Goal: Communication & Community: Answer question/provide support

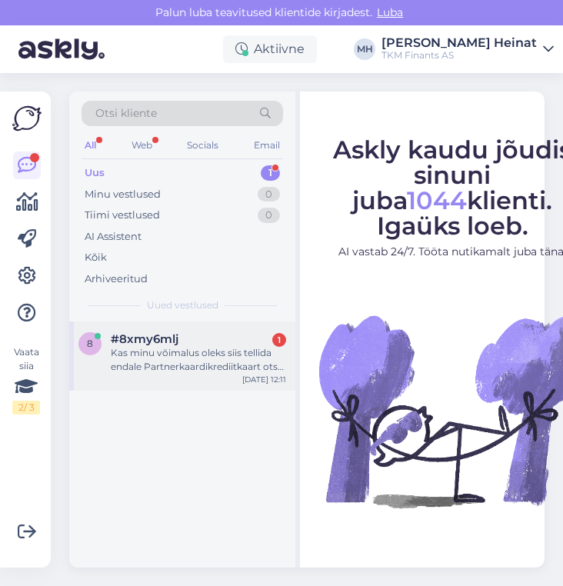
click at [176, 360] on div "Kas minu võimalus oleks siis tellida endale Partnerkaardikrediitkaart otse [DOM…" at bounding box center [198, 360] width 175 height 28
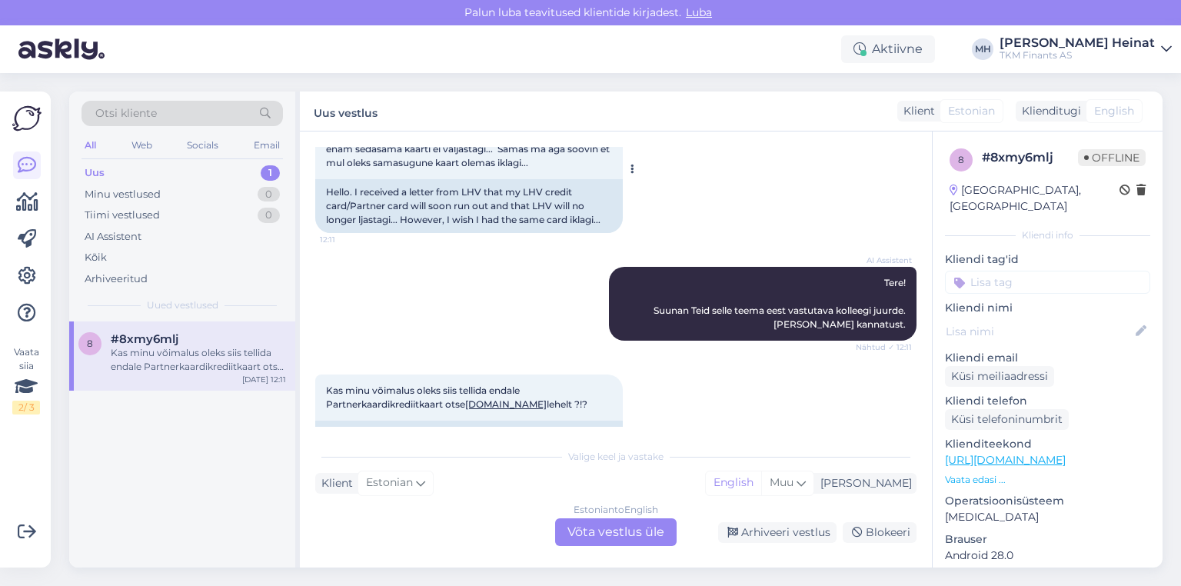
scroll to position [187, 0]
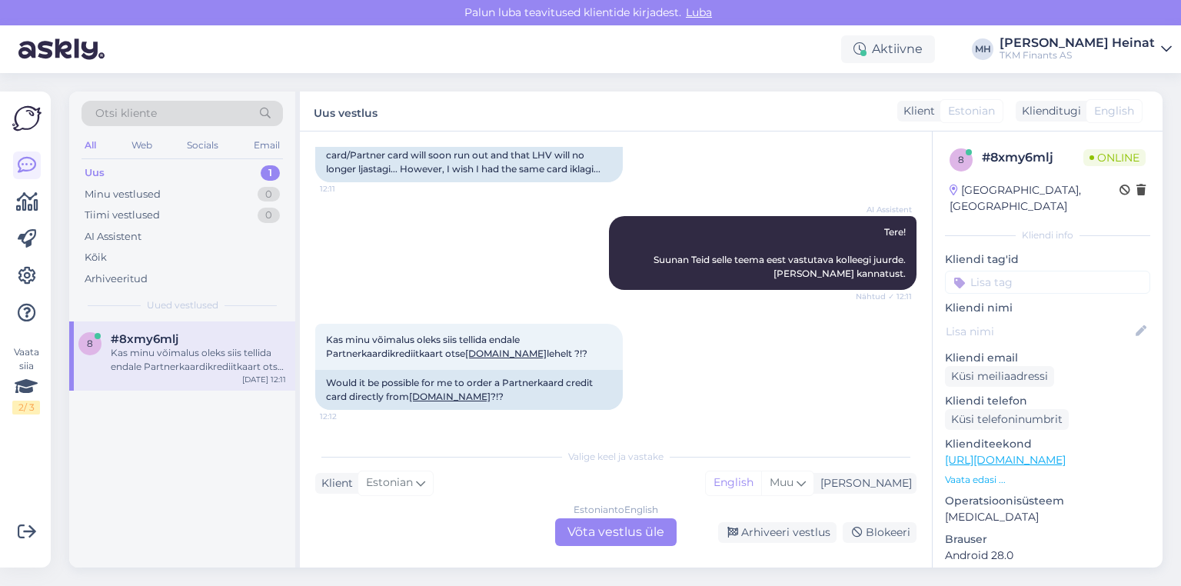
click at [562, 528] on div "Estonian to English Võta vestlus üle" at bounding box center [615, 532] width 121 height 28
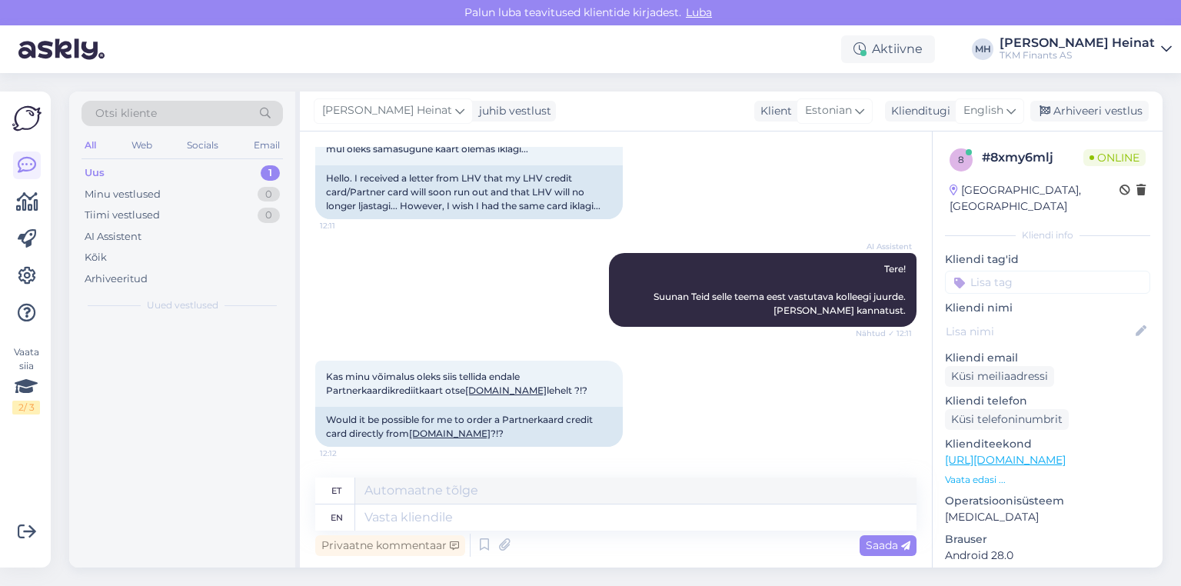
scroll to position [150, 0]
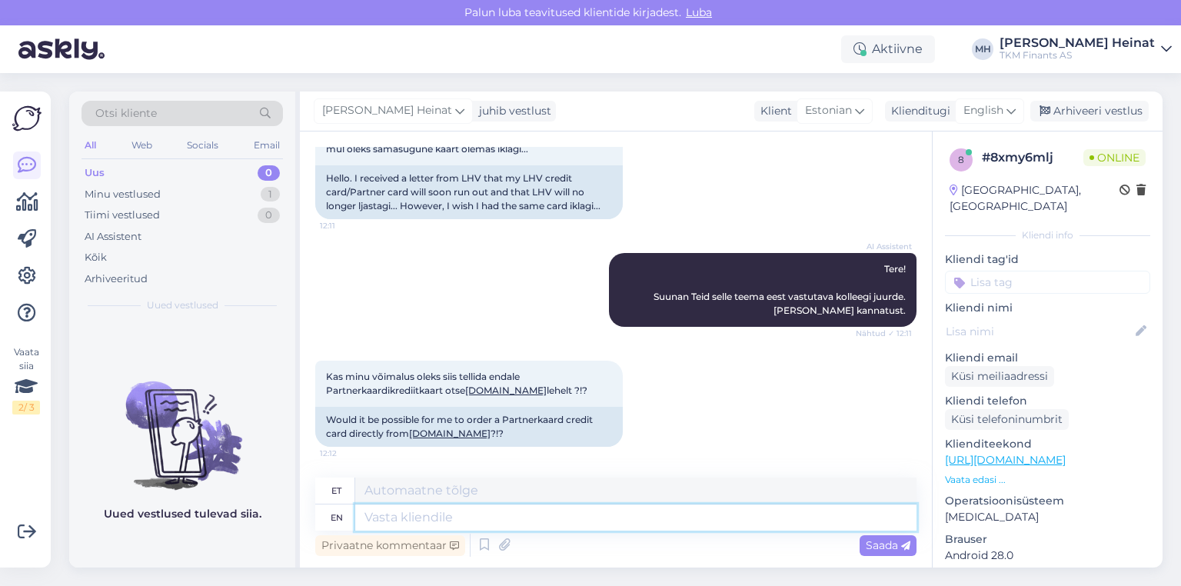
click at [498, 517] on textarea at bounding box center [635, 517] width 561 height 26
paste textarea "Tere, Täname Teid kirja eest. Partner Kuukaardi ostulimiiti saad taotleda Partn…"
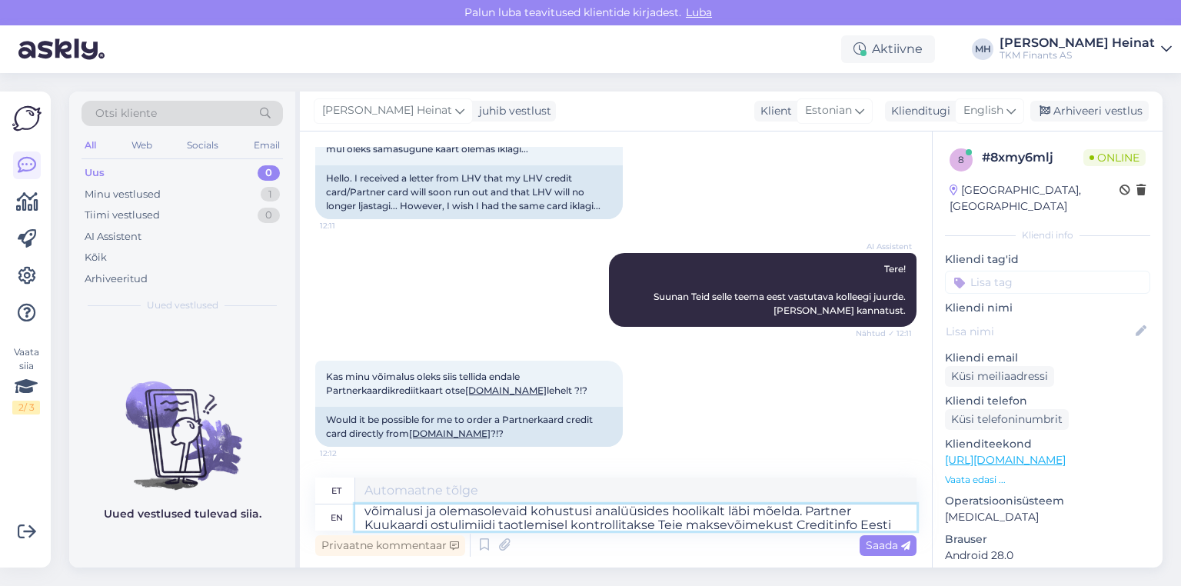
scroll to position [187, 0]
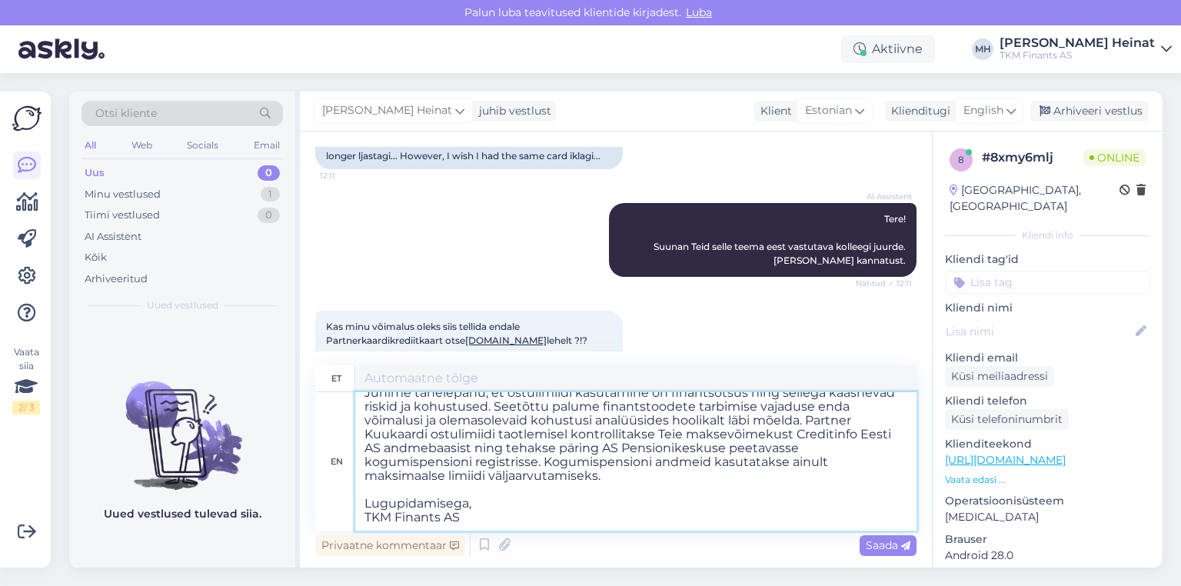
drag, startPoint x: 480, startPoint y: 504, endPoint x: 365, endPoint y: 481, distance: 117.6
click at [365, 481] on textarea "Tere, Täname Teid kirja eest. Partner Kuukaardi ostulimiiti saad taotleda Partn…" at bounding box center [635, 461] width 561 height 138
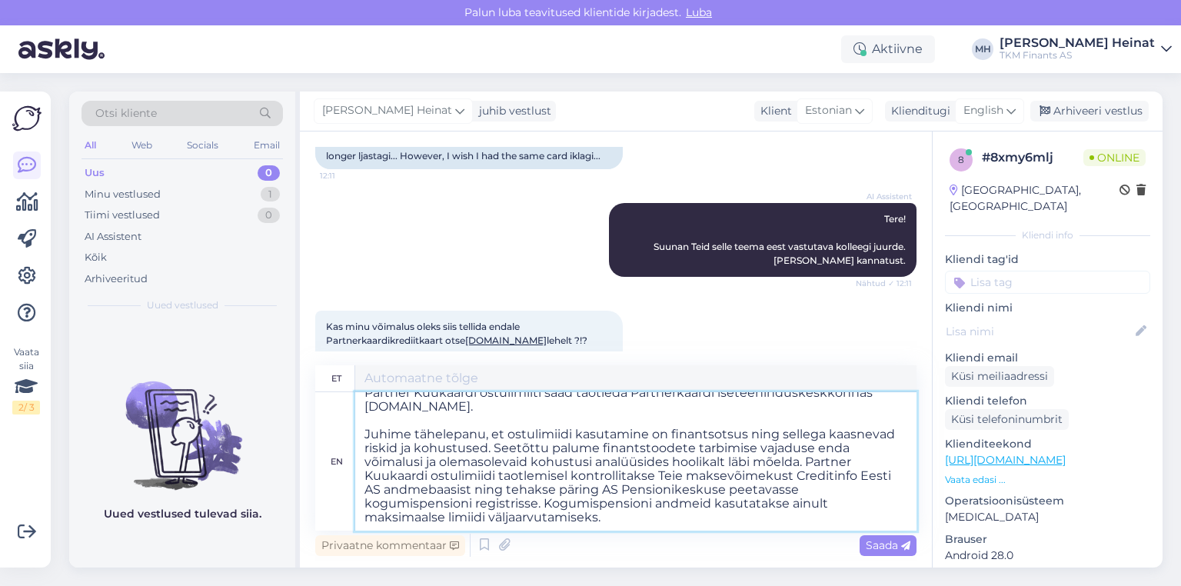
scroll to position [0, 0]
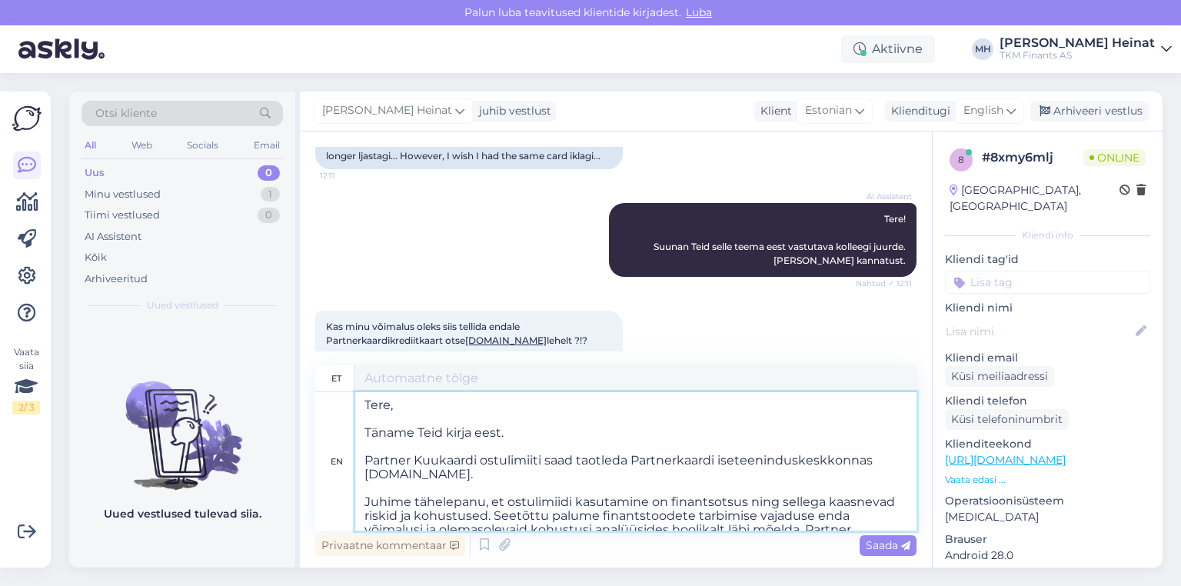
drag, startPoint x: 518, startPoint y: 440, endPoint x: 423, endPoint y: 451, distance: 96.0
click at [366, 436] on textarea "Tere, Täname Teid kirja eest. Partner Kuukaardi ostulimiiti saad taotleda Partn…" at bounding box center [635, 461] width 561 height 138
type textarea "Tere, Partner Kuukaardi ostulimiiti saad taotleda Partnerkaardi iseteeninduskes…"
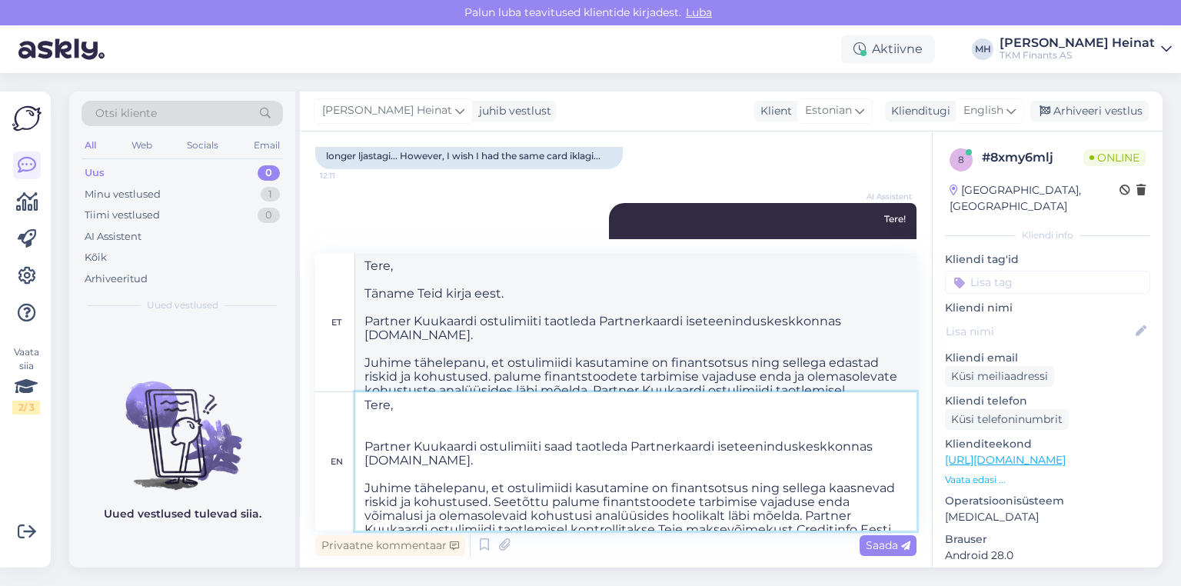
type textarea "Tere, Partner Kuukaardi ostulimiiti saad taotleda Partnerkaardi iseteeninduskes…"
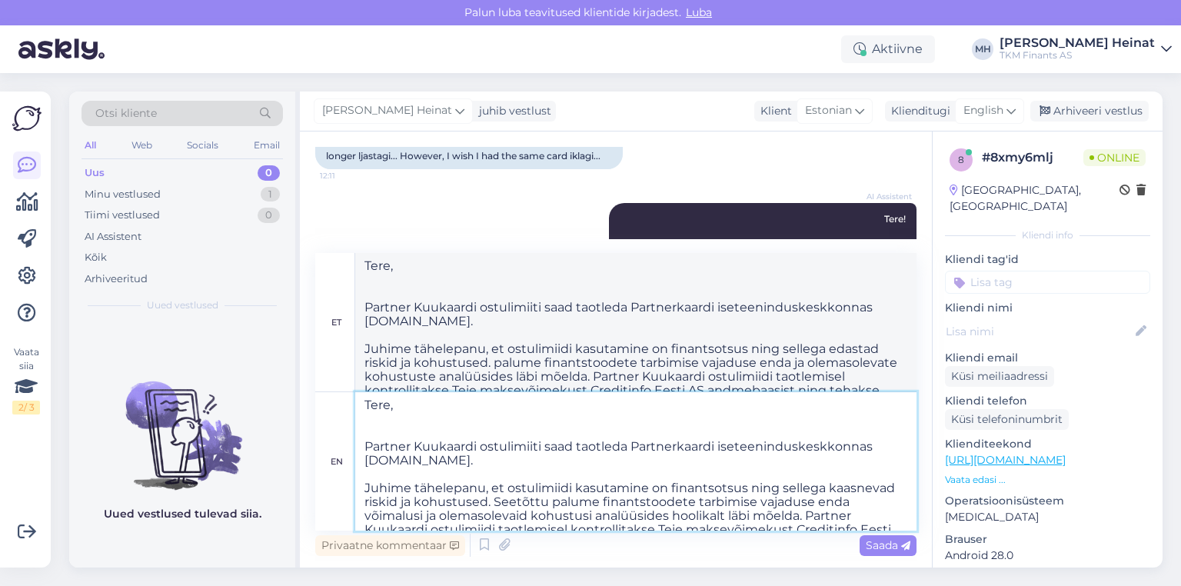
click at [363, 446] on textarea "Tere, Partner Kuukaardi ostulimiiti saad taotleda Partnerkaardi iseteeninduskes…" at bounding box center [635, 461] width 561 height 138
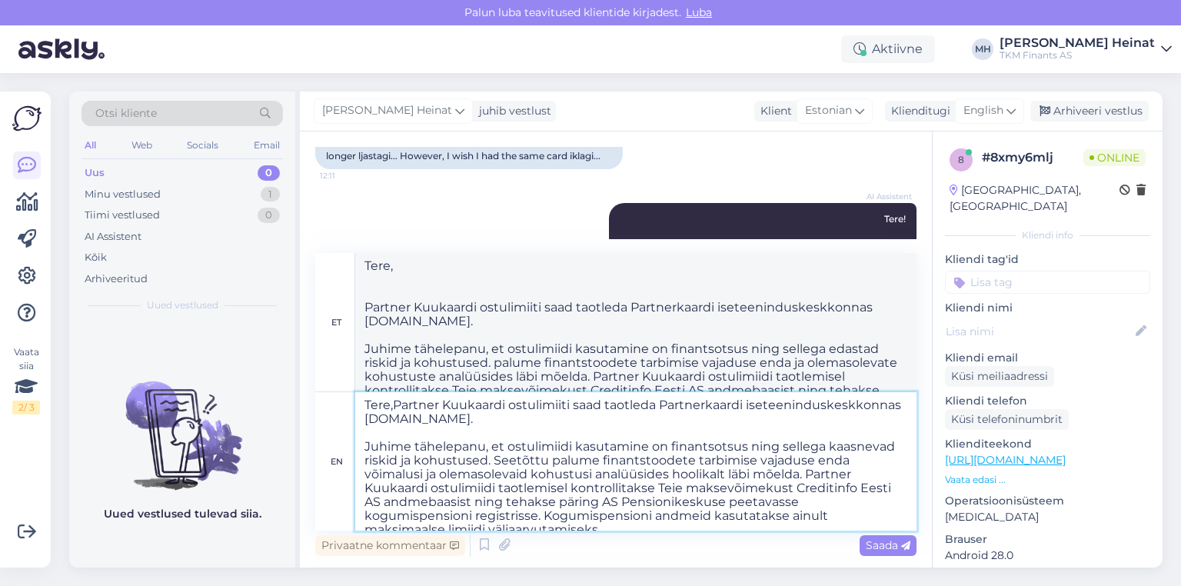
type textarea "TerePartner Kuukaardi ostulimiiti saad taotleda Partnerkaardi iseteeninduskeskk…"
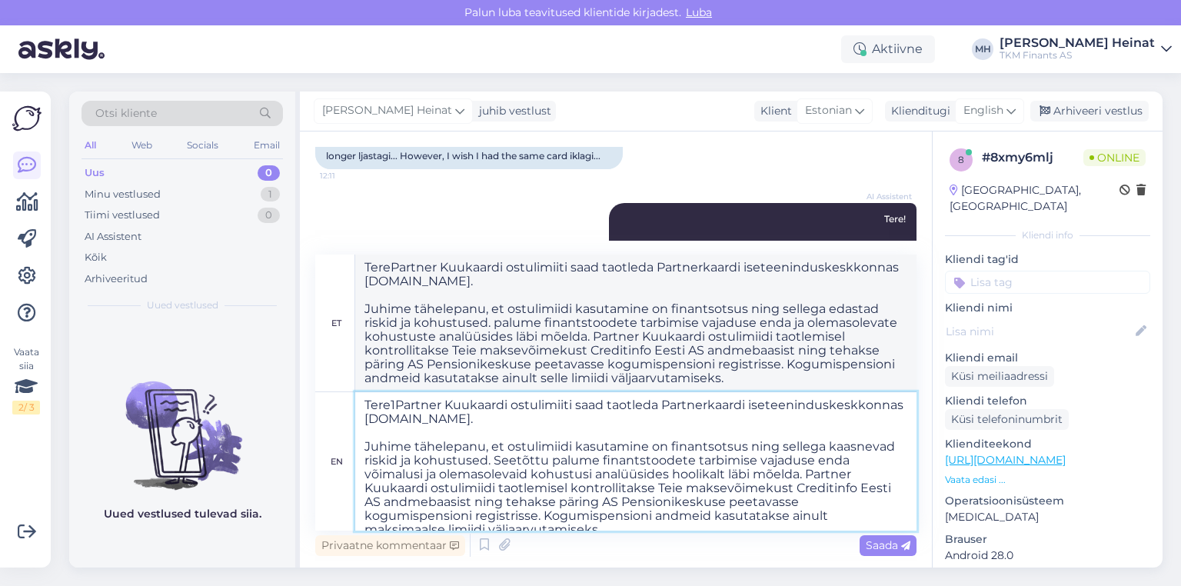
type textarea "Tere1 Partner Kuukaardi ostulimiiti saad taotleda Partnerkaardi iseteeninduskes…"
type textarea "Tere!Partner Kuukaardi ostulimiiti saad taotleda Partnerkaardi iseteeninduskesk…"
type textarea "TerePartner Kuukaardi ostulimiiti saad taotleda Partnerkaardi iseteeninduskeskk…"
type textarea "Tere! Partner Kuukaardi ostulimiiti saad taotleda Partnerkaardi iseteeninduskes…"
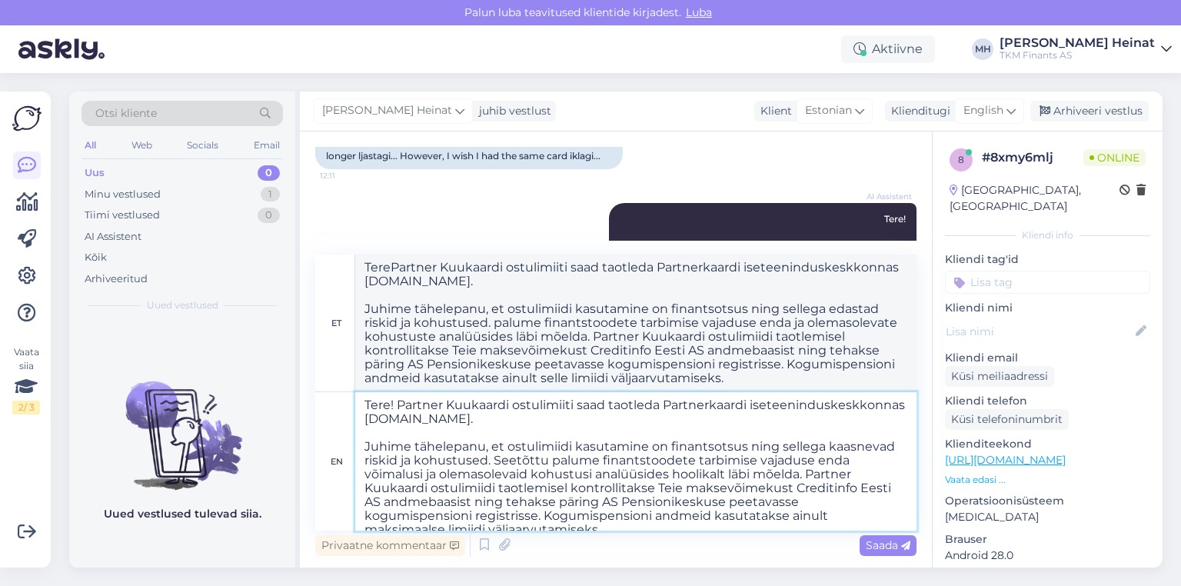
type textarea "Tere! Partner Kuukaardi ostulimiiti saad taotleda Partnerkaardi iseteeninduskes…"
click at [562, 405] on textarea "Tere! Partner Kuukaardi ostulimiiti saad taotleda Partnerkaardi iseteeninduskes…" at bounding box center [635, 461] width 561 height 138
type textarea "Tere! Partner Kuukaardi ostulimiiti saate taotleda Partnerkaardi iseteeninduske…"
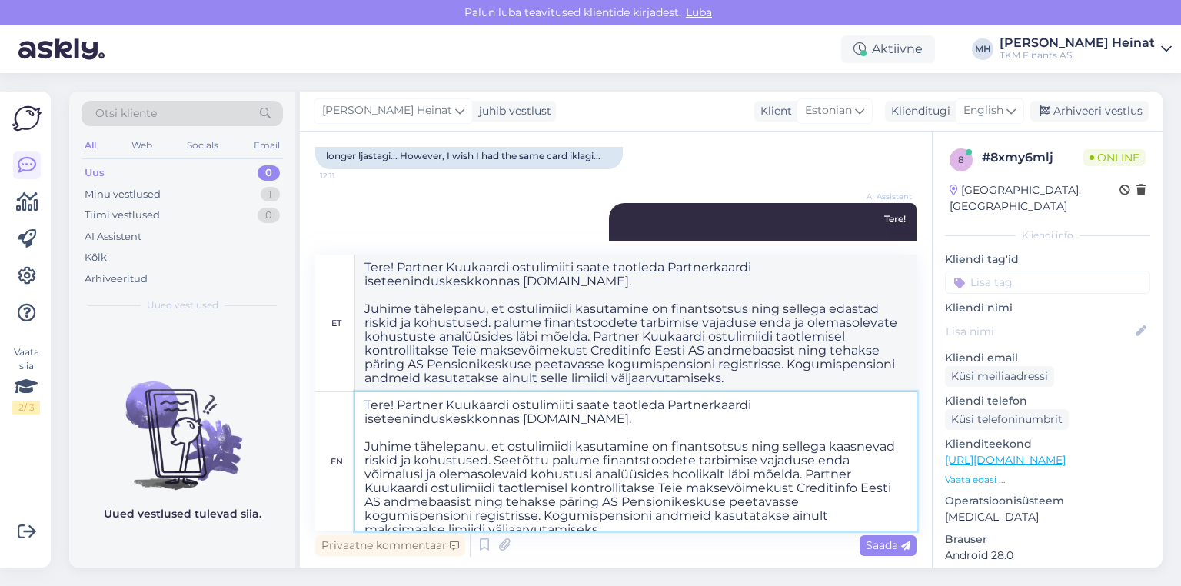
scroll to position [54, 0]
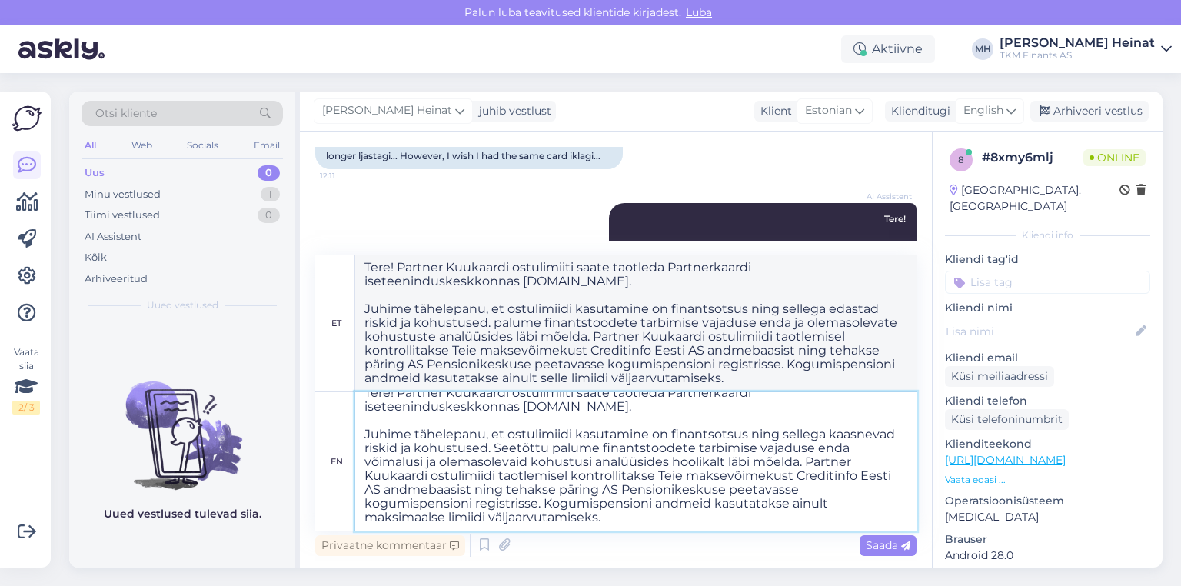
click at [562, 501] on textarea "Tere! Partner Kuukaardi ostulimiiti saate taotleda Partnerkaardi iseteeninduske…" at bounding box center [635, 461] width 561 height 138
type textarea "Tere! Partner Kuukaardi ostulimiiti saate taotleda Partnerkaardi iseteeninduske…"
click at [562, 545] on span "Saada" at bounding box center [888, 545] width 45 height 14
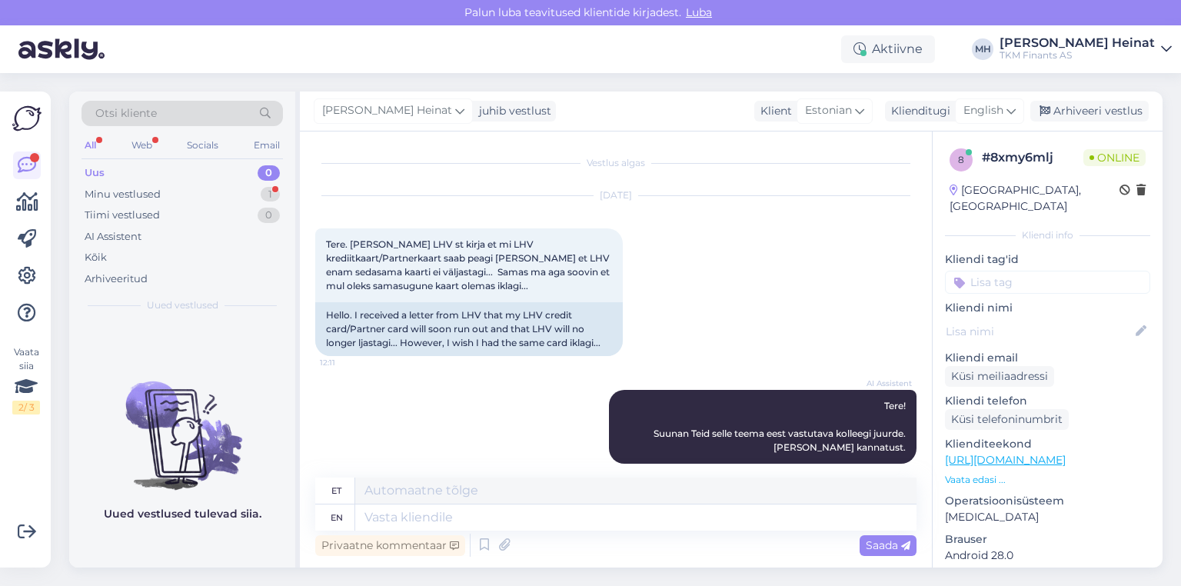
scroll to position [749, 0]
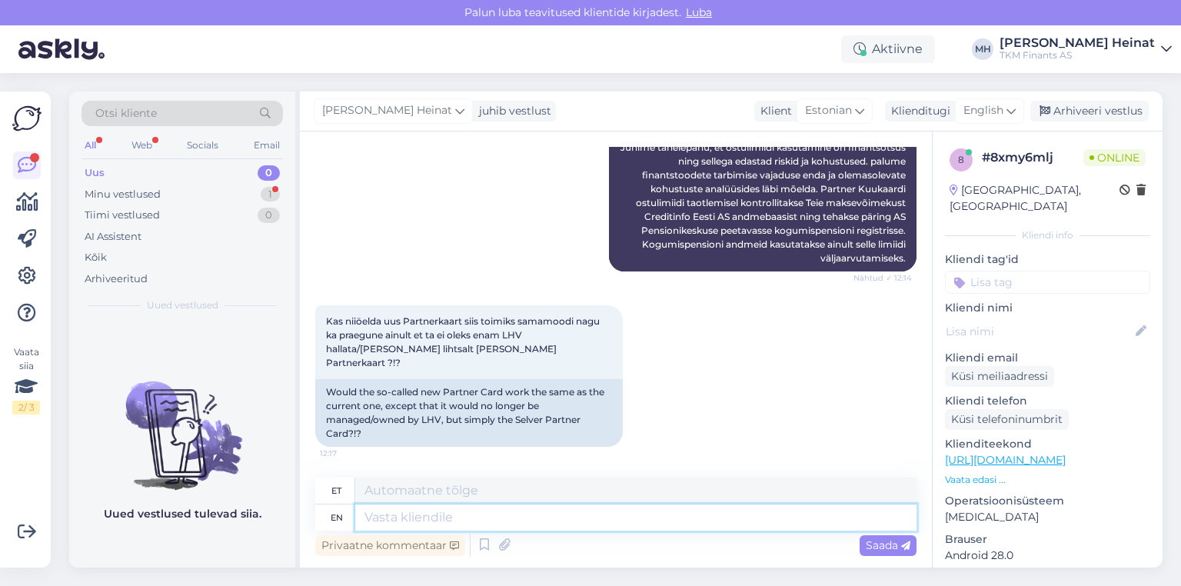
click at [390, 514] on textarea at bounding box center [635, 517] width 561 height 26
type textarea "Infot"
type textarea "Infot ostulimiidi"
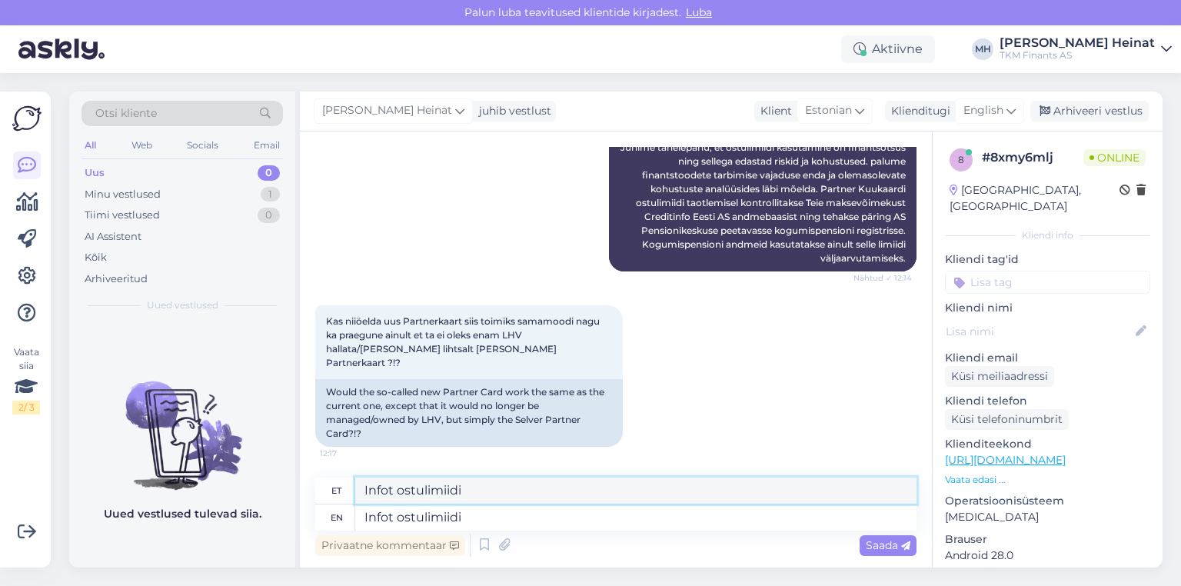
drag, startPoint x: 444, startPoint y: 492, endPoint x: 424, endPoint y: 492, distance: 20.0
click at [424, 492] on textarea "Infot ostulimiidi" at bounding box center [635, 490] width 561 height 26
click at [467, 525] on textarea "Infot ostulimiidi" at bounding box center [635, 517] width 561 height 26
drag, startPoint x: 467, startPoint y: 520, endPoint x: 398, endPoint y: 520, distance: 69.2
click at [398, 520] on textarea "Infot ostulimiidi" at bounding box center [635, 517] width 561 height 26
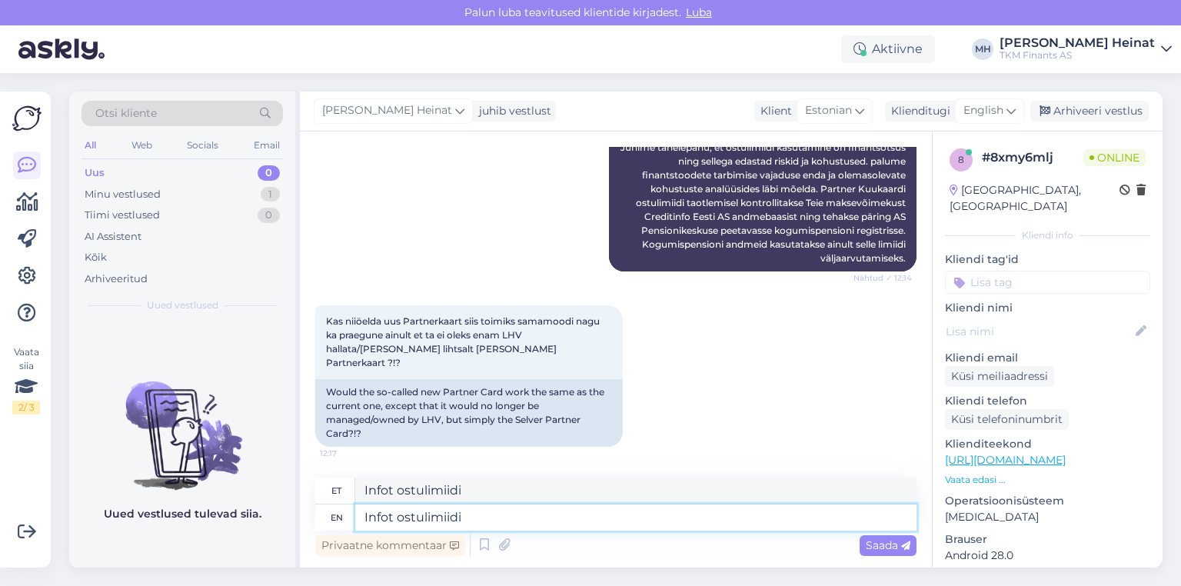
paste textarea "Partner Kuukaar"
type textarea "Infot Partner [PERSON_NAME]"
click at [364, 520] on textarea "Infot Partner [PERSON_NAME]" at bounding box center [635, 517] width 561 height 26
type textarea "Infot Partner Kuukaart"
type textarea "Täpsemat Infot Partner Kuukaardi"
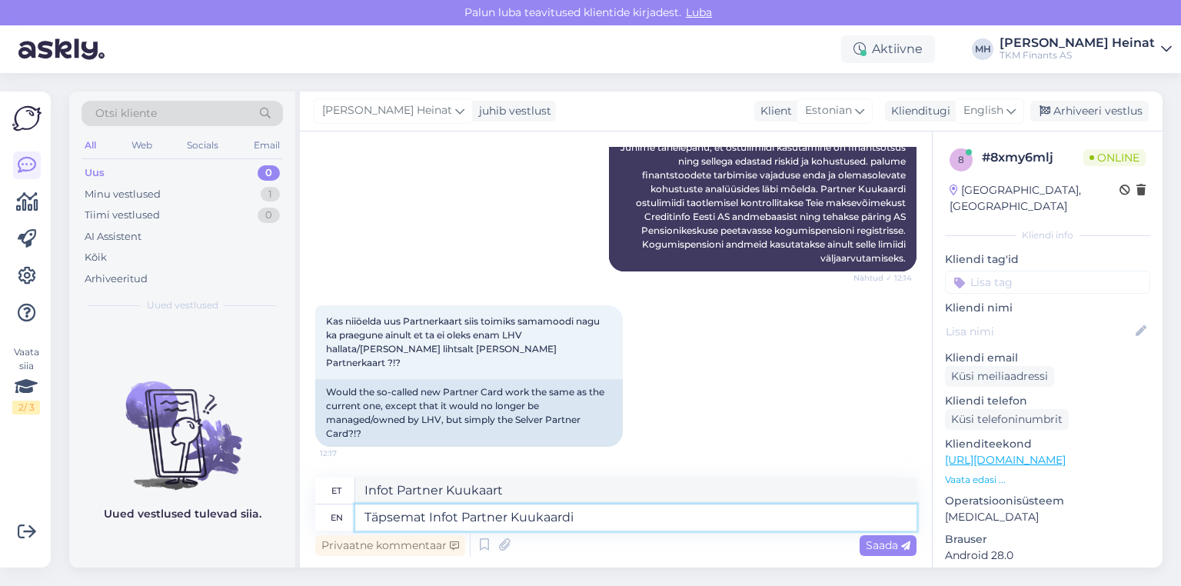
type textarea "Täpsemat Infot Partner Kuukaart"
type textarea "Täpsemat infot Partner Kuukaardi"
type textarea "Täpsemat infot Partner Kuukaart"
click at [562, 517] on textarea "Täpsemat infot Partner Kuukaardi" at bounding box center [635, 517] width 561 height 26
type textarea "Täpsemat infot Partner [PERSON_NAME] kohta"
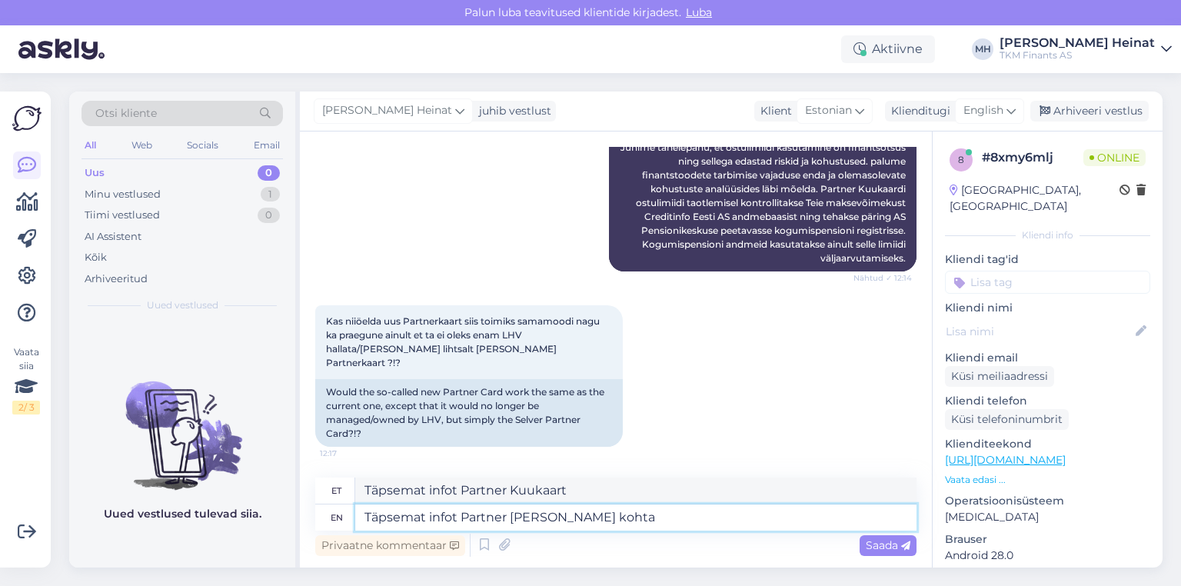
type textarea "Täpsemat infot Partner [PERSON_NAME] kohta"
type textarea "Täpsemat infot Partner [PERSON_NAME] kohta leiate"
type textarea "Partner [PERSON_NAME] täpsemat kohta"
type textarea "Täpsemat infot Partner [PERSON_NAME] kohta leiate:"
type textarea "Partner [PERSON_NAME] kohta üksikasjalikult:"
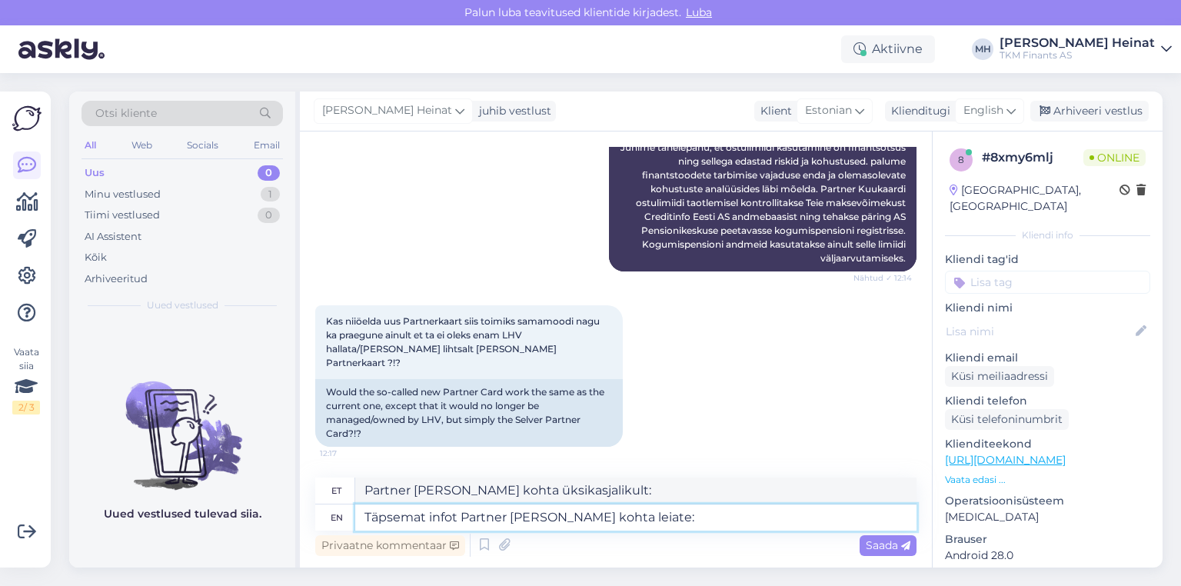
paste textarea "Partner [PERSON_NAME]"
type textarea "Täpsemat infot Partner [PERSON_NAME] kohta leiate: Partner [PERSON_NAME]"
type textarea "Partner [PERSON_NAME] täpsem kohta: Partner [PERSON_NAME]"
drag, startPoint x: 781, startPoint y: 520, endPoint x: 656, endPoint y: 527, distance: 124.8
click at [562, 527] on textarea "Täpsemat infot Partner [PERSON_NAME] kohta leiate: Partner [PERSON_NAME]" at bounding box center [635, 517] width 561 height 26
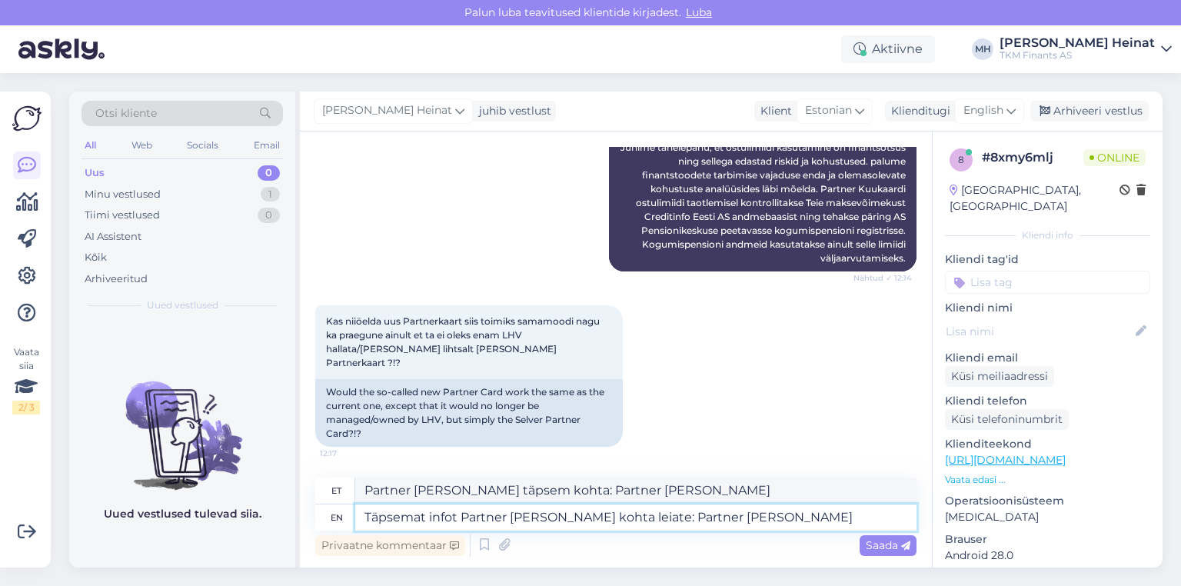
type textarea "Täpsemat infot Partner [PERSON_NAME] kohta leiate:"
type textarea "Partner [PERSON_NAME] täpsemad infot:"
type textarea "Täpsemat infot Partner [PERSON_NAME] kohta leiate:"
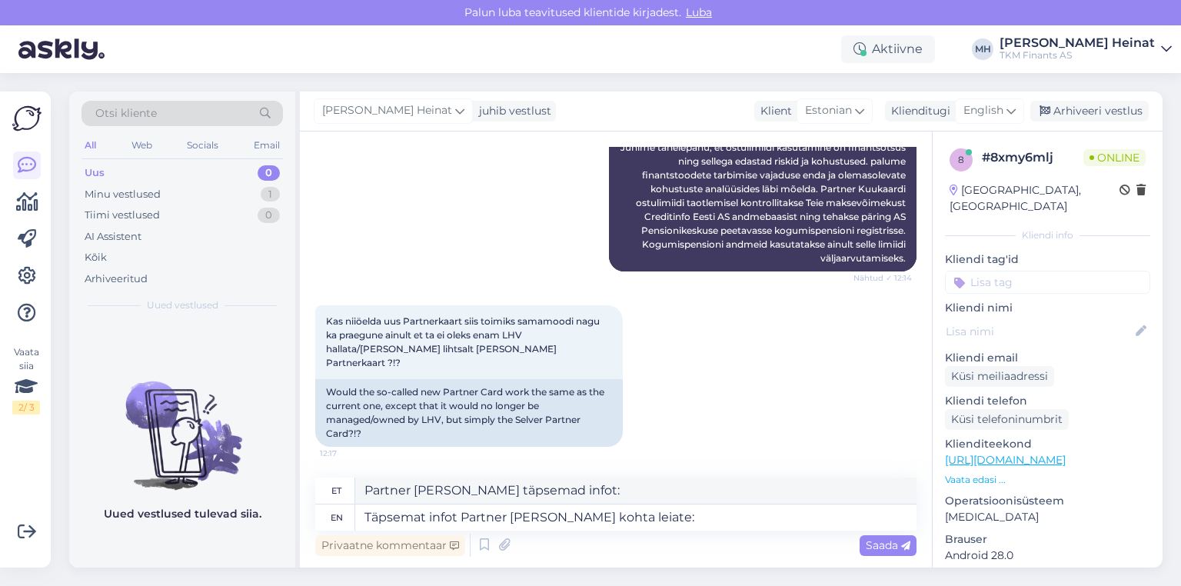
type textarea "Partner [PERSON_NAME] kohta üksikasjalikult:"
paste textarea "[URL][DOMAIN_NAME]"
type textarea "Täpsemat infot Partner [PERSON_NAME] kohta leiate: [URL][DOMAIN_NAME]"
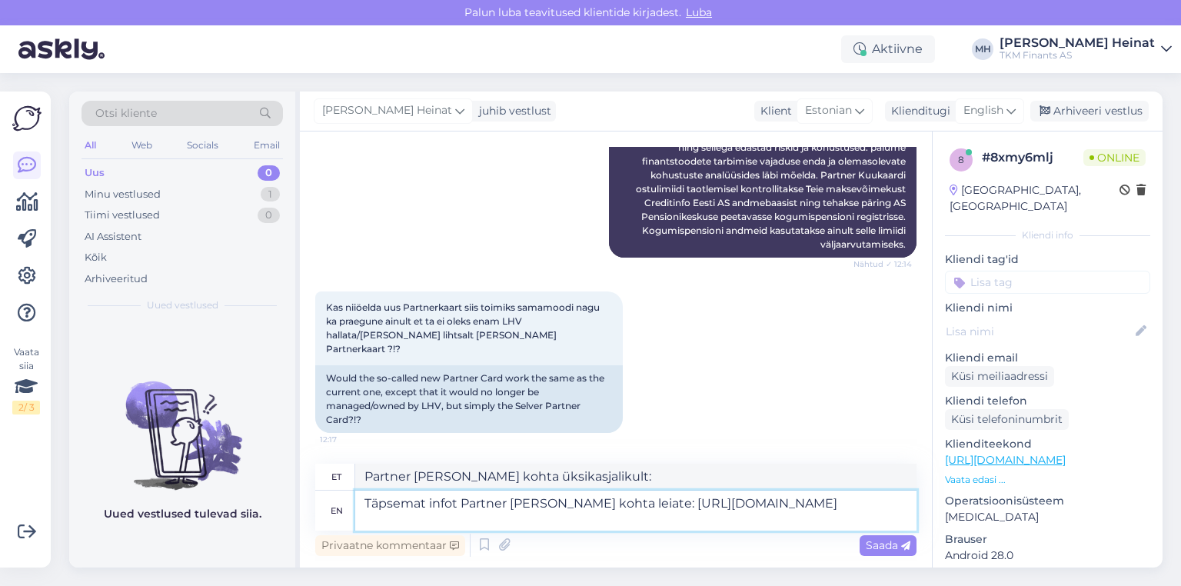
type textarea "Partner [PERSON_NAME] kohta üksikasjalikult infot: [URL][DOMAIN_NAME]"
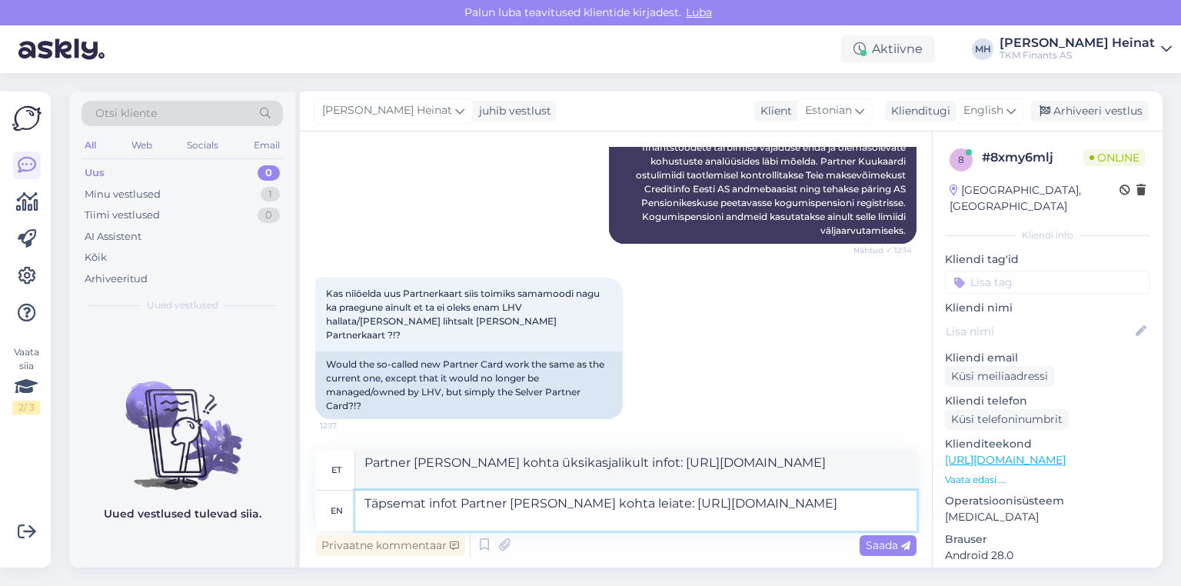
type textarea "Täpsemat infot Partner [PERSON_NAME] kohta leiate: [URL][DOMAIN_NAME]."
type textarea "Partner [PERSON_NAME] kohta üksikasjalikult infot: [URL][DOMAIN_NAME]."
click at [366, 503] on textarea "Täpsemat infot Partner [PERSON_NAME] kohta leiate: [URL][DOMAIN_NAME]." at bounding box center [635, 510] width 561 height 40
paste textarea "Partner [PERSON_NAME] finantsteenuseid pakub TKM Grupi tütarettevõte TKM Finant…"
type textarea "Partner [PERSON_NAME] finantsteenuseid pakub TKM Grupi tütarettevõte TKM Finant…"
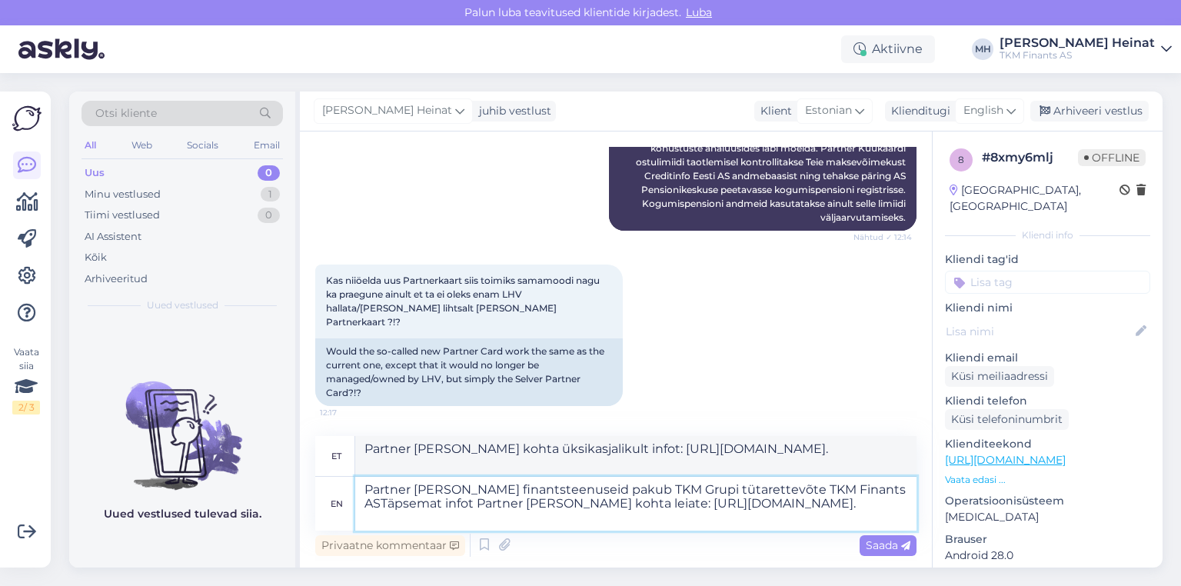
type textarea "Partner [PERSON_NAME] finantsteenuseid pakub TKM Grupi tütarettevõte TKM Finant…"
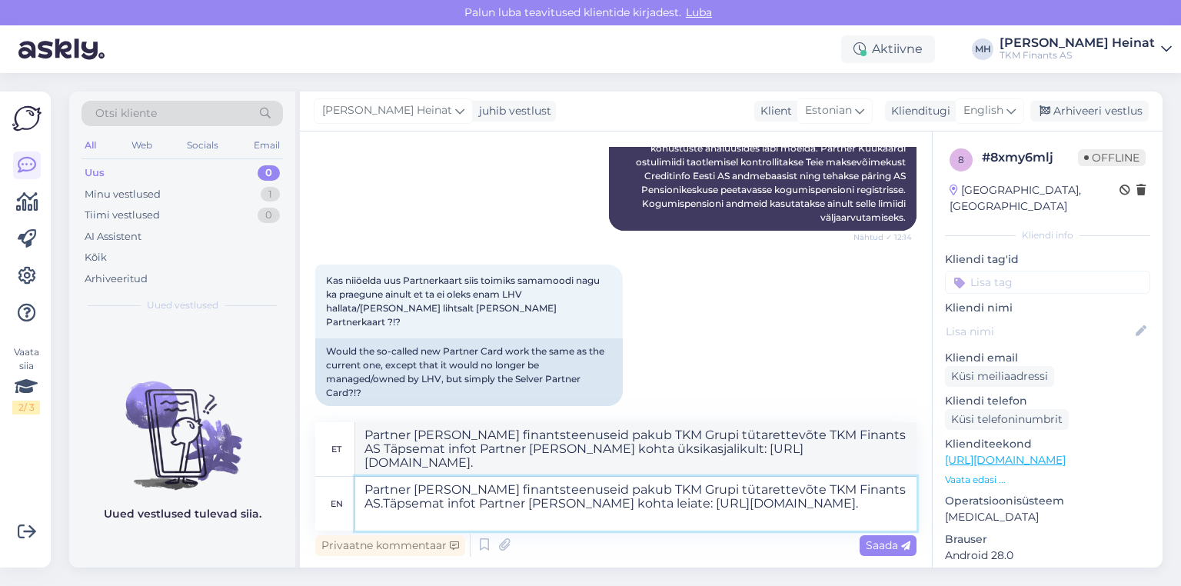
type textarea "Partner [PERSON_NAME] finantsteenuseid pakub TKM Grupi tütarettevõte TKM Finant…"
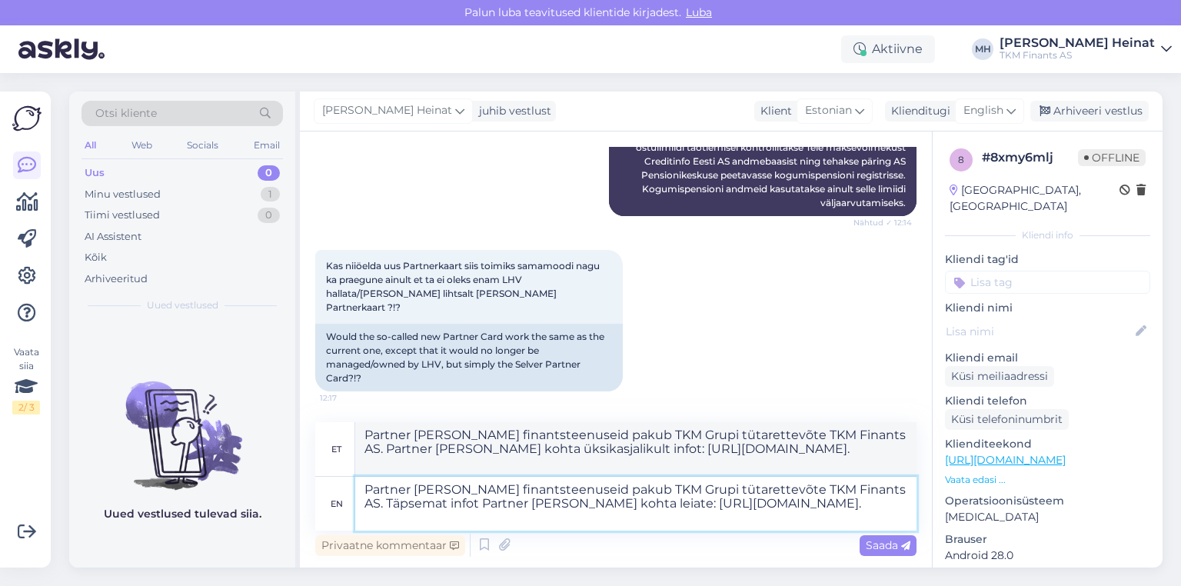
drag, startPoint x: 577, startPoint y: 504, endPoint x: 605, endPoint y: 535, distance: 41.4
click at [562, 504] on textarea "Partner [PERSON_NAME] finantsteenuseid pakub TKM Grupi tütarettevõte TKM Finant…" at bounding box center [635, 504] width 561 height 54
type textarea "Partner [PERSON_NAME] finantsteenuseid pakub TKM Grupi tütarettevõte TKM Finant…"
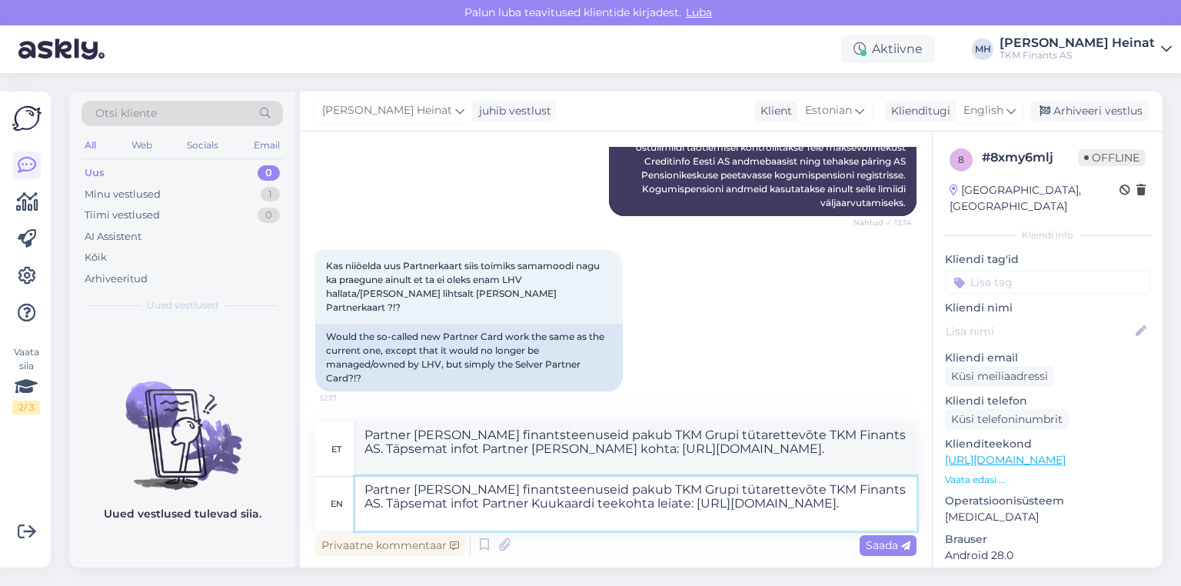
type textarea "Partner [PERSON_NAME] finantsteenuseid pakub TKM Grupi tütarettevõte TKM Finant…"
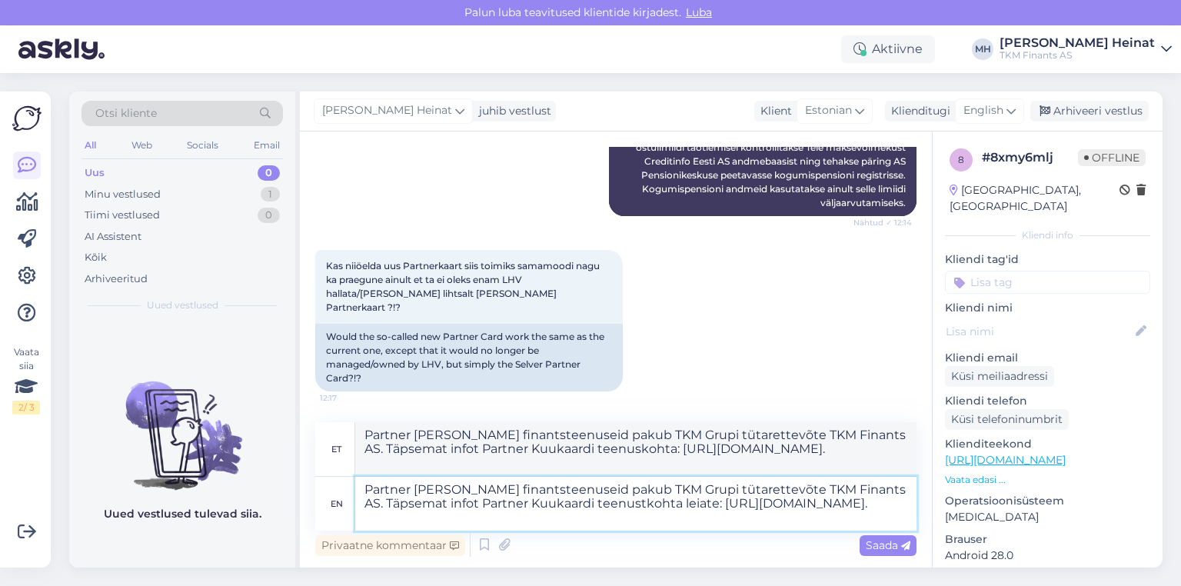
type textarea "Partner [PERSON_NAME] finantsteenuseid pakub TKM Grupi tütarettevõte TKM Finant…"
click at [562, 545] on span "Saada" at bounding box center [888, 545] width 45 height 14
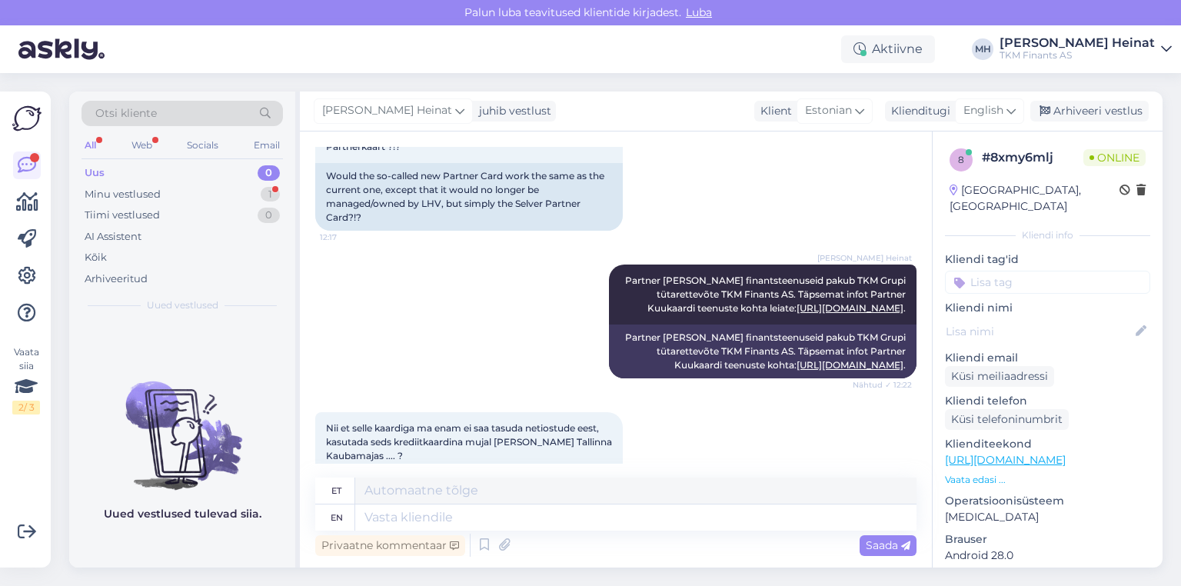
scroll to position [1072, 0]
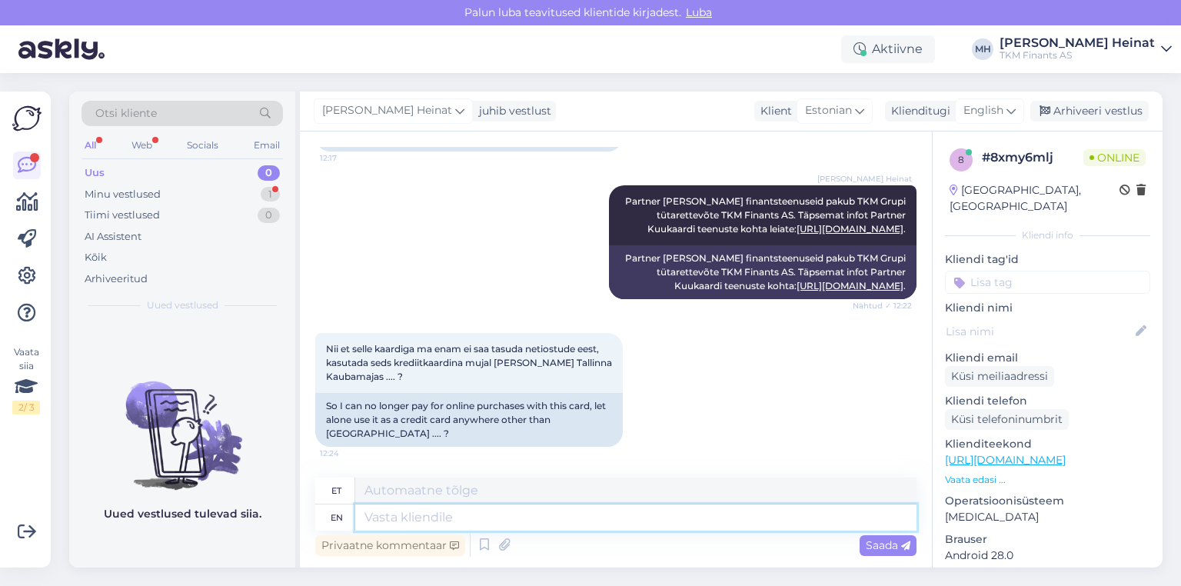
click at [458, 520] on textarea at bounding box center [635, 517] width 561 height 26
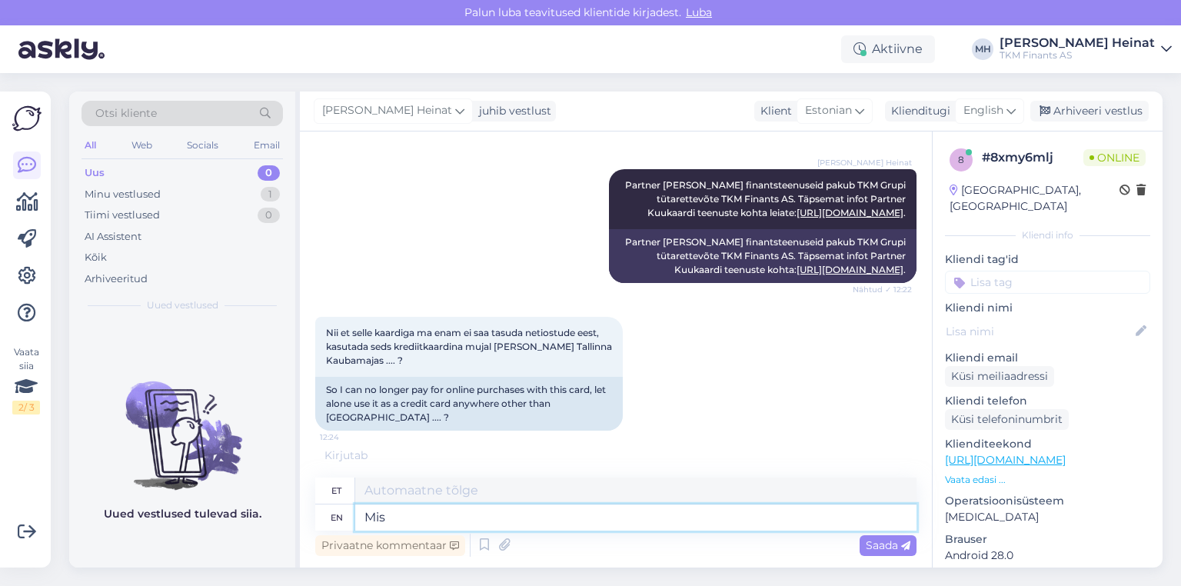
type textarea "Mis"
type textarea "Preili"
type textarea "Mis teenuse"
type textarea "Mis teismeline"
type textarea "Mis teenuse koht"
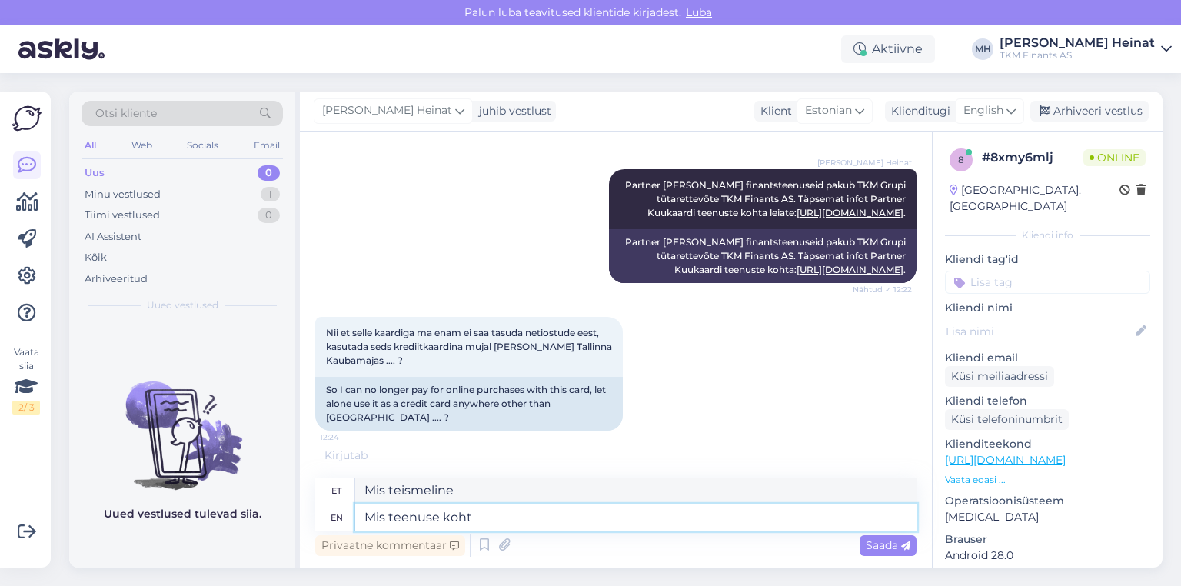
type textarea "Mis teismelise koht"
type textarea "Mis tee"
type textarea "Mis teismeline"
type textarea "Mi"
type textarea "Preili"
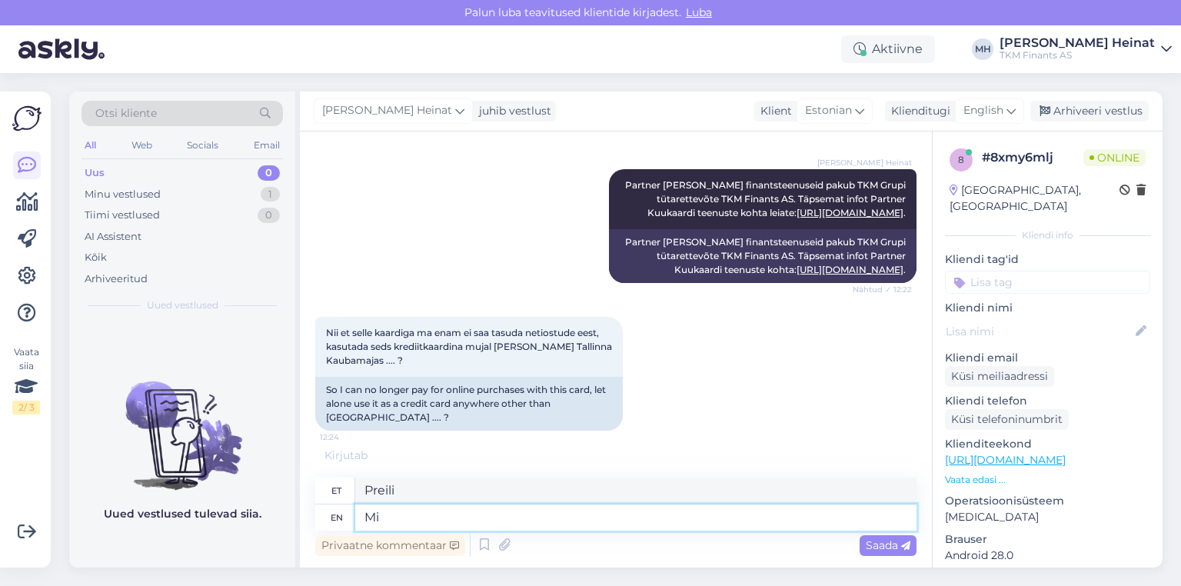
type textarea "Mil"
type textarea "Mi"
type textarea "Milline"
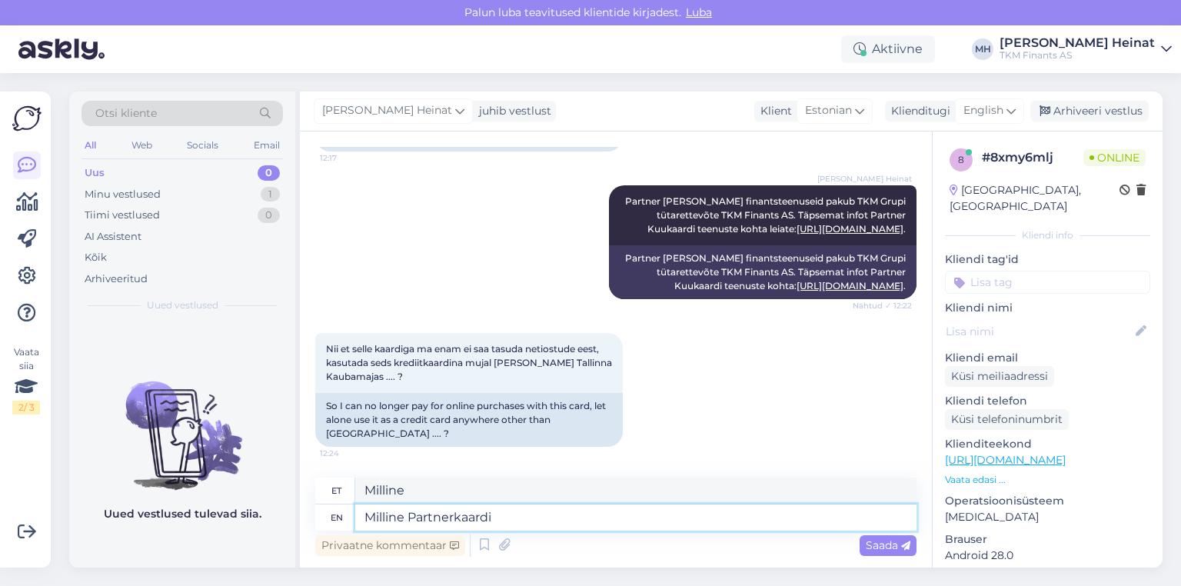
type textarea "Milline Partnerkaardi"
type textarea "Milline Partnerkaart"
type textarea "Milline Partnerkaardi teenus"
type textarea "Milline Partnerka"
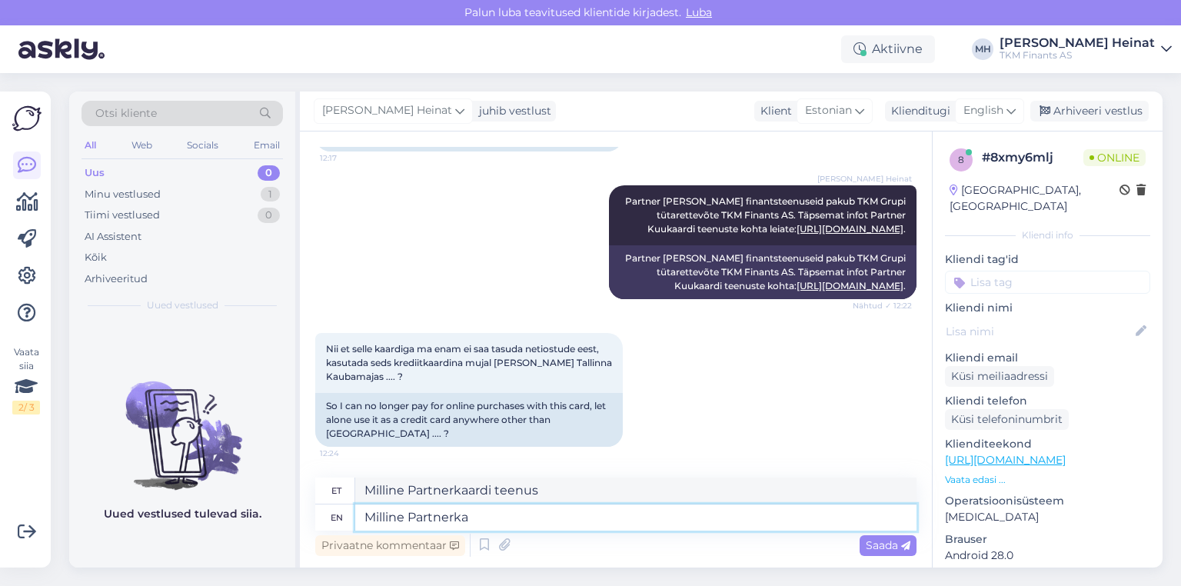
type textarea "Milline Partnerkaart"
type textarea "Milline"
type textarea "[PERSON_NAME]"
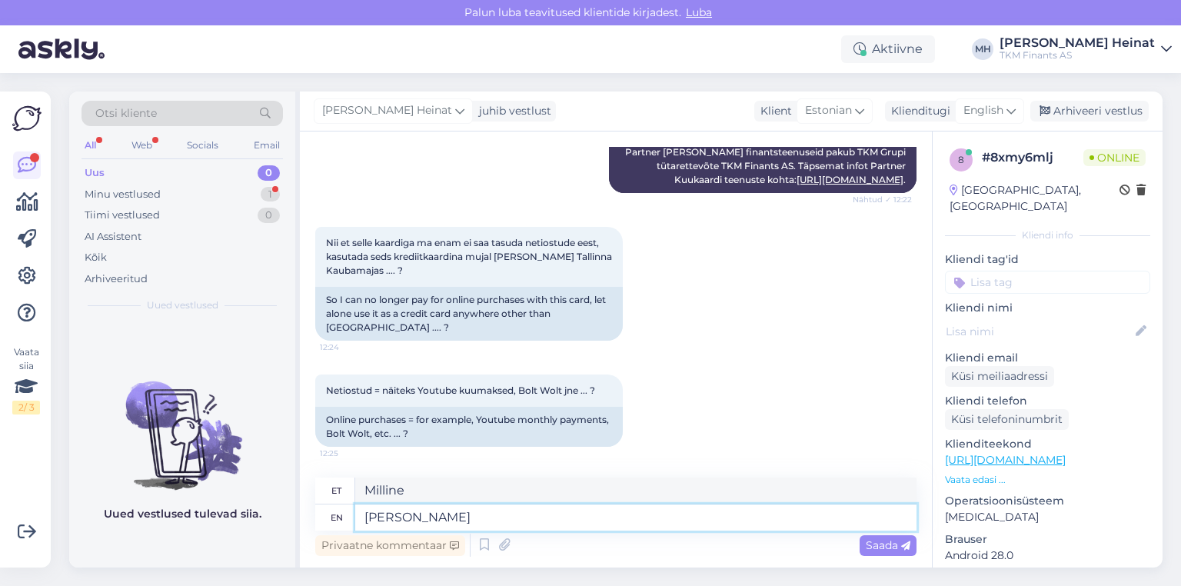
type textarea "[PERSON_NAME]"
type textarea "Millise"
type textarea "Millise Partner"
type textarea "[PERSON_NAME]'i partner"
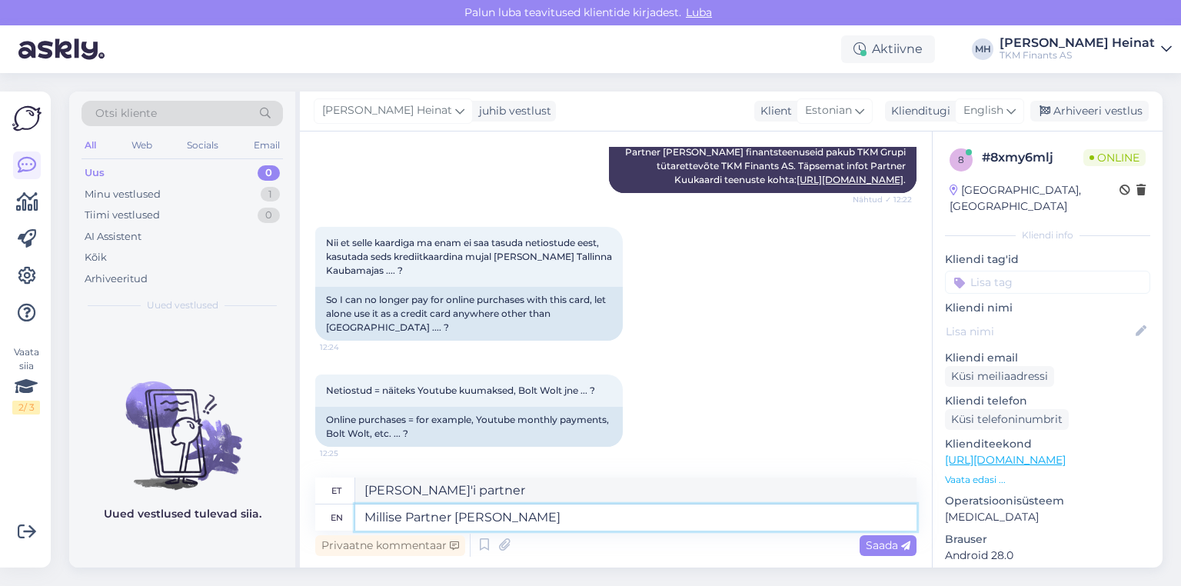
type textarea "Millise Partner [PERSON_NAME]"
type textarea "Millise Partner Kuukaart"
type textarea "Millise Partner Kuukaardi teenuse"
type textarea "Millise Partner Kuukaardi teenused"
type textarea "Millise Partner Kuukaardi teenuse kohta t"
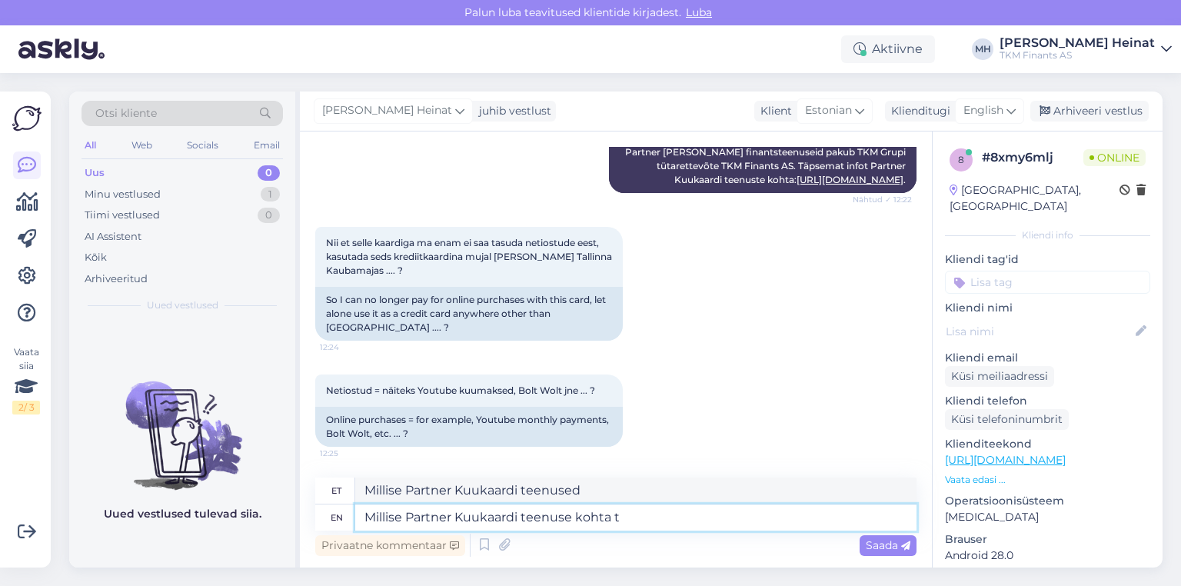
type textarea "Millise Partner Kuukaardi teenuste kohta"
type textarea "Millise Partner Kuukaardi teenuse kohta te"
type textarea "Millise Partner Kuukaardi teenuste kohta te"
type textarea "Millise Partner Kuukaardi teenuse kohta [PERSON_NAME]"
type textarea "Millise Partner Kuukaardi teenuste kohta te k"
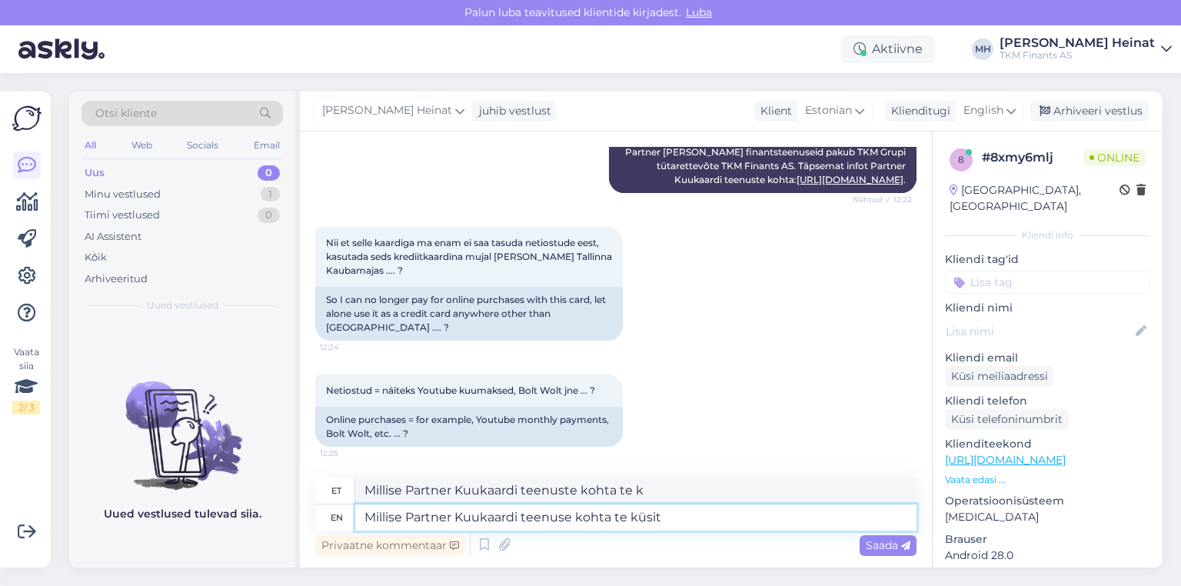
type textarea "Millise Partner Kuukaardi teenuse kohta te küsite"
type textarea "Millise Partner Kuukaardi teenuste kohta te küsite"
type textarea "Millise Partner Kuukaardi teenuse kohta te küsite?"
type textarea "Millise Partner Kuukaardi teenuste kohta te küsite?"
click at [562, 517] on textarea "Millise Partner Kuukaardi teenuse kohta te küsite?" at bounding box center [635, 517] width 561 height 26
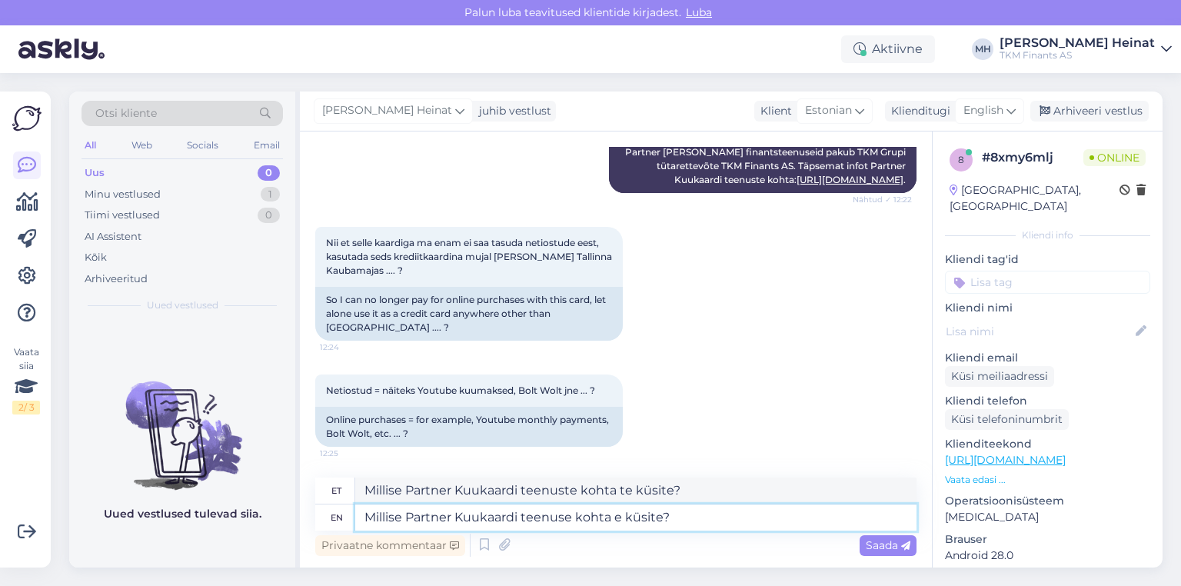
type textarea "Millise Partner Kuukaardi teenuse kohta Te küsite?"
type textarea "Millise Partner Kuukaardi teenuste kohta Te küsite?"
type textarea "Millise Partner Kuukaardi teenuse kohta Te küsite?"
click at [562, 544] on span "Saada" at bounding box center [888, 545] width 45 height 14
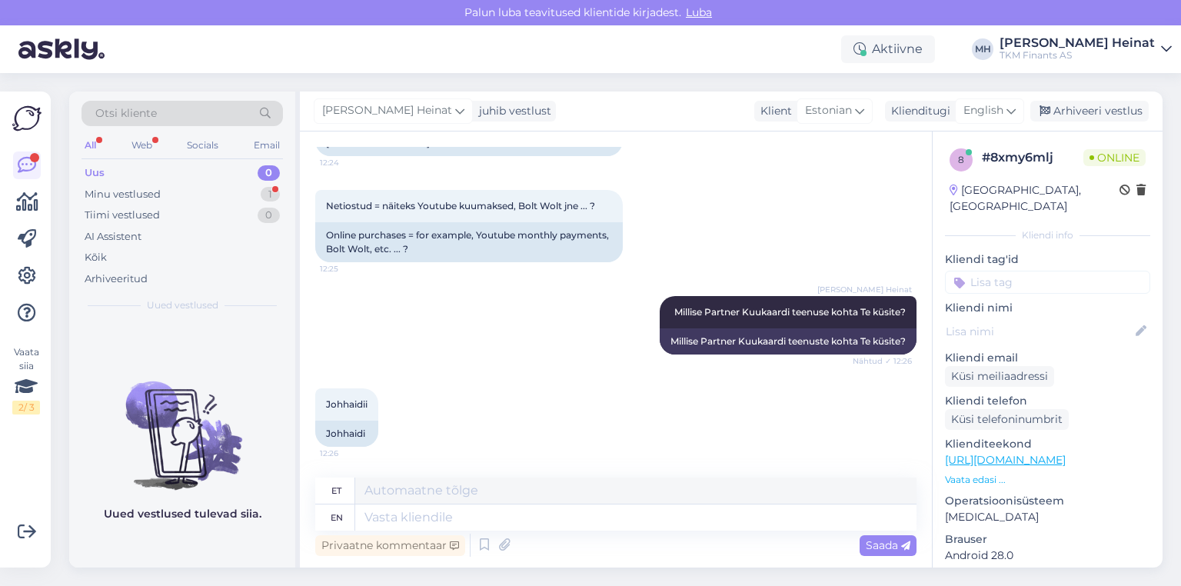
scroll to position [1455, 0]
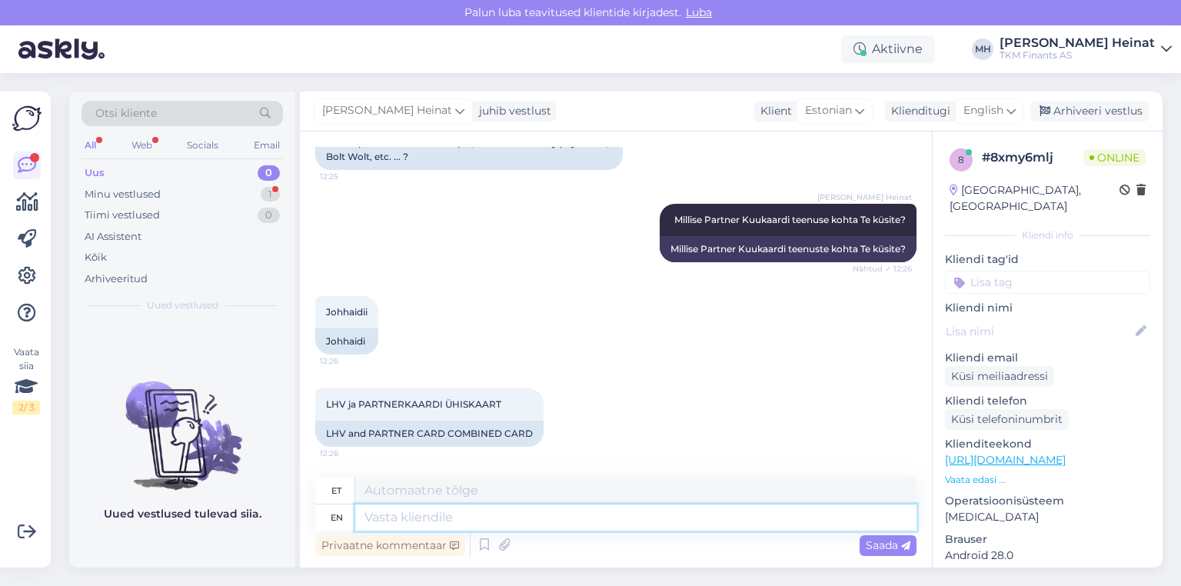
click at [503, 513] on textarea at bounding box center [635, 517] width 561 height 26
type textarea "Meie"
type textarea "Meie pakume"
type textarea "Meie pakkumine"
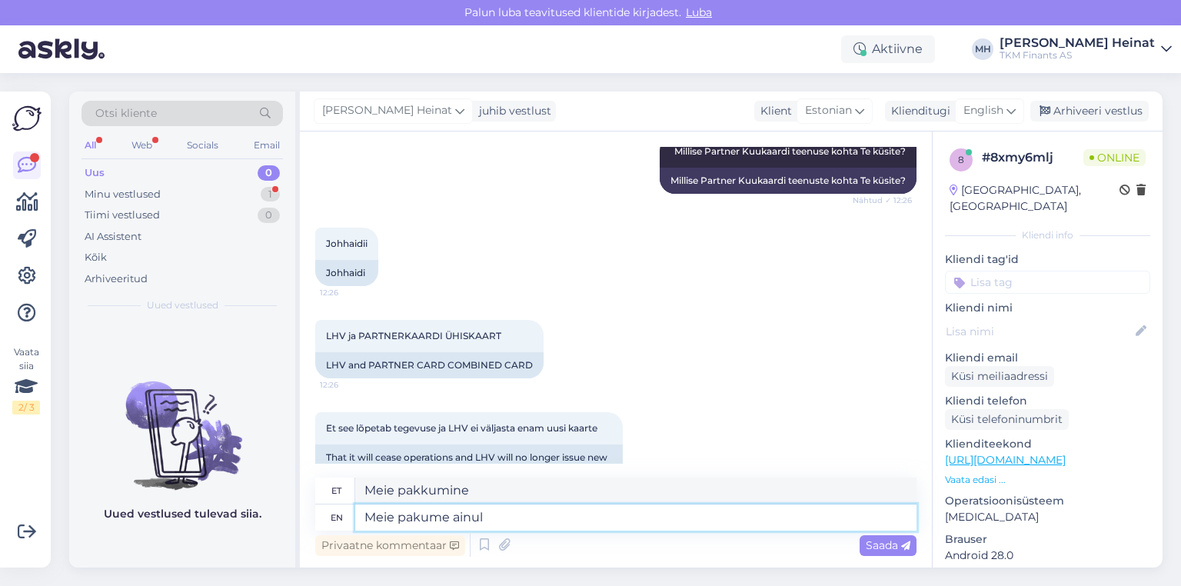
scroll to position [1561, 0]
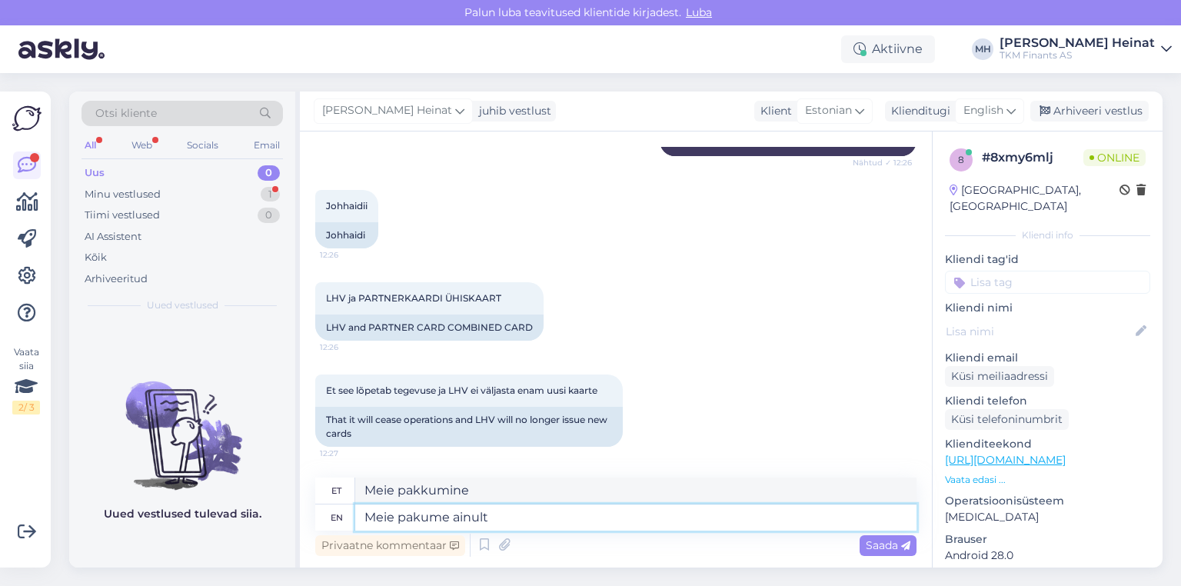
type textarea "Meie pakume ainult"
type textarea "Meie pakume ainult Partner"
type textarea "Meie pakume ainult partnerit"
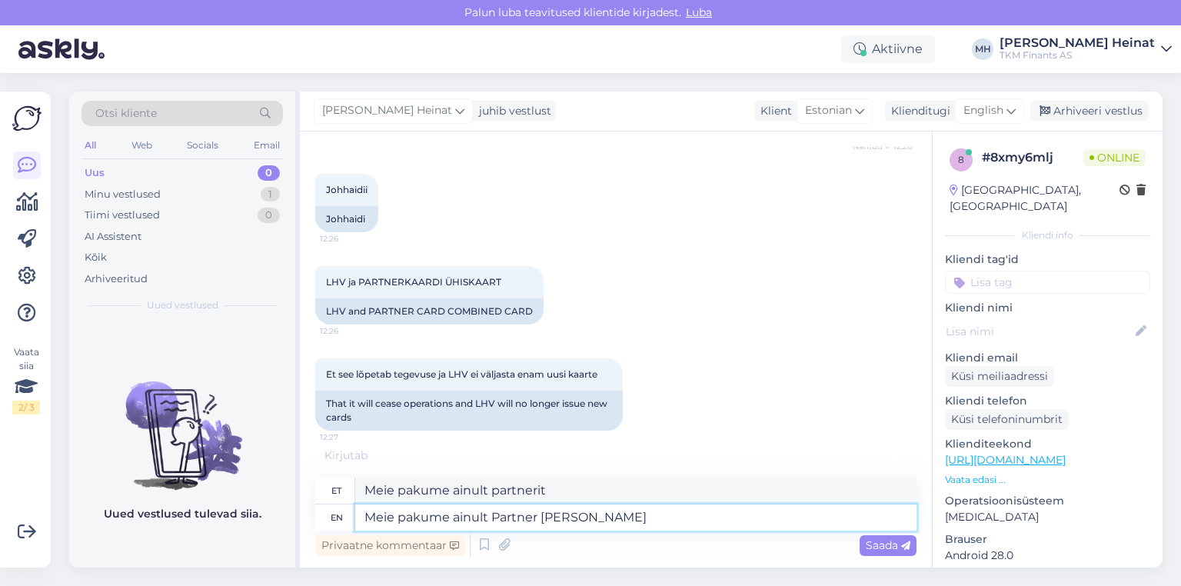
type textarea "Meie pakume ainult Partner [PERSON_NAME]"
type textarea "Meie pakume ainult Partner Kuukaart"
type textarea "Meie pakume ainult Partner Kuukaardi teenus"
type textarea "Meie pakume ainult Partner Kuukaardi teenust"
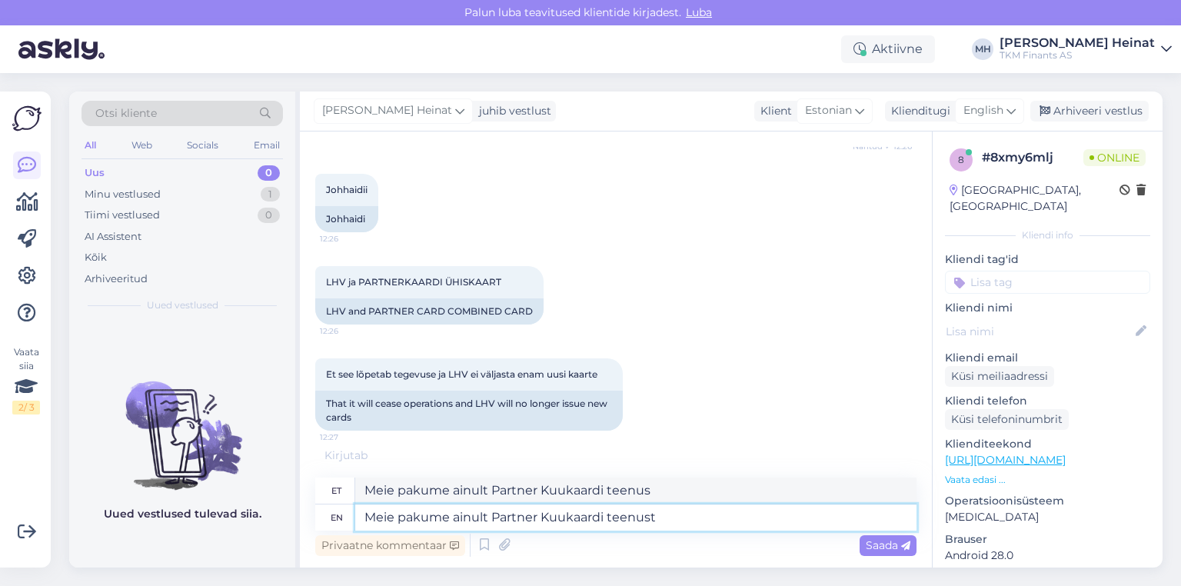
type textarea "Meie pakume ainult Partner Kuukaardi teenust"
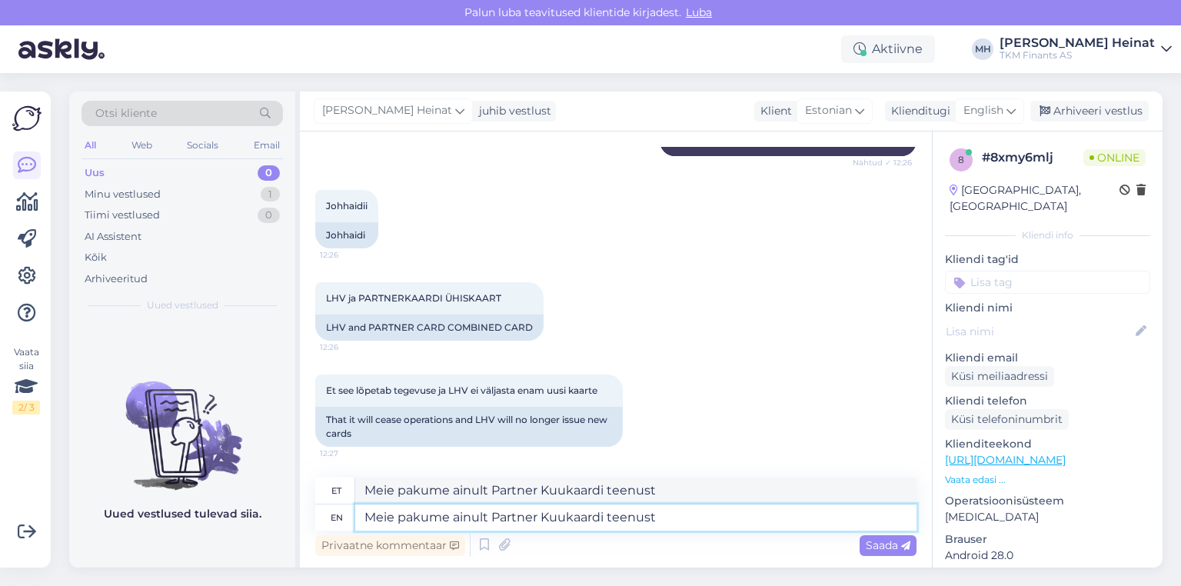
type textarea "Meie pakume ainult Partner Kuukaardi teenust n"
type textarea "Meie pakume ainult Partner Kuukaardi teenust ning"
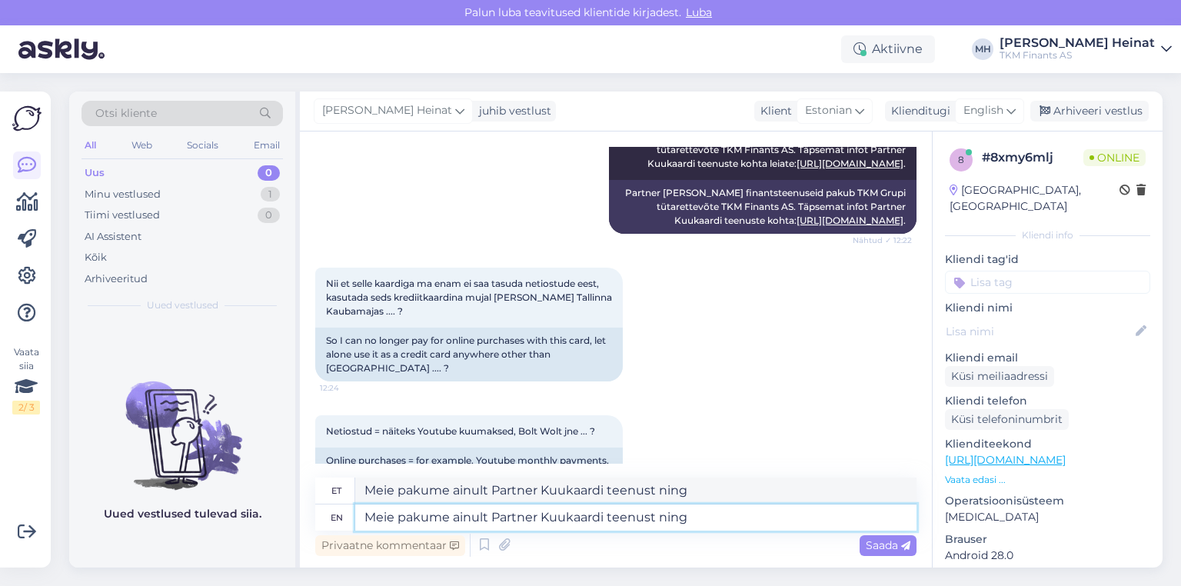
scroll to position [1008, 0]
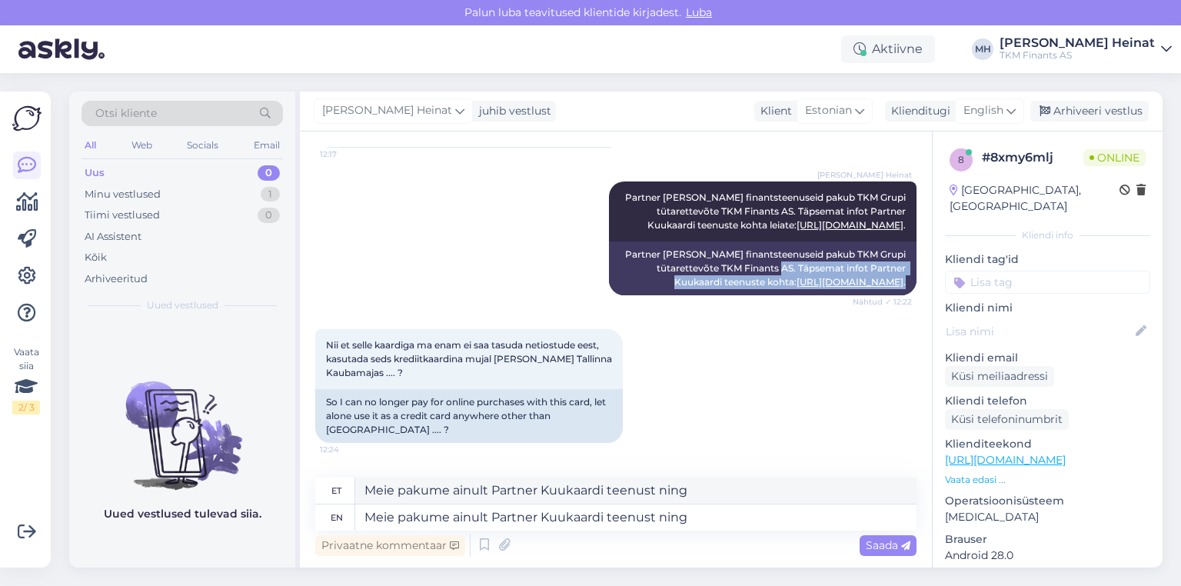
drag, startPoint x: 788, startPoint y: 329, endPoint x: 907, endPoint y: 354, distance: 121.8
click at [562, 354] on div "Vestlus algas [DATE] Tere. [PERSON_NAME] LHV st kirja et mi LHV krediitkaart/Pa…" at bounding box center [622, 305] width 615 height 317
copy div "Täpsemat infot Partner Kuukaardi teenuste kohta: [URL][DOMAIN_NAME] ."
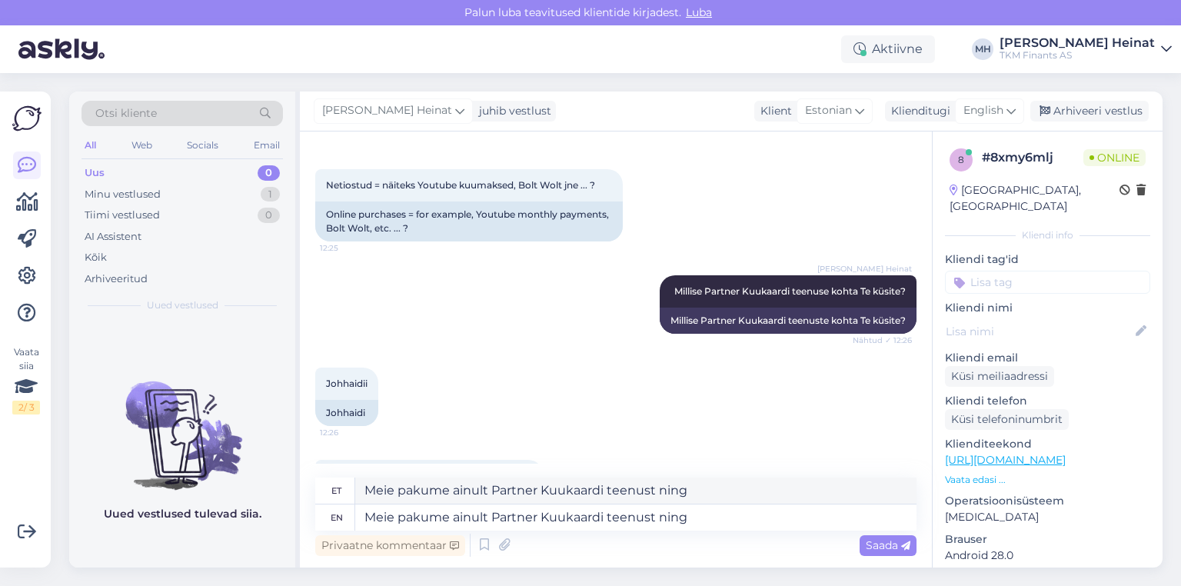
scroll to position [1561, 0]
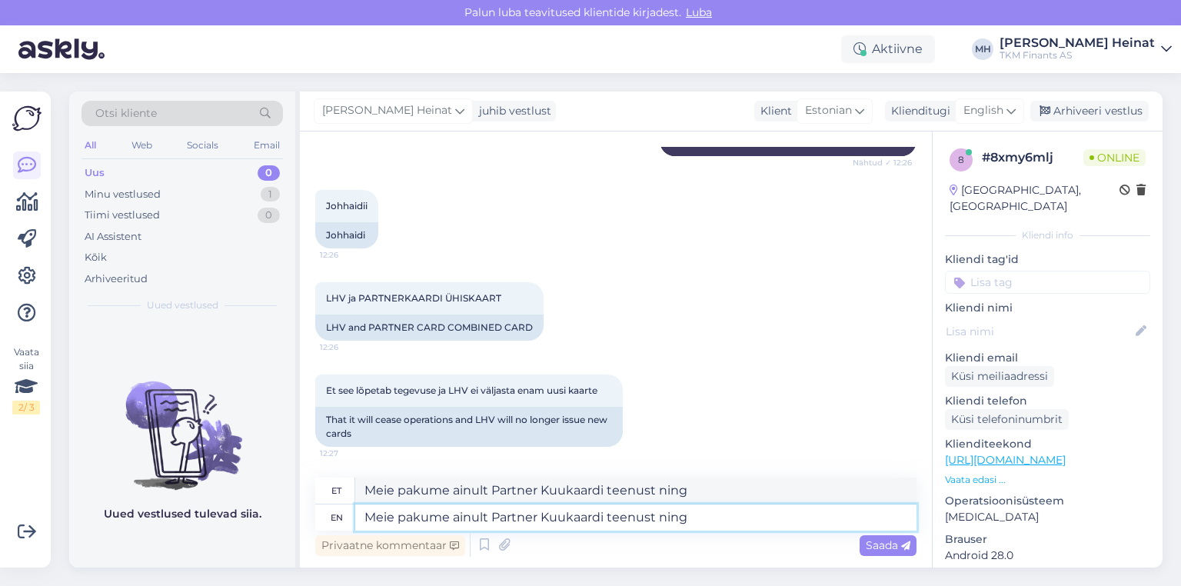
click at [562, 521] on textarea "Meie pakume ainult Partner Kuukaardi teenust ning" at bounding box center [635, 517] width 561 height 26
paste textarea "Täpsemat infot Partner Kuukaardi teenuste kohta: [URL][DOMAIN_NAME]."
type textarea "Meie pakume ainult Partner Kuukaardi teenust ning Täpsemat infot Partner Kuukaa…"
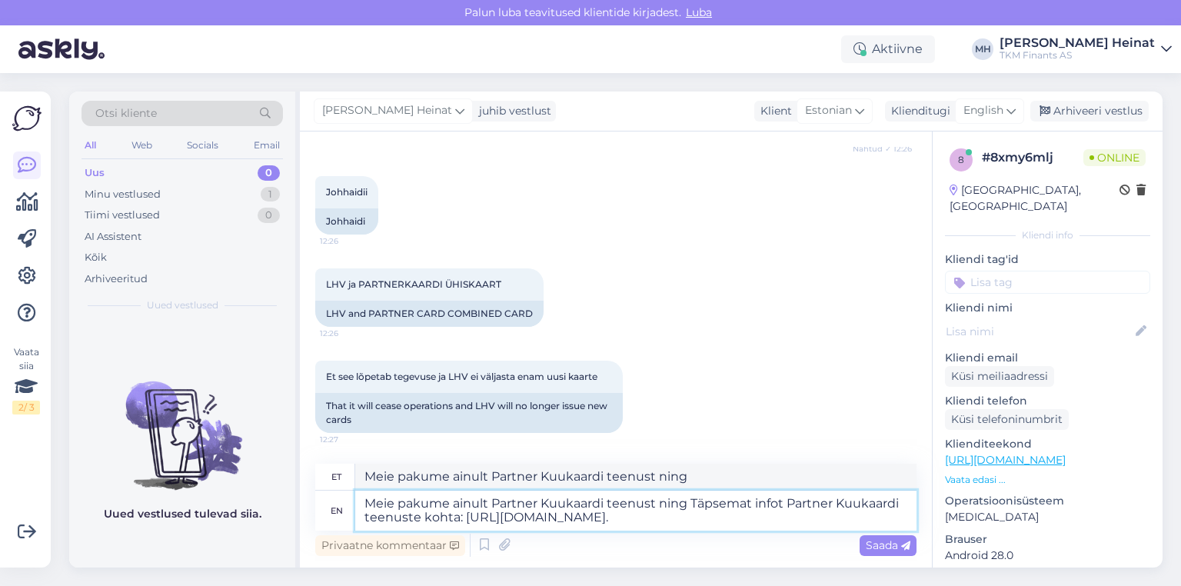
type textarea "Meie pakume ainult Partner Kuukaardi teenust ning Täpsemat infot Partner Kuukaa…"
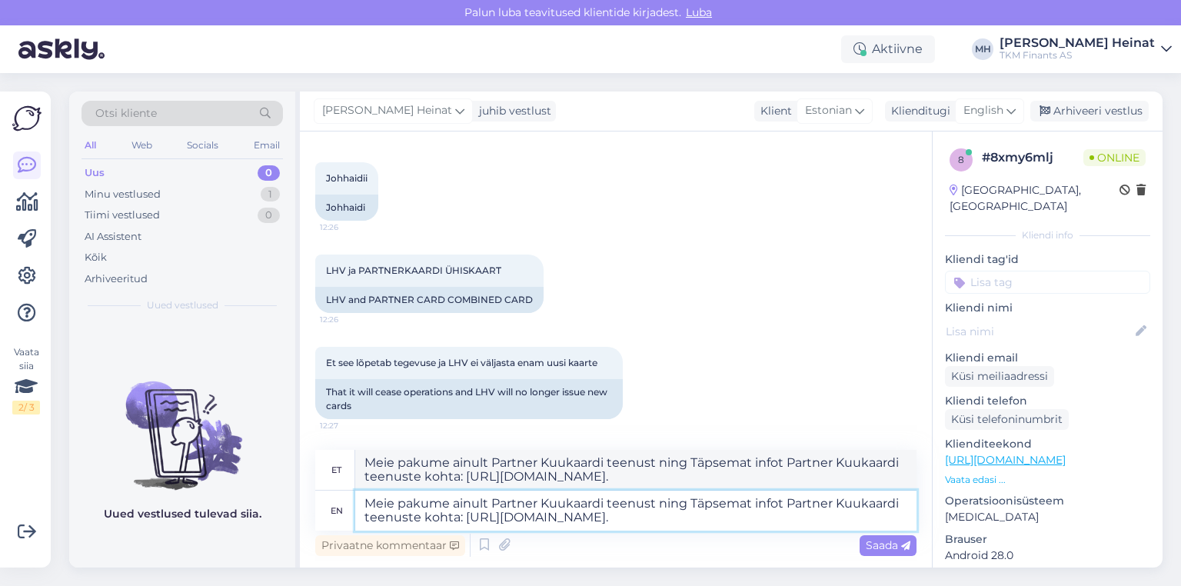
click at [562, 504] on textarea "Meie pakume ainult Partner Kuukaardi teenust ning Täpsemat infot Partner Kuukaa…" at bounding box center [635, 510] width 561 height 40
type textarea "Meie pakume ainult Partner Kuukaardi teenust ning äpsemat infot Partner Kuukaar…"
type textarea "Meie pakume ainult Partner Kuukaardi teenust ja äpsemat infot Partner Kuukaardi…"
type textarea "Meie pakume ainult Partner Kuukaardi teenust ning täpsemat infot Partner Kuukaa…"
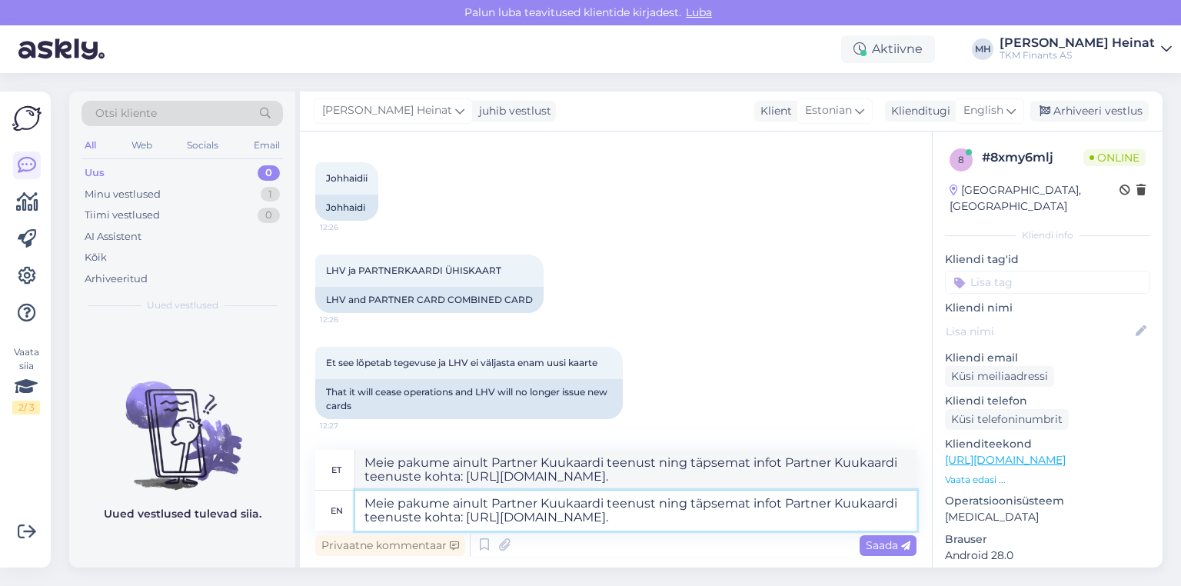
click at [456, 523] on textarea "Meie pakume ainult Partner Kuukaardi teenust ning täpsemat infot Partner Kuukaa…" at bounding box center [635, 510] width 561 height 40
type textarea "Meie pakume ainult Partner Kuukaardi teenust ning täpsemat infot Partner Kuukaa…"
click at [562, 544] on span "Saada" at bounding box center [888, 545] width 45 height 14
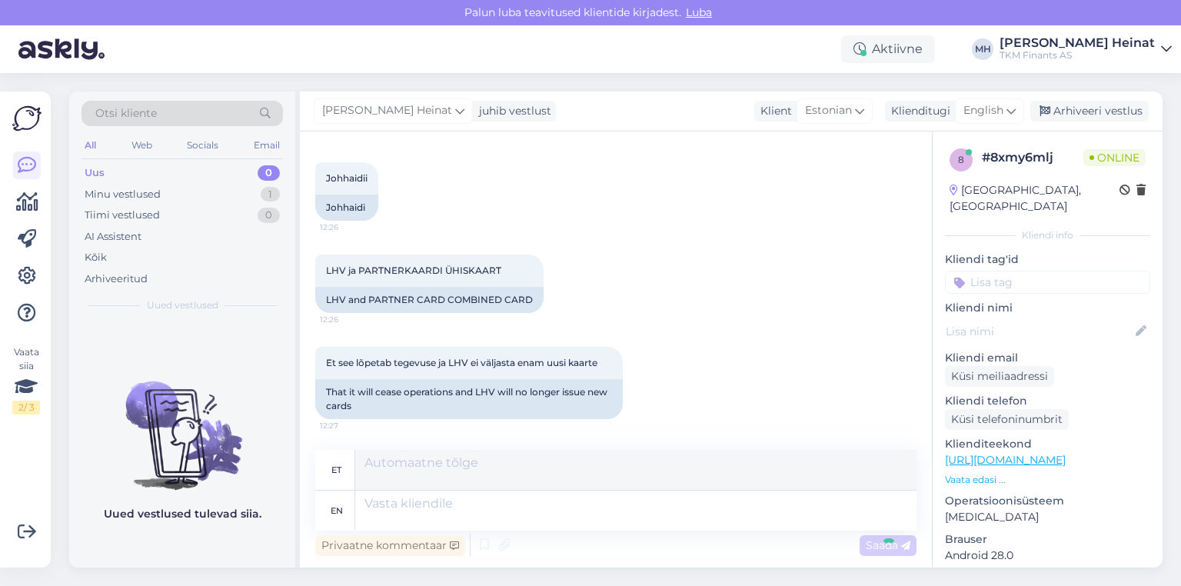
scroll to position [1709, 0]
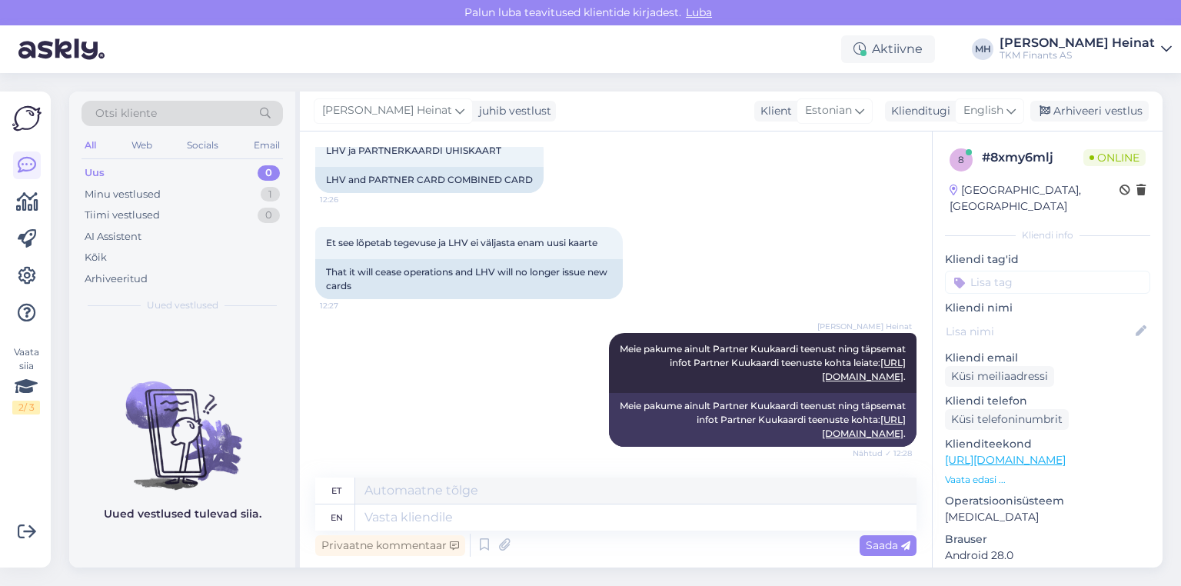
click at [540, 404] on div "[PERSON_NAME] Heinat Meie pakume ainult Partner Kuukaardi teenust ning täpsemat…" at bounding box center [615, 390] width 601 height 148
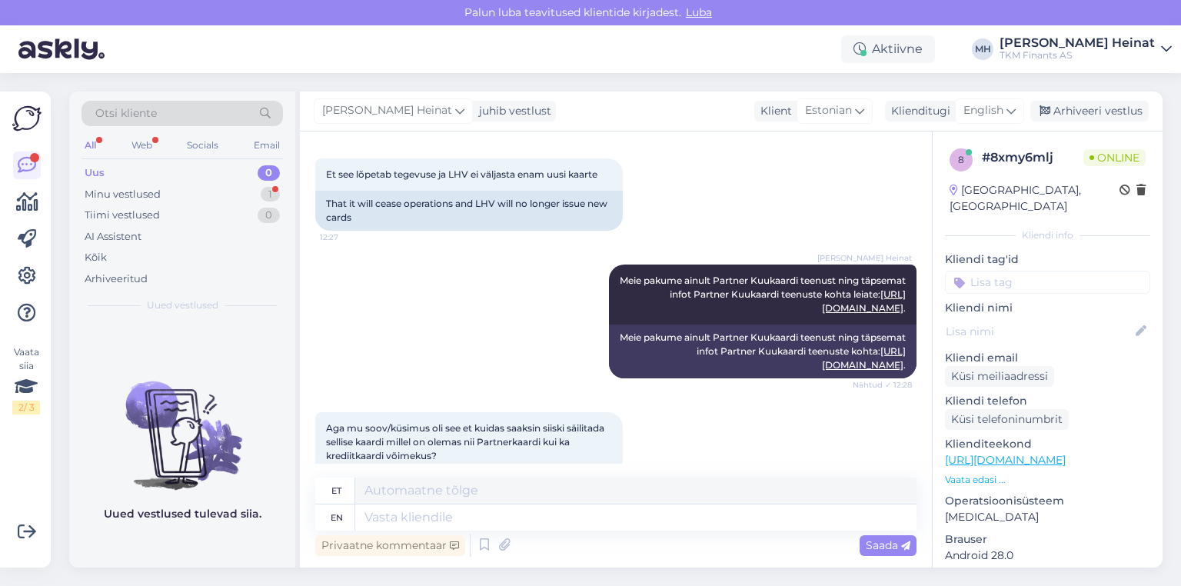
scroll to position [1856, 0]
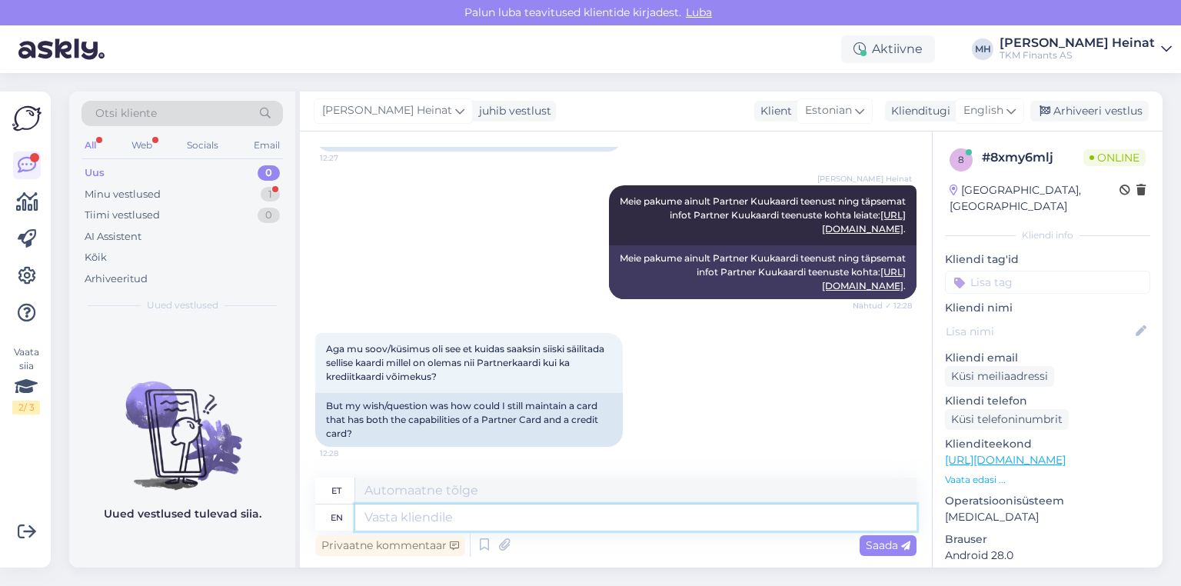
click at [410, 513] on textarea at bounding box center [635, 517] width 561 height 26
type textarea "Sellisel"
type textarea "Sellisel juhul"
type textarea "[PERSON_NAME]"
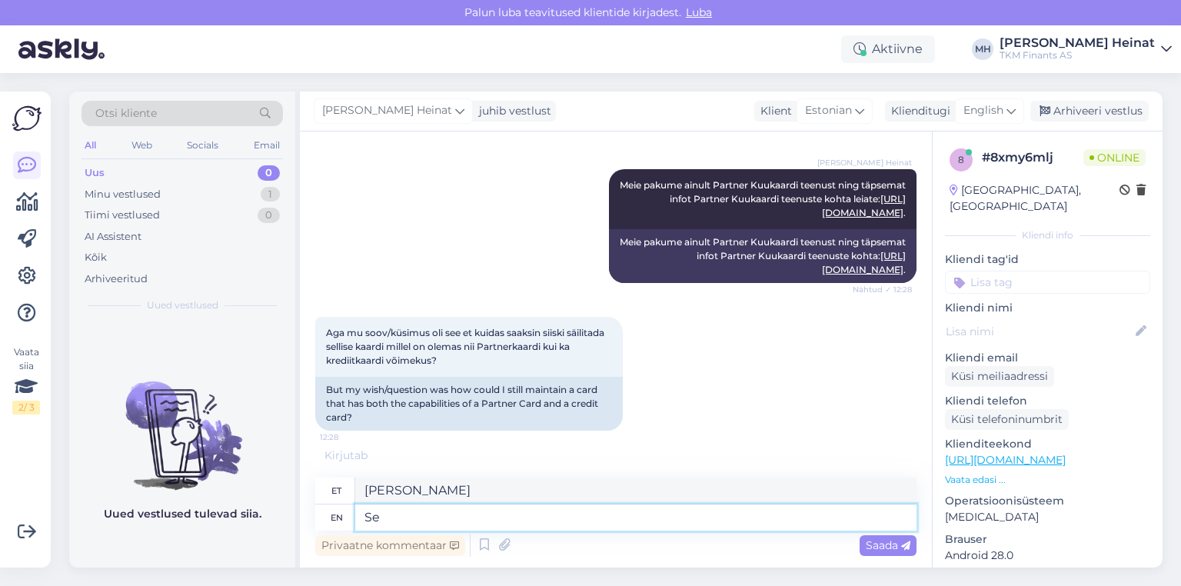
type textarea "S"
type textarea "Sellisel"
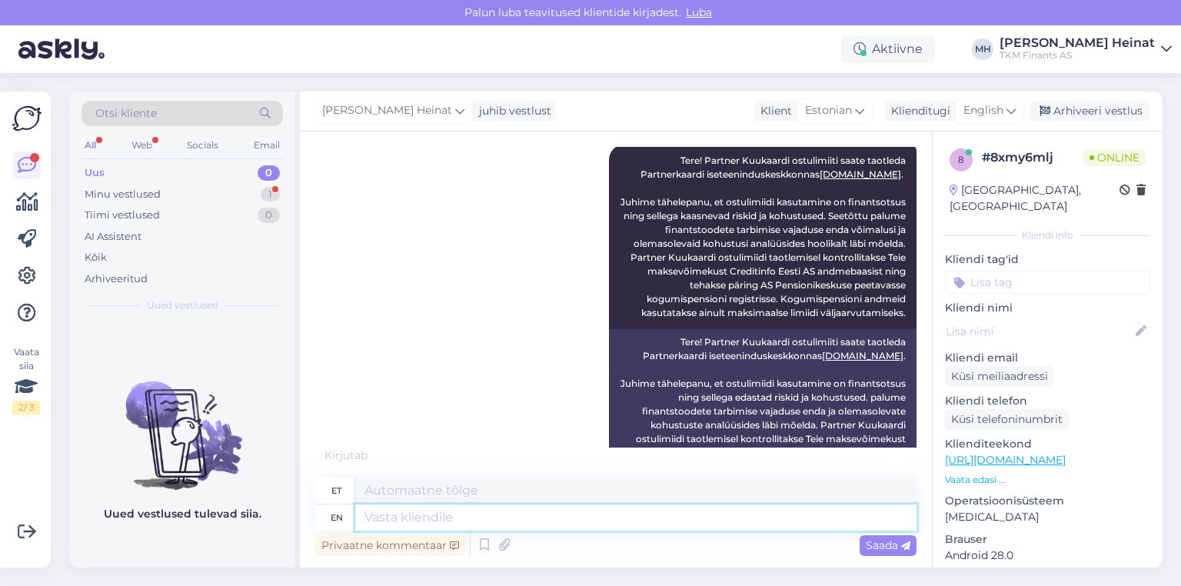
scroll to position [411, 0]
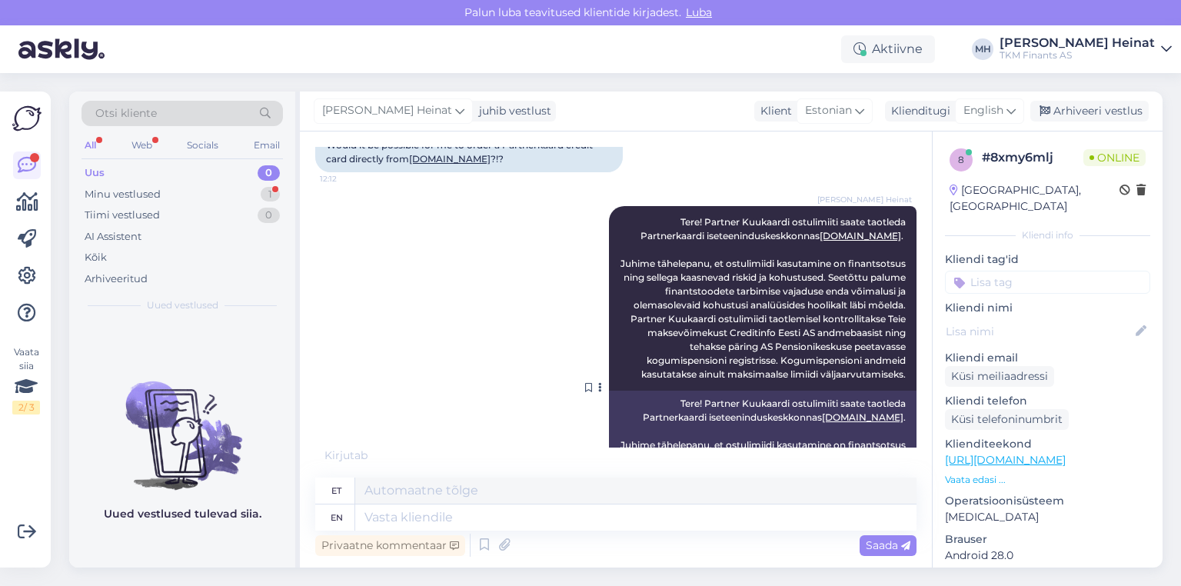
click at [562, 273] on div "[PERSON_NAME] Heinat Tere! Partner Kuukaardi ostulimiiti saate taotleda Partner…" at bounding box center [762, 298] width 307 height 184
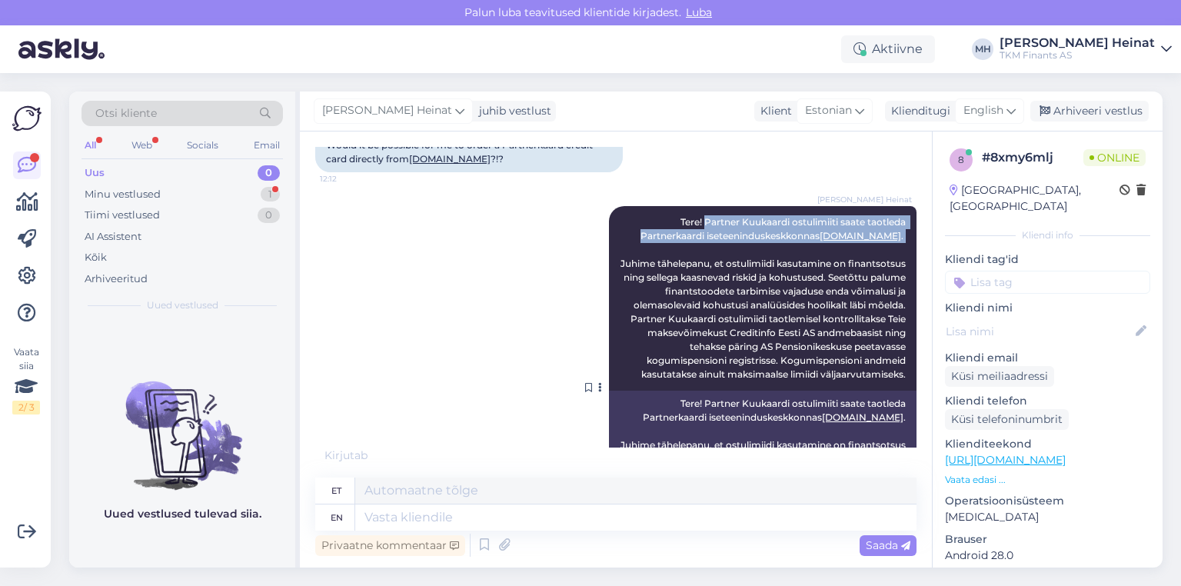
drag, startPoint x: 692, startPoint y: 235, endPoint x: 882, endPoint y: 261, distance: 192.3
click at [562, 265] on div "[PERSON_NAME] Heinat Tere! Partner Kuukaardi ostulimiiti saate taotleda Partner…" at bounding box center [762, 298] width 307 height 184
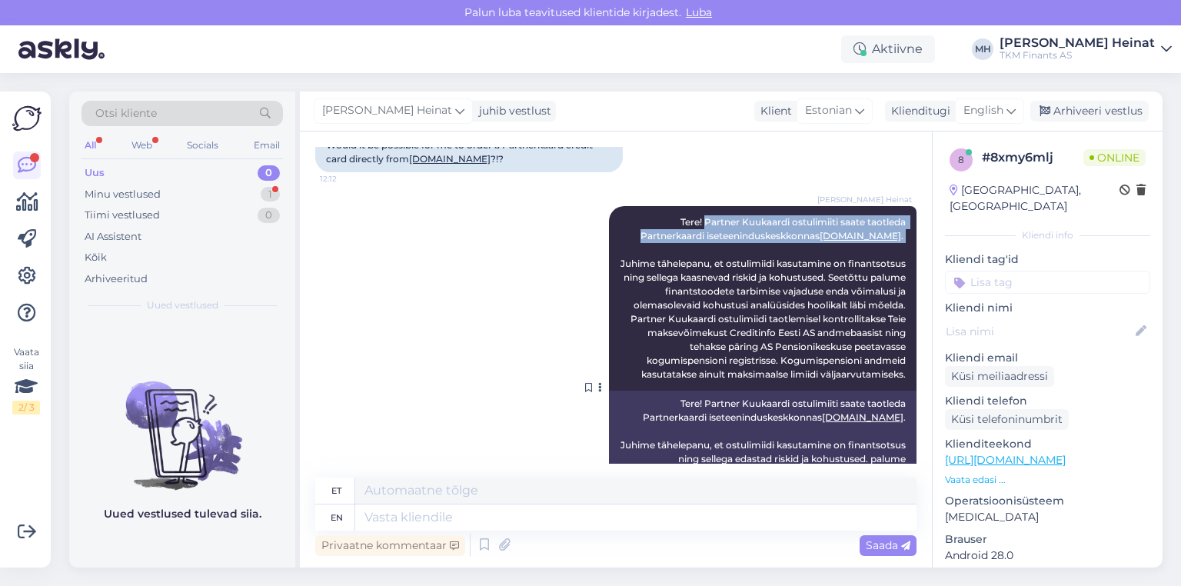
copy span "Partner Kuukaardi ostulimiiti saate taotleda Partnerkaardi iseteeninduskeskkonn…"
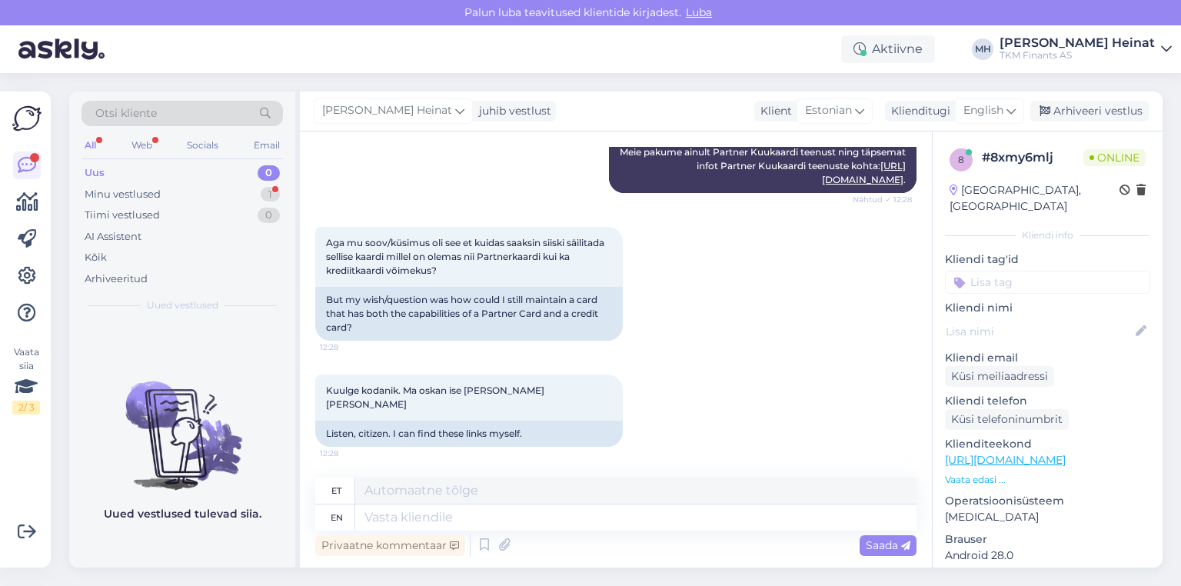
scroll to position [2041, 0]
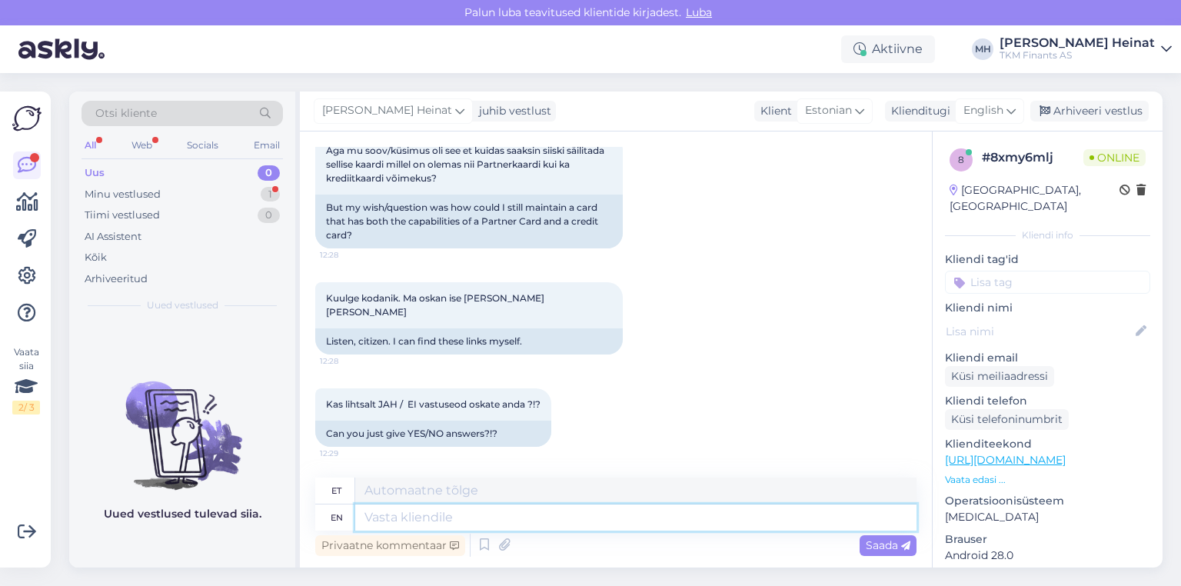
click at [441, 518] on textarea at bounding box center [635, 517] width 561 height 26
paste textarea "Partner Kuukaardi ostulimiiti saate taotleda Partnerkaardi iseteeninduskeskkonn…"
type textarea "Partner Kuukaardi ostulimiiti saate taotleda Partnerkaardi iseteeninduskeskkonn…"
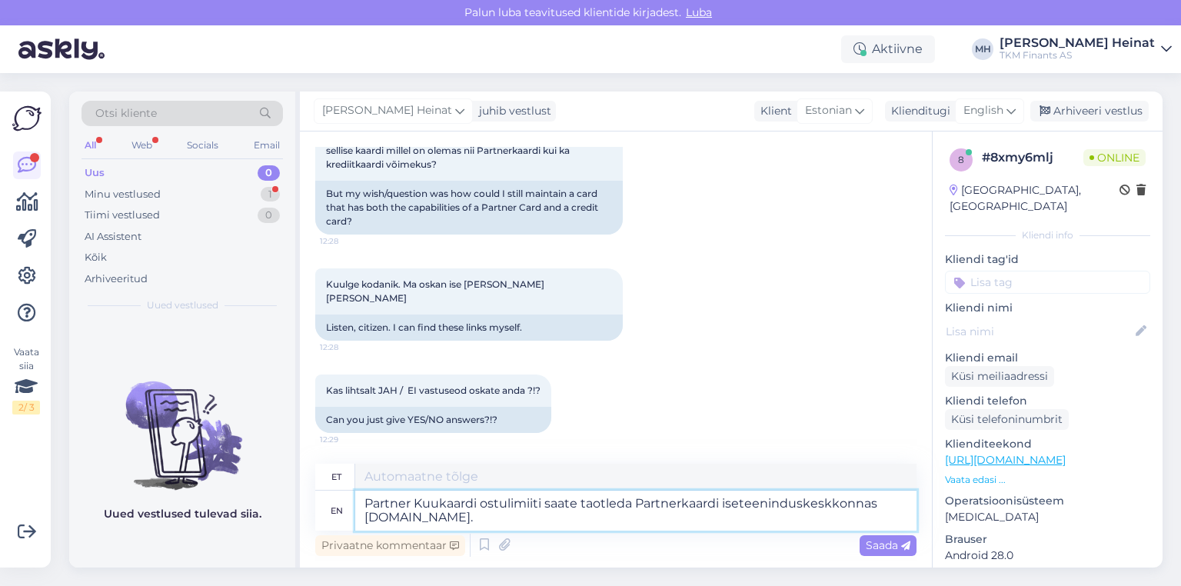
type textarea "Partner Kuukaardi ostulimiiti saate taotleda Partnerkaardi iseteeninduskeskkonn…"
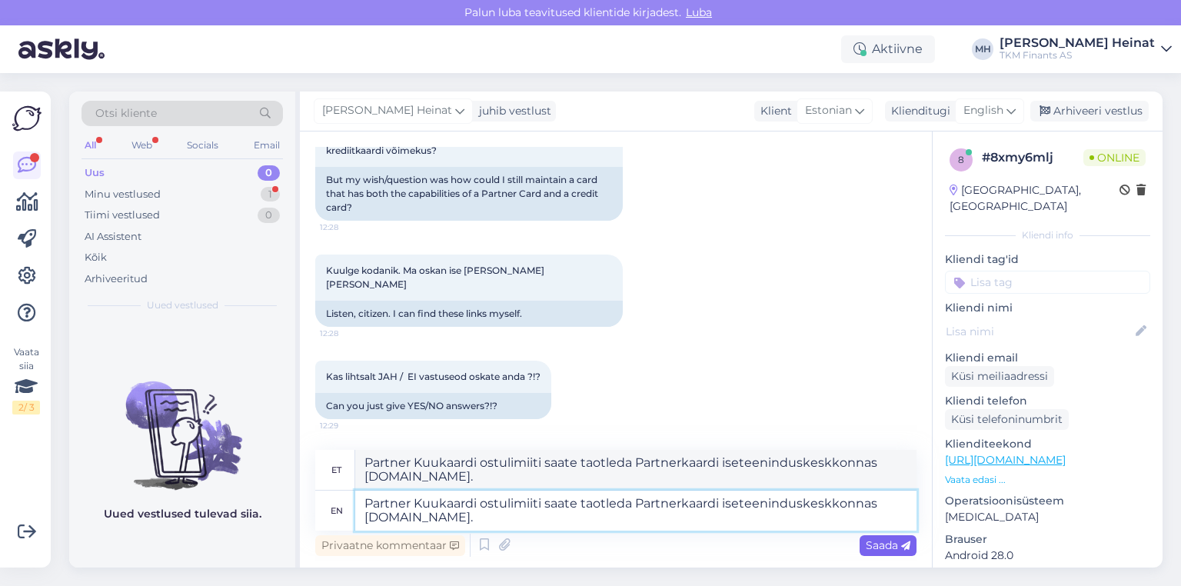
type textarea "Partner Kuukaardi ostulimiiti saate taotleda Partnerkaardi iseteeninduskeskkonn…"
click at [562, 547] on span "Saada" at bounding box center [888, 545] width 45 height 14
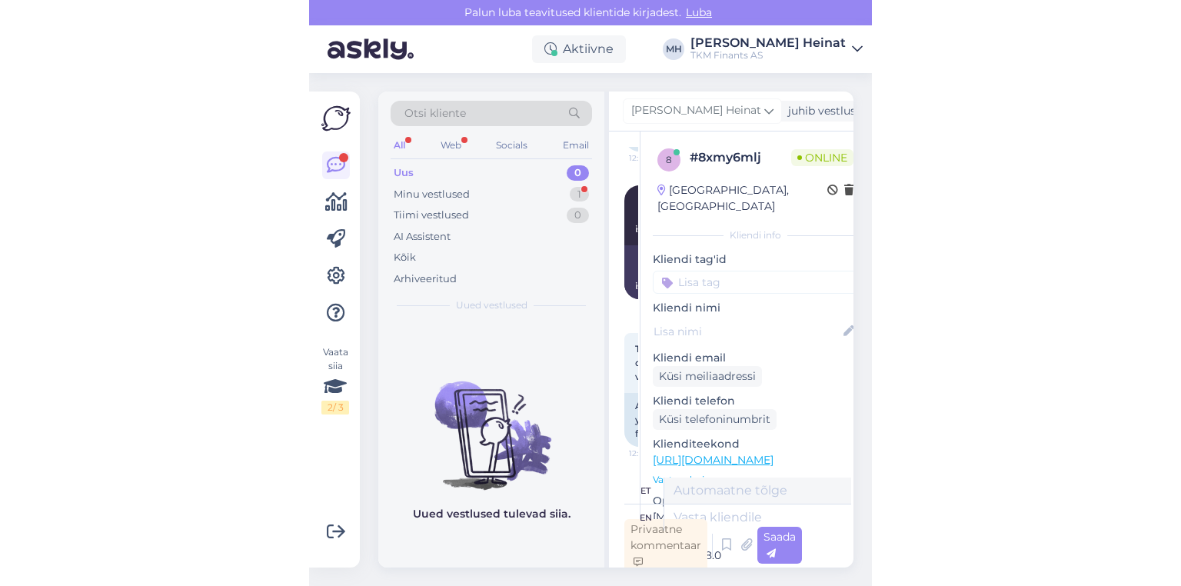
scroll to position [2253, 0]
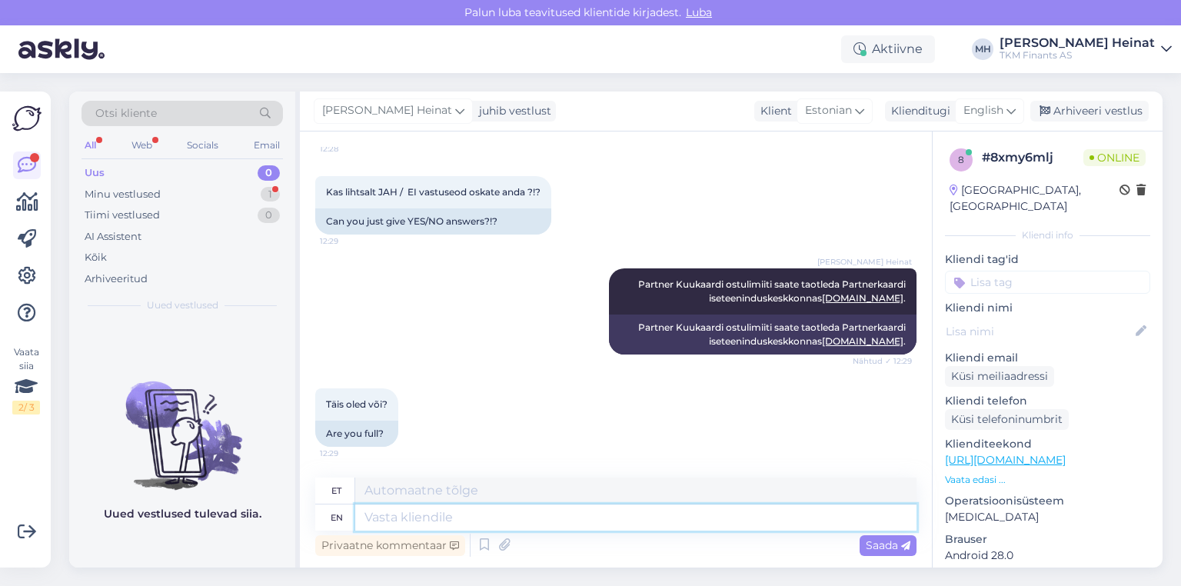
click at [553, 512] on textarea at bounding box center [635, 517] width 561 height 26
type textarea "Meie"
type textarea "Meie ei"
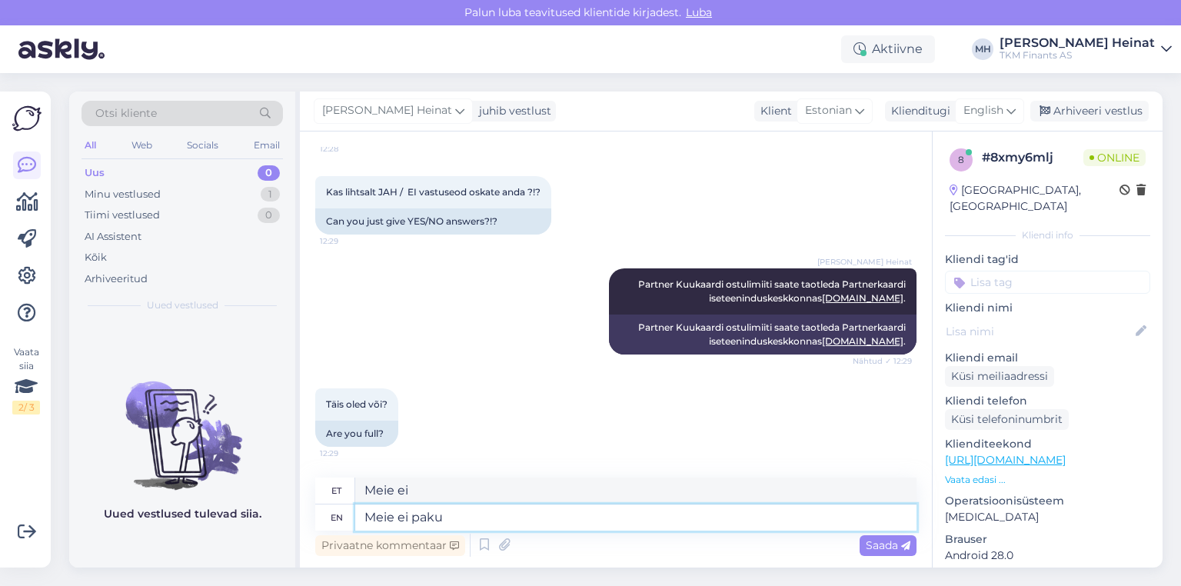
type textarea "Meie ei paku"
type textarea "Meie paku"
type textarea "Meie ei paku LHV"
type textarea "Meie pakkumine LHV-s"
type textarea "Meie ei paku LHV-"
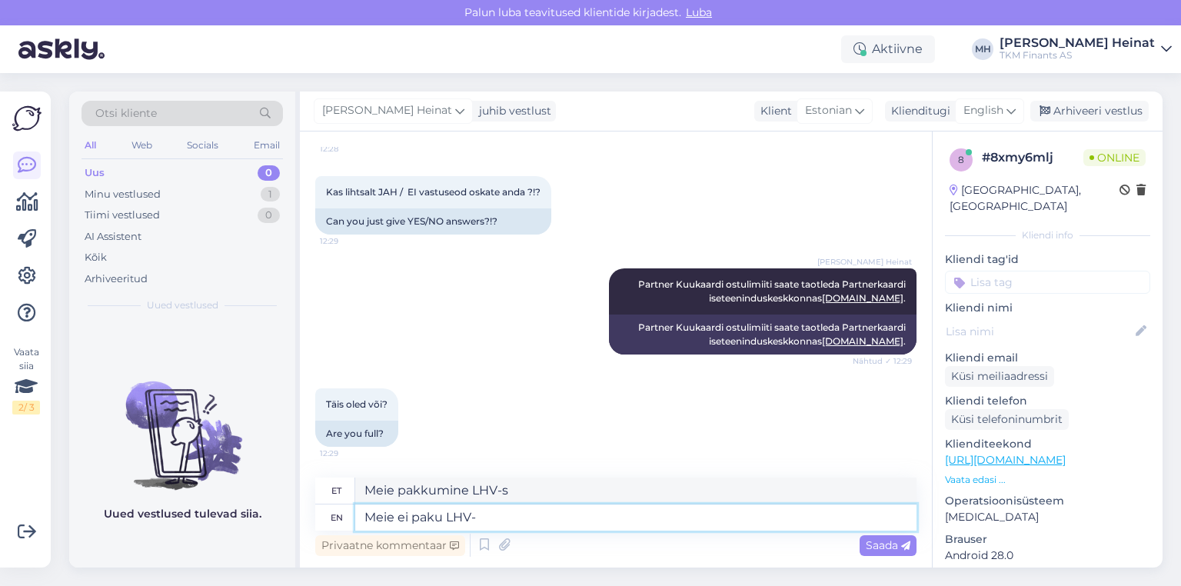
type textarea "Meie pakkumine LHV-le"
type textarea "Meie ei paku LHV- TEENUSEID"
type textarea "Meie pakume LHV- TEENUSEID"
drag, startPoint x: 617, startPoint y: 514, endPoint x: 484, endPoint y: 530, distance: 133.9
click at [484, 530] on textarea "Meie ei paku LHV- TEENUSEID" at bounding box center [635, 517] width 561 height 26
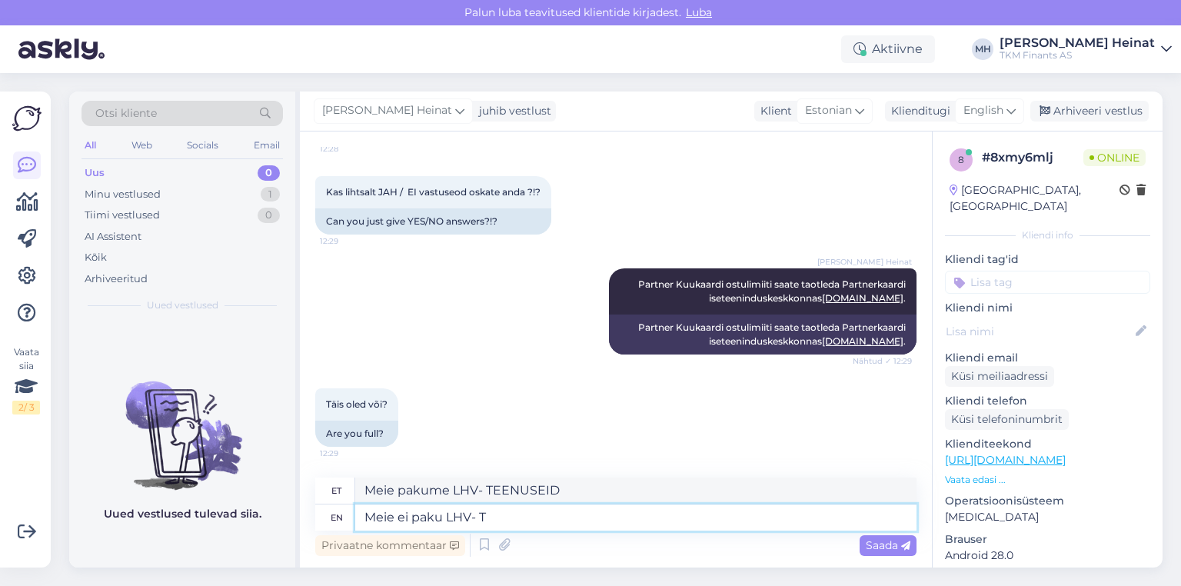
type textarea "Meie ei paku LHV-"
type textarea "Meie pakkumine LHV-le"
click at [525, 521] on textarea "Meie ei paku LHV-" at bounding box center [635, 517] width 561 height 26
drag, startPoint x: 495, startPoint y: 517, endPoint x: 304, endPoint y: 533, distance: 191.3
click at [304, 533] on div "Vestlus algas [DATE] Tere. [PERSON_NAME] LHV st kirja et mi LHV krediitkaart/Pa…" at bounding box center [616, 349] width 632 height 436
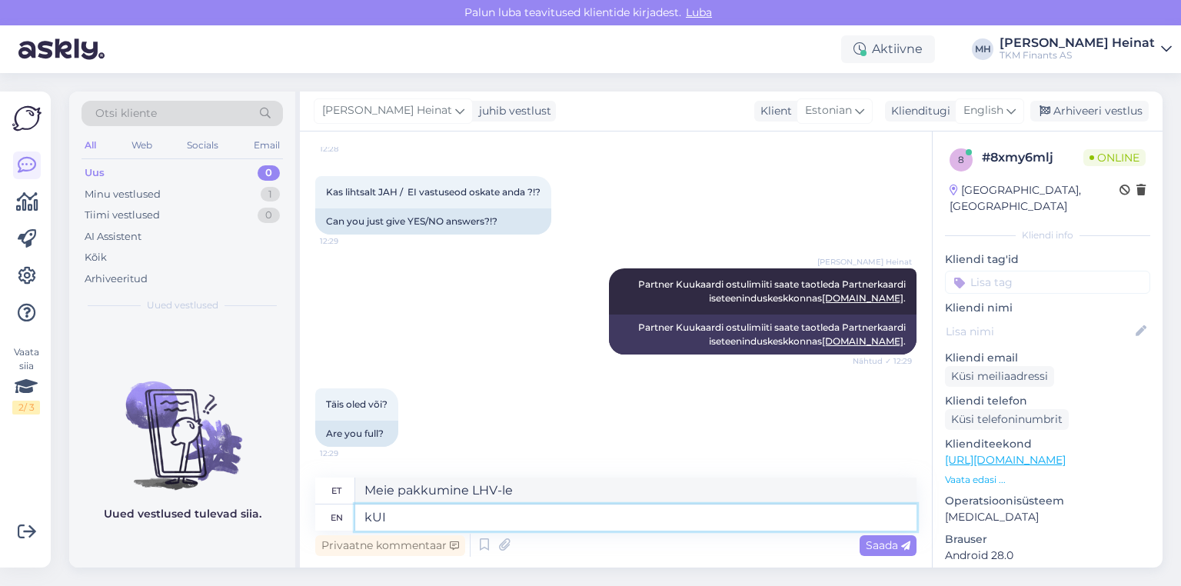
type textarea "kUI"
type textarea "kUI TE"
type textarea "kUI TE SOOVITE"
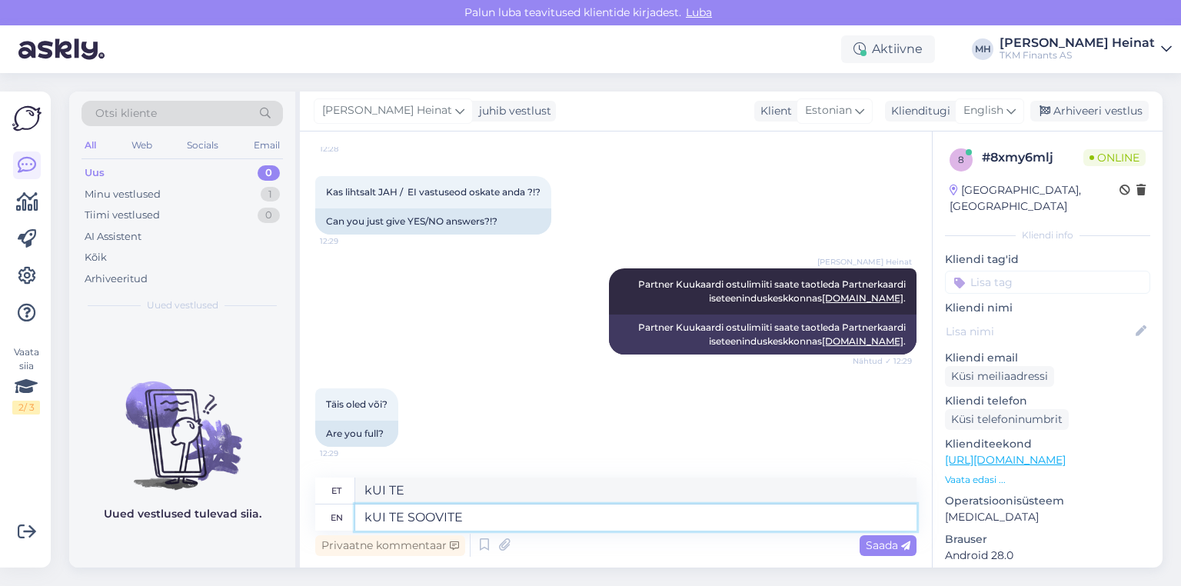
type textarea "kUI TE SOOVITE"
type textarea "kUI"
type textarea "kUI TE"
type textarea "k"
type textarea "kUI"
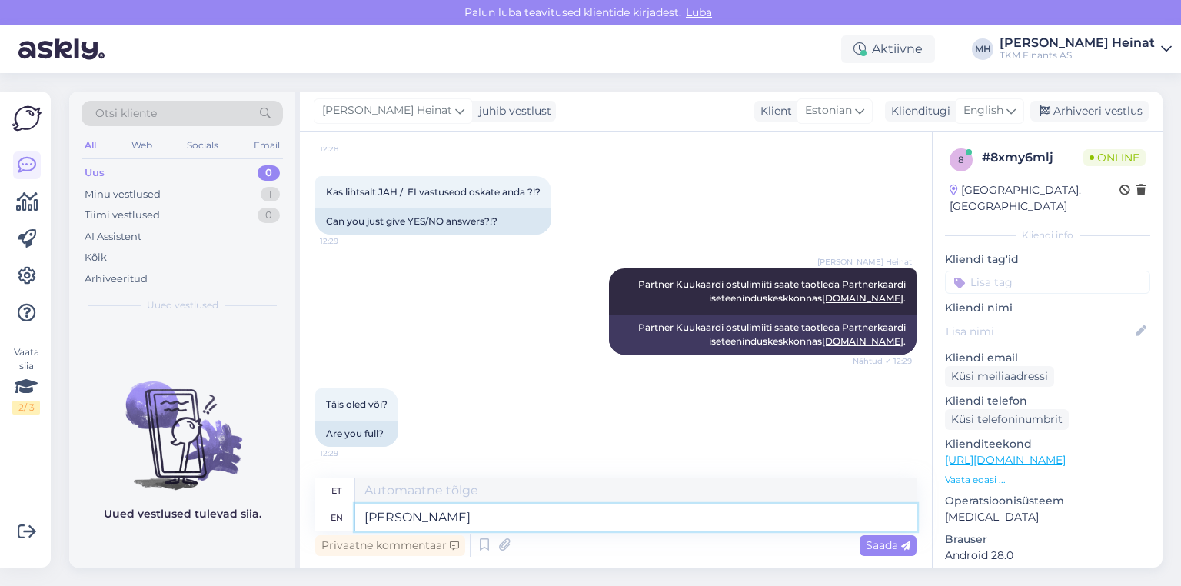
type textarea "[PERSON_NAME]"
type textarea "Kui Te"
type textarea "Kui Te soovite"
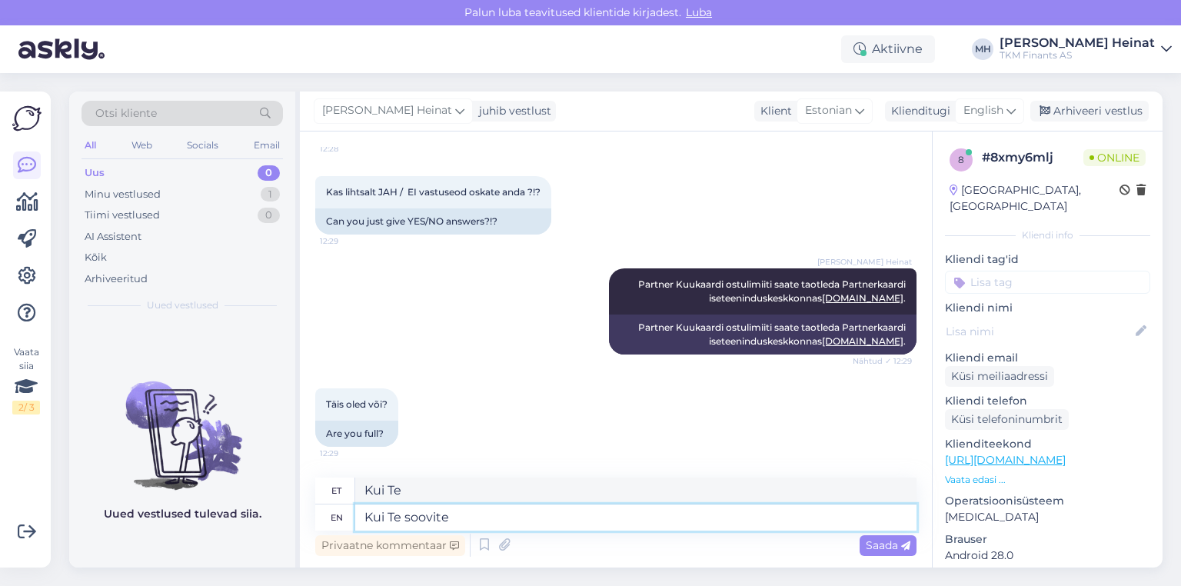
type textarea "Kui te soovite"
type textarea "Kui Te soovite et"
type textarea "Kui te soovite et"
type textarea "Kui Te soovite et teie"
type textarea "Kui te soovite [PERSON_NAME]"
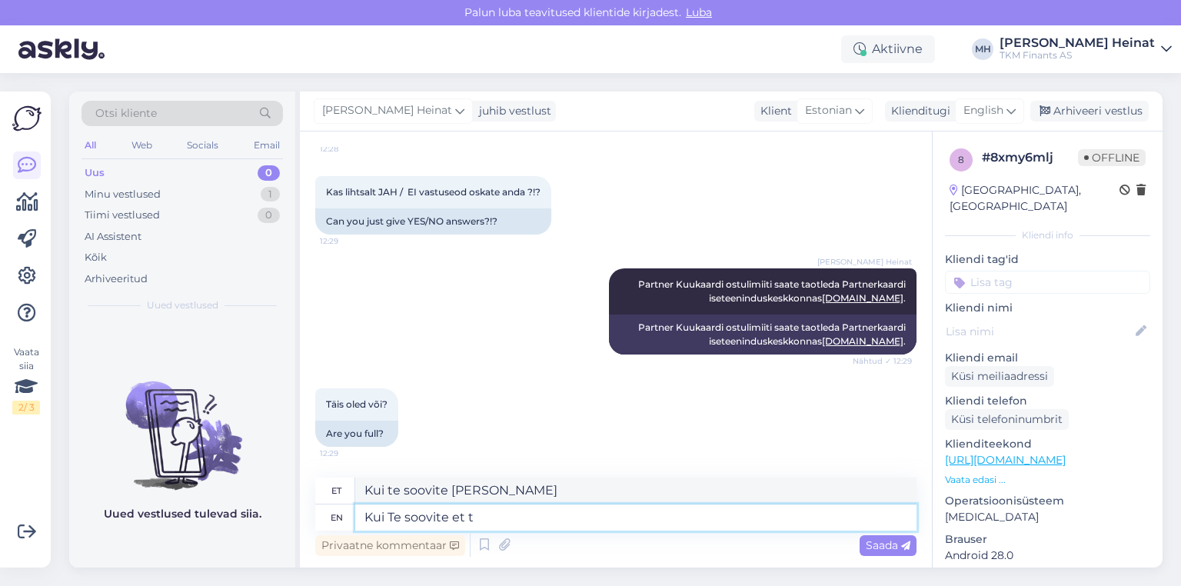
type textarea "Kui Te soovite et"
type textarea "Kui te soovite et"
type textarea "Kui Te soovite et [PERSON_NAME]"
type textarea "Kui te soovite [PERSON_NAME]"
type textarea "Kui Te soovite et [PERSON_NAME] Partnerkaardil o"
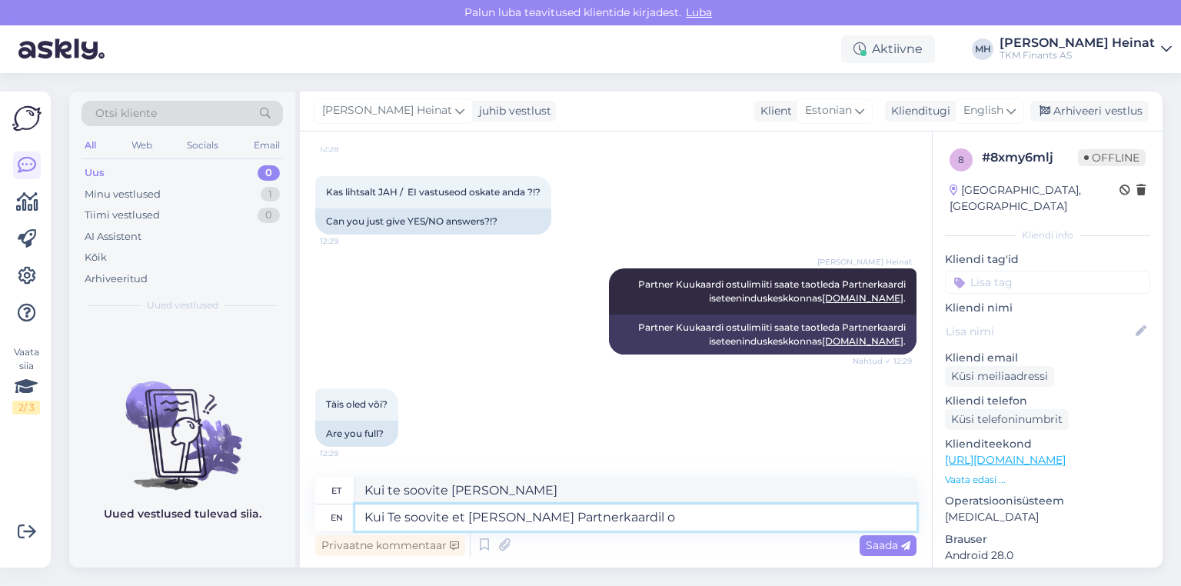
type textarea "Kui Te soovite et Teie Partnerkaardile"
type textarea "Kui Te soovite et [PERSON_NAME] Partnerkaardil oleks"
type textarea "Kui Te soovite et [PERSON_NAME] Partnerkaardil oleks lisal"
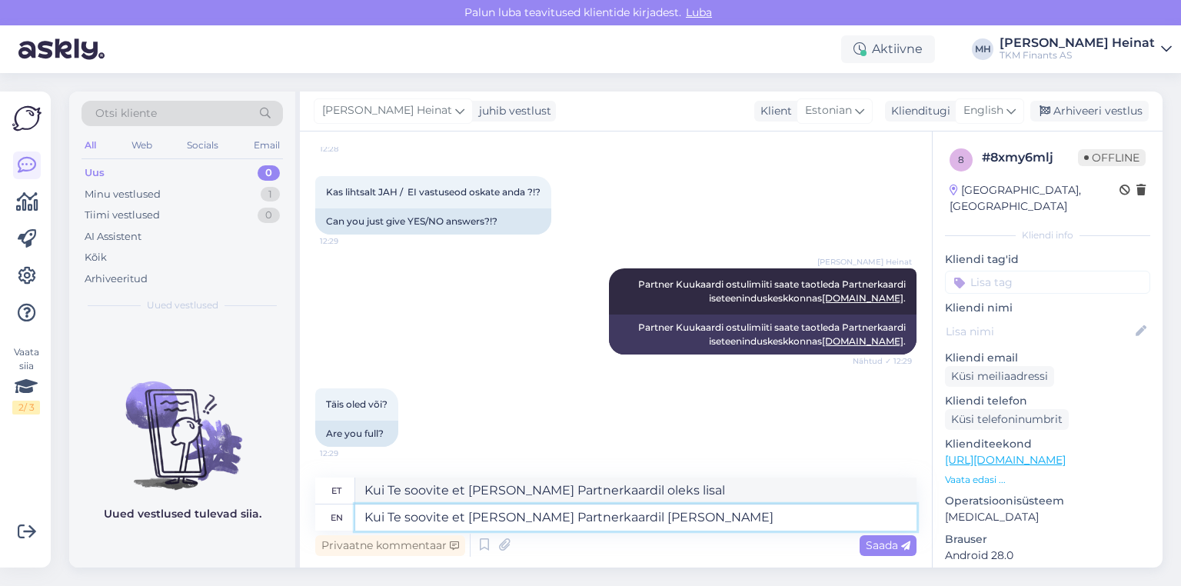
type textarea "Kui Te soovite et [PERSON_NAME] Partnerkaardil oleks lisaks"
type textarea "Kui Te soovite et [PERSON_NAME] Partnerkaardil [PERSON_NAME]"
type textarea "Kui Te soovite et [PERSON_NAME] Partnerkaardil oleks lisaks"
type textarea "Kui Te et [PERSON_NAME] Partnerkaardil oleks lisaks"
type textarea "Kui Te soovite et [PERSON_NAME] Partnerkaardil oleks lisaks krediidi"
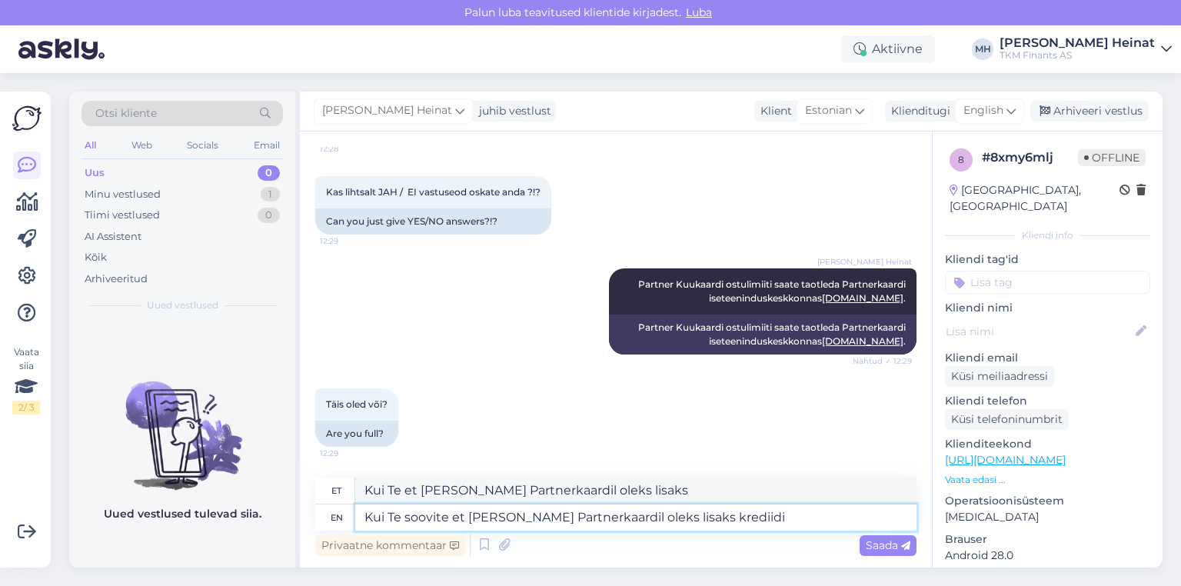
type textarea "Kui Te et [PERSON_NAME] Partnerkaardil oleks lisaks krediidi"
type textarea "Kui Te soovite et Teie Partnerkaardil oleks lisaks krediidifunktsioon,"
type textarea "Kui soovite et Teie Partnerkaardil oleks lisaks krediidifunktsioon,"
type textarea "Kui Te soovite et [PERSON_NAME] Partnerkaardil oleks lisaks krediidifunktsioon,…"
type textarea "Kui soovite et Teie Partnerkaardil oleks lisaks krediidifunktsioon, siis"
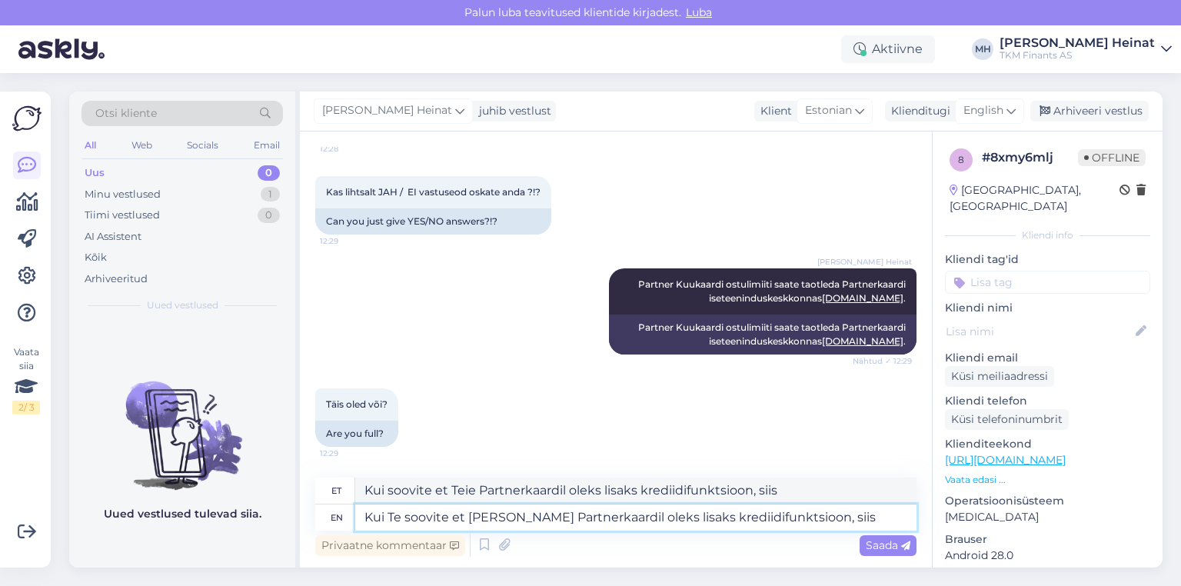
type textarea "Kui Te soovite et Teie Partnerkaardil oleks lisaks krediidifunktsioon, siis a"
type textarea "Kui soovite et Teie Partnerkaardil oleks lisaks krediidifunktsioon, siis a"
drag, startPoint x: 817, startPoint y: 516, endPoint x: 658, endPoint y: 529, distance: 159.7
click at [562, 529] on textarea "Kui Te soovite et Teie Partnerkaardil oleks lisaks krediidifunktsioon, siis a" at bounding box center [635, 517] width 561 height 26
type textarea "Kui Te soovite et [PERSON_NAME] Partnerkaardil oleks lisaks Partner"
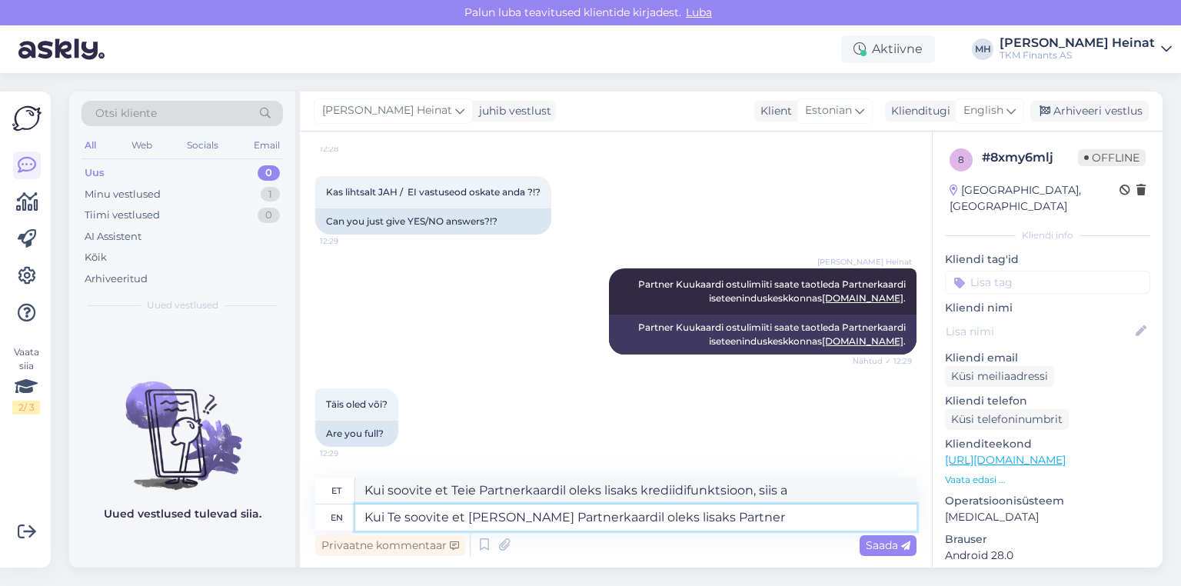
type textarea "[PERSON_NAME] et [PERSON_NAME] Partnerkaardil oleks lisaks Partner"
click at [562, 522] on textarea "Kui Te soovite et [PERSON_NAME] Partnerkaardil oleks lisaks Partner Kukaardi os…" at bounding box center [635, 517] width 561 height 26
click at [562, 517] on textarea "Kui Te soovite et [PERSON_NAME] Partnerkaardil oleks lisaks Partner Kuukaardi o…" at bounding box center [635, 517] width 561 height 26
click at [388, 518] on textarea "Kui Te soovite et [PERSON_NAME] Partnerkaardil oleks lisaks Partner Kuukaardi o…" at bounding box center [635, 517] width 561 height 26
click at [370, 521] on textarea "Kui Te soovite et [PERSON_NAME] Partnerkaardil oleks lisaks Partner Kuukaardi o…" at bounding box center [635, 517] width 561 height 26
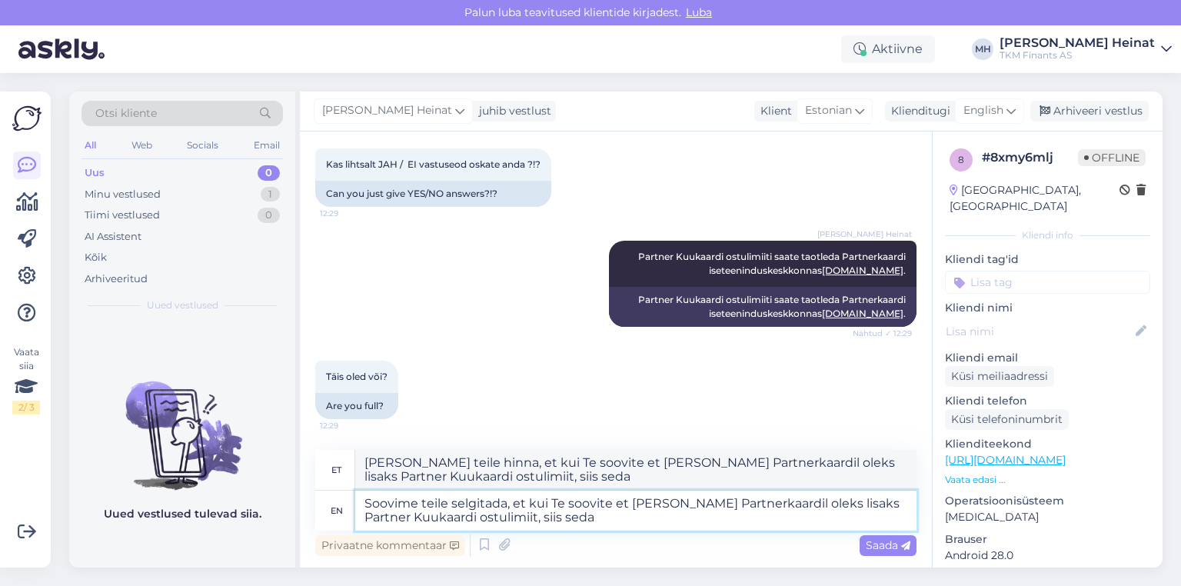
click at [424, 503] on textarea "Soovime teile selgitada, et kui Te soovite et [PERSON_NAME] Partnerkaardil olek…" at bounding box center [635, 510] width 561 height 40
click at [562, 523] on textarea "Soovime Teile selgitada, et kui Te soovite et [PERSON_NAME] Partnerkaardil olek…" at bounding box center [635, 510] width 561 height 40
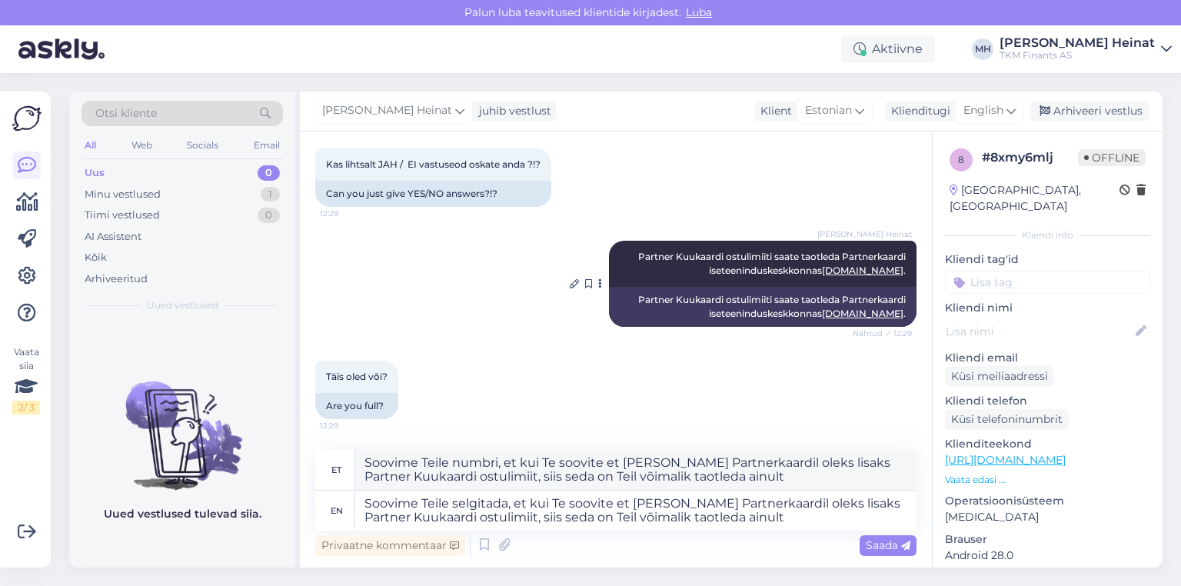
drag, startPoint x: 833, startPoint y: 331, endPoint x: 793, endPoint y: 347, distance: 42.7
click at [562, 327] on div "Partner Kuukaardi ostulimiiti saate taotleda Partnerkaardi iseteeninduskeskkonn…" at bounding box center [762, 307] width 307 height 40
copy div "Partnerkaardi iseteeninduskeskkonnas"
click at [562, 519] on textarea "Soovime Teile selgitada, et kui Te soovite et [PERSON_NAME] Partnerkaardil olek…" at bounding box center [635, 510] width 561 height 40
paste textarea "Partnerkaardi iseteeninduskeskkonnas"
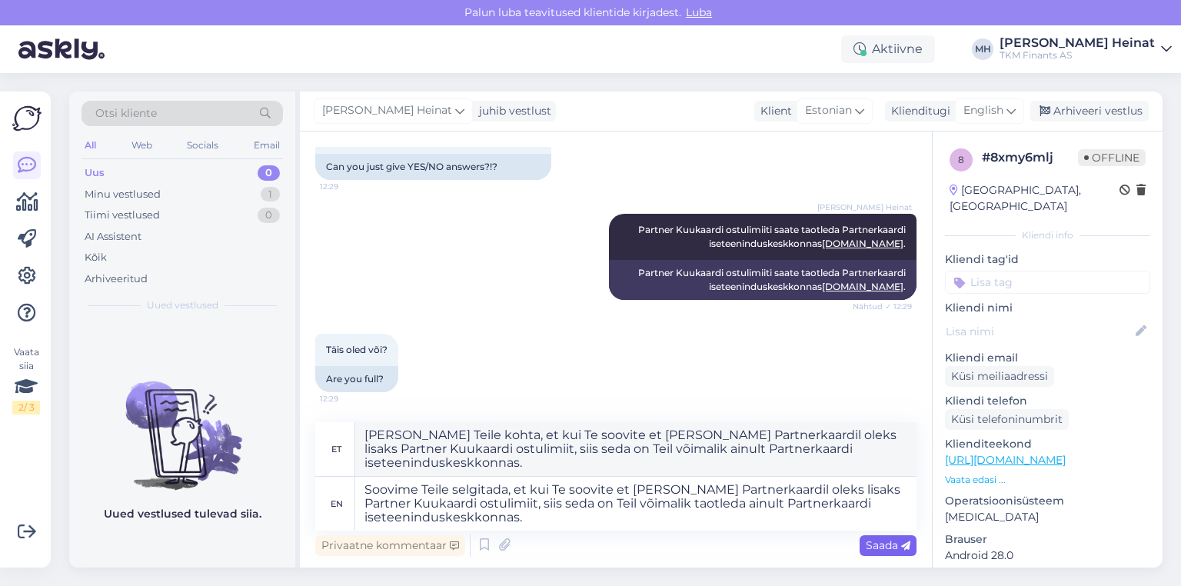
click at [562, 545] on span "Saada" at bounding box center [888, 545] width 45 height 14
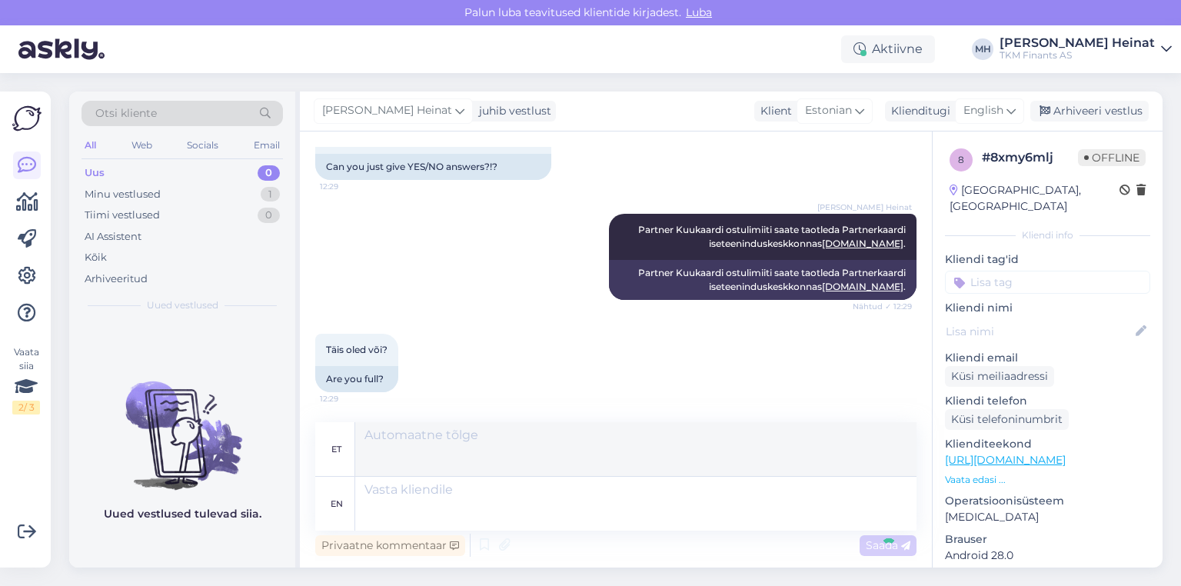
scroll to position [2414, 0]
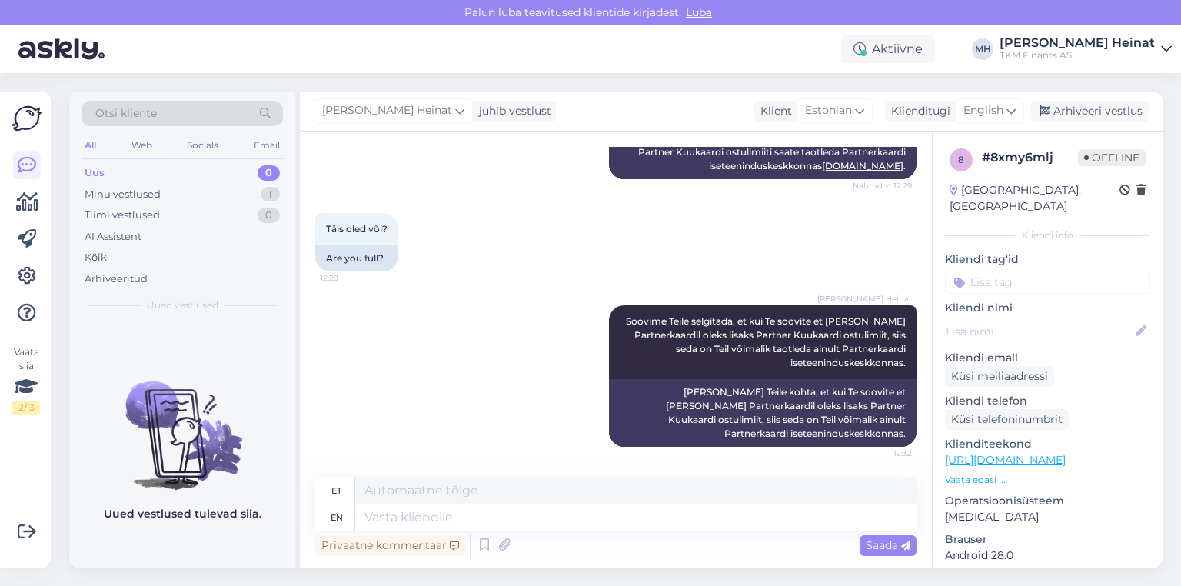
click at [530, 390] on div "[PERSON_NAME] Heinat Soovime Teile selgitada, et kui Te soovite et [PERSON_NAME…" at bounding box center [615, 375] width 601 height 175
click at [375, 515] on textarea at bounding box center [635, 517] width 561 height 26
paste textarea "Partner Kuukaardi ostulimiit (edaspidi Ostulimiit) võimaldab kliendil maksepäev…"
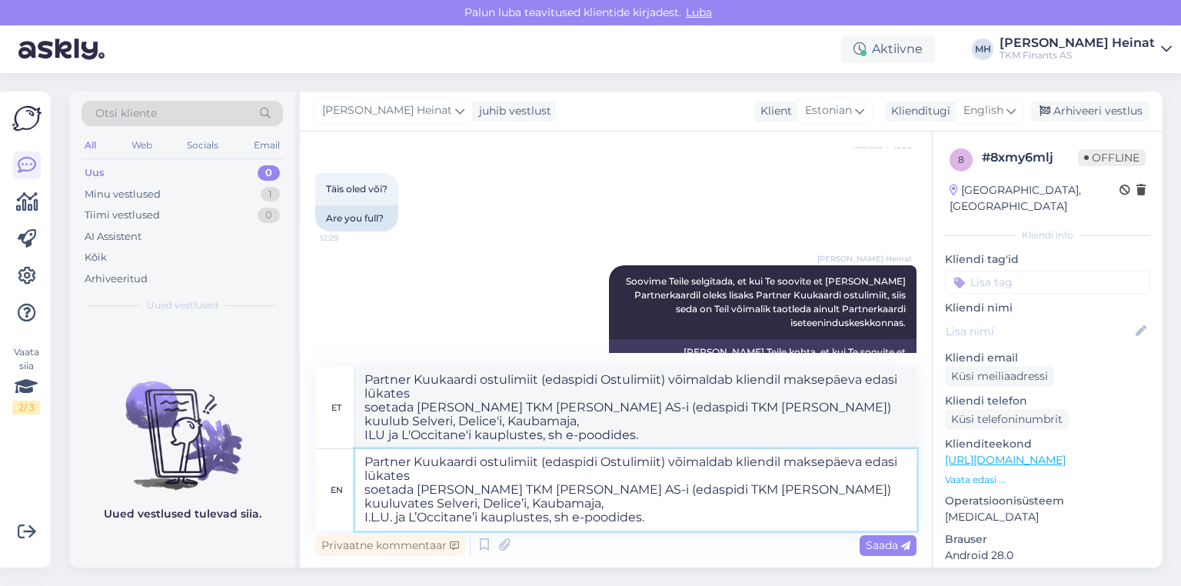
drag, startPoint x: 670, startPoint y: 463, endPoint x: 547, endPoint y: 465, distance: 123.0
click at [547, 465] on textarea "Partner Kuukaardi ostulimiit (edaspidi Ostulimiit) võimaldab kliendil maksepäev…" at bounding box center [635, 489] width 561 height 81
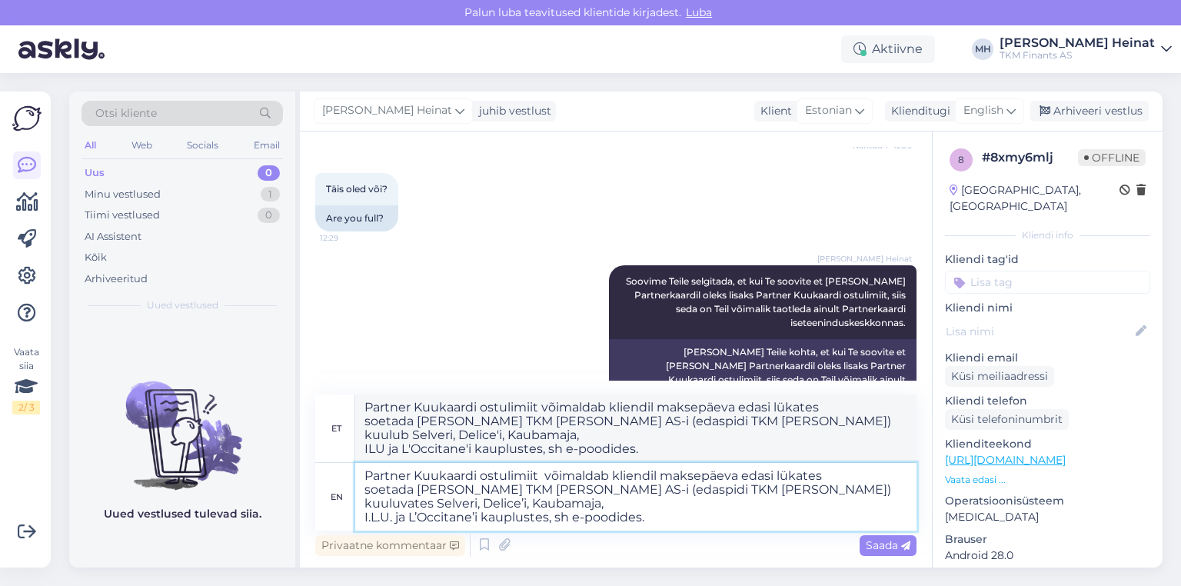
click at [369, 478] on textarea "Partner Kuukaardi ostulimiit võimaldab kliendil maksepäeva edasi lükates soetad…" at bounding box center [635, 497] width 561 height 68
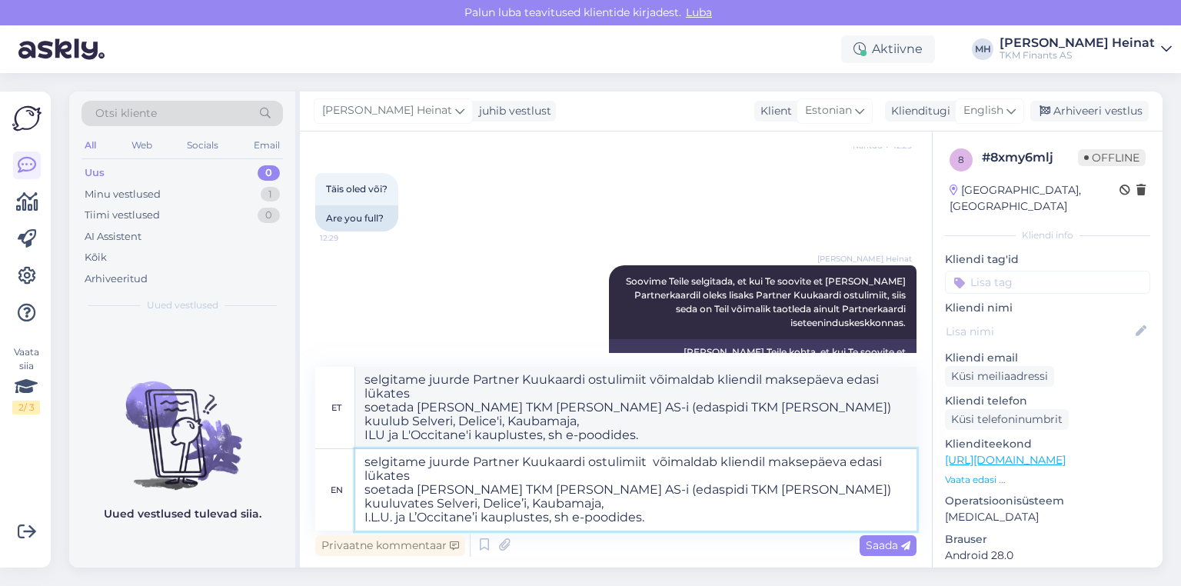
click at [372, 464] on textarea "selgitame juurde Partner Kuukaardi ostulimiit võimaldab kliendil maksepäeva eda…" at bounding box center [635, 489] width 561 height 81
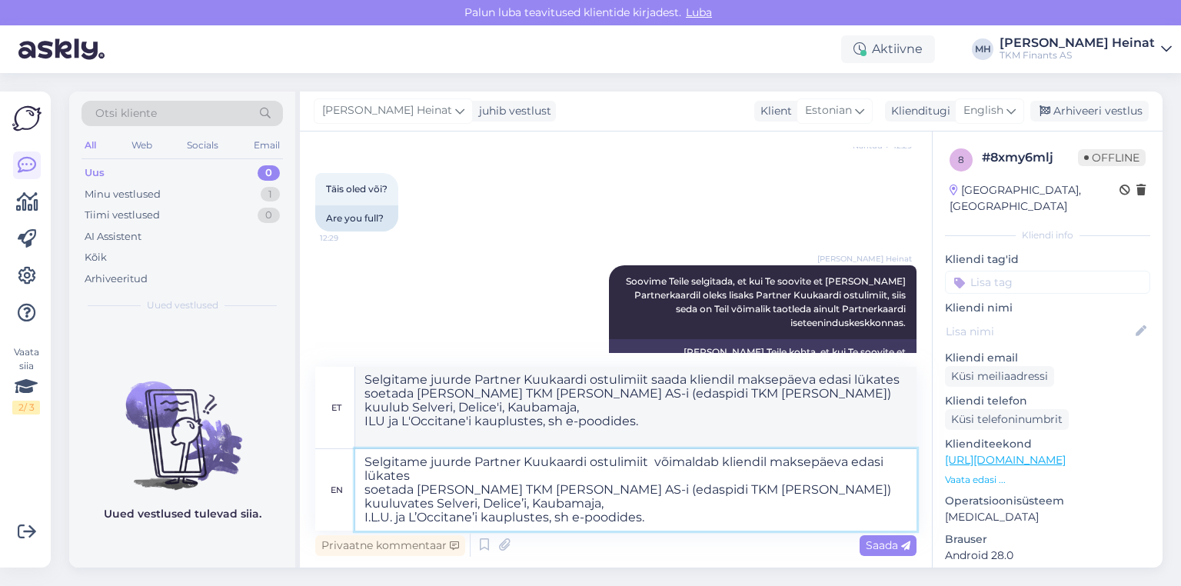
click at [469, 466] on textarea "Selgitame juurde Partner Kuukaardi ostulimiit võimaldab kliendil maksepäeva eda…" at bounding box center [635, 489] width 561 height 81
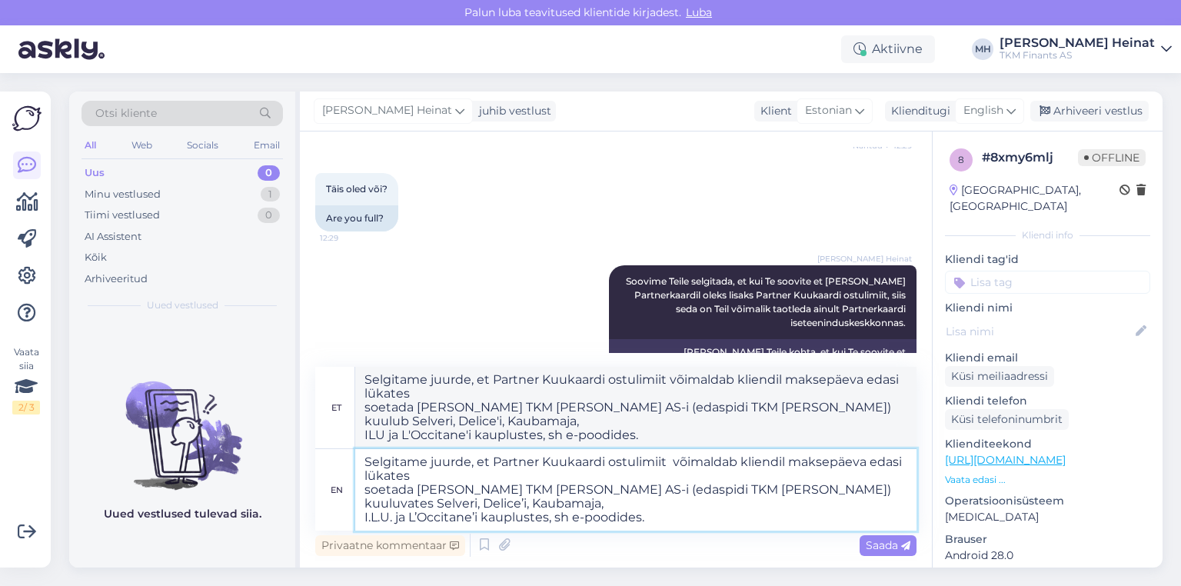
click at [361, 493] on textarea "Selgitame juurde, et Partner Kuukaardi ostulimiit võimaldab kliendil maksepäeva…" at bounding box center [635, 489] width 561 height 81
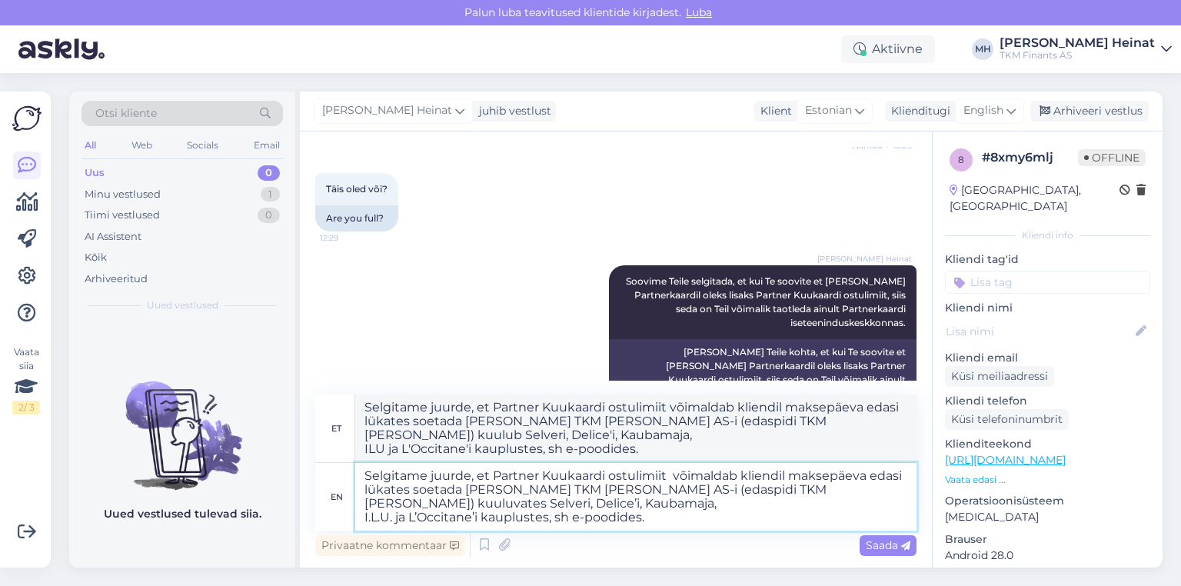
drag, startPoint x: 409, startPoint y: 492, endPoint x: 789, endPoint y: 474, distance: 380.1
click at [562, 474] on textarea "Selgitame juurde, et Partner Kuukaardi ostulimiit võimaldab kliendil maksepäeva…" at bounding box center [635, 497] width 561 height 68
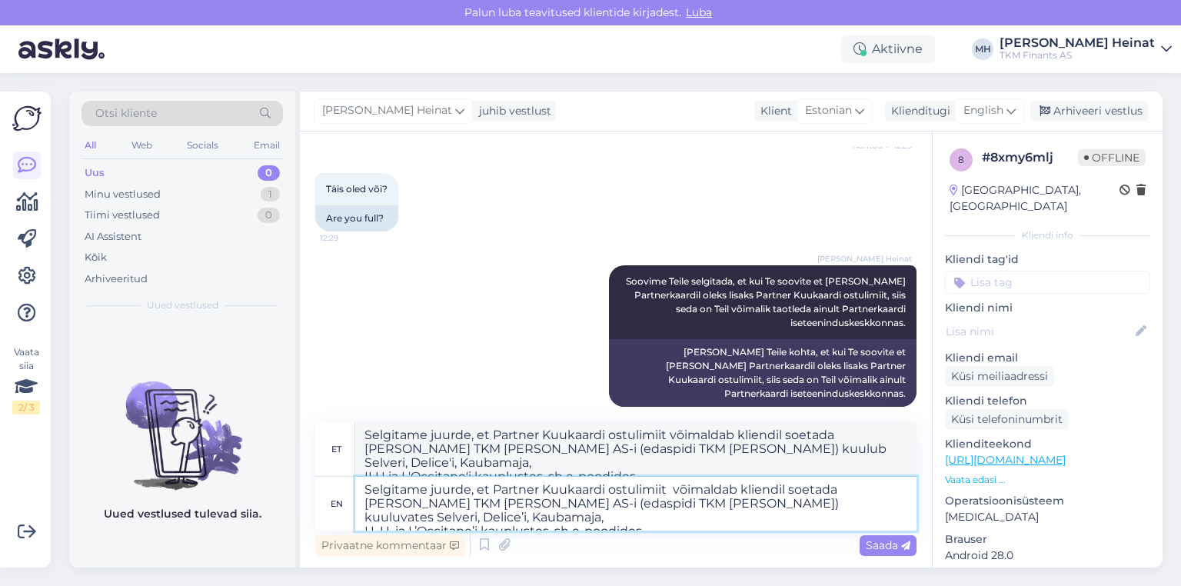
drag, startPoint x: 600, startPoint y: 505, endPoint x: 467, endPoint y: 509, distance: 133.0
click at [467, 509] on textarea "Selgitame juurde, et Partner Kuukaardi ostulimiit võimaldab kliendil soetada [P…" at bounding box center [635, 504] width 561 height 54
click at [363, 520] on textarea "Selgitame juurde, et Partner Kuukaardi ostulimiit võimaldab kliendil soetada [P…" at bounding box center [635, 504] width 561 height 54
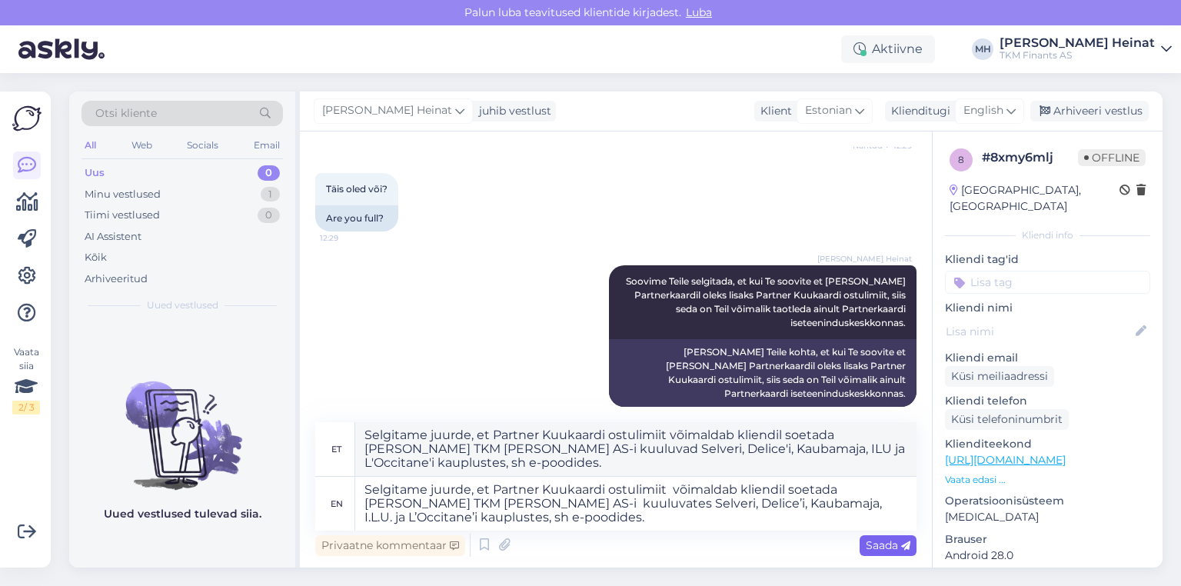
click at [562, 543] on span "Saada" at bounding box center [888, 545] width 45 height 14
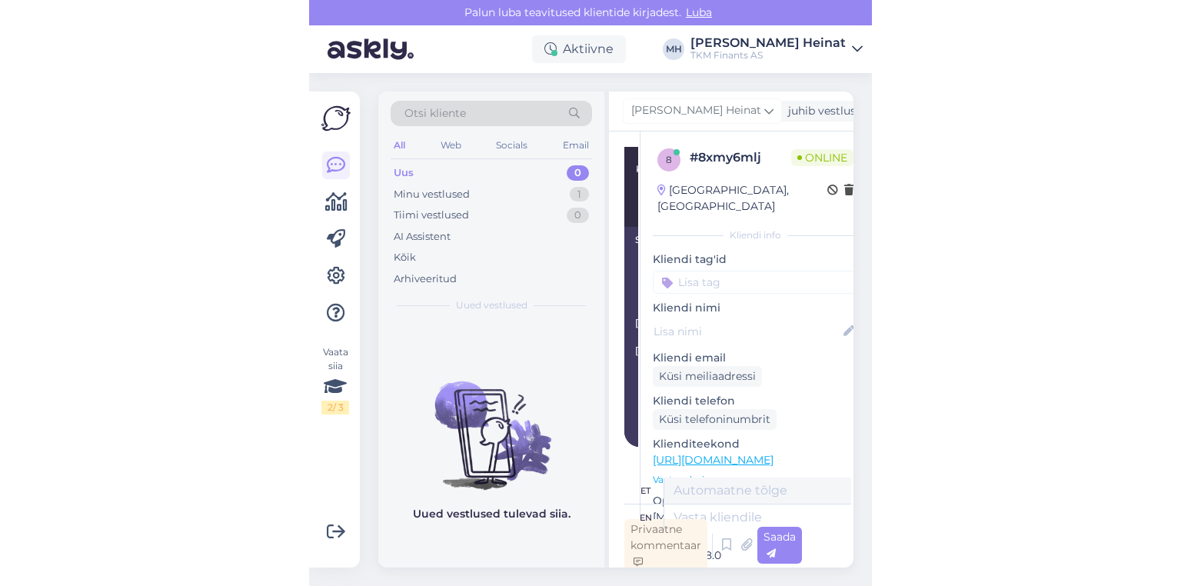
scroll to position [2589, 0]
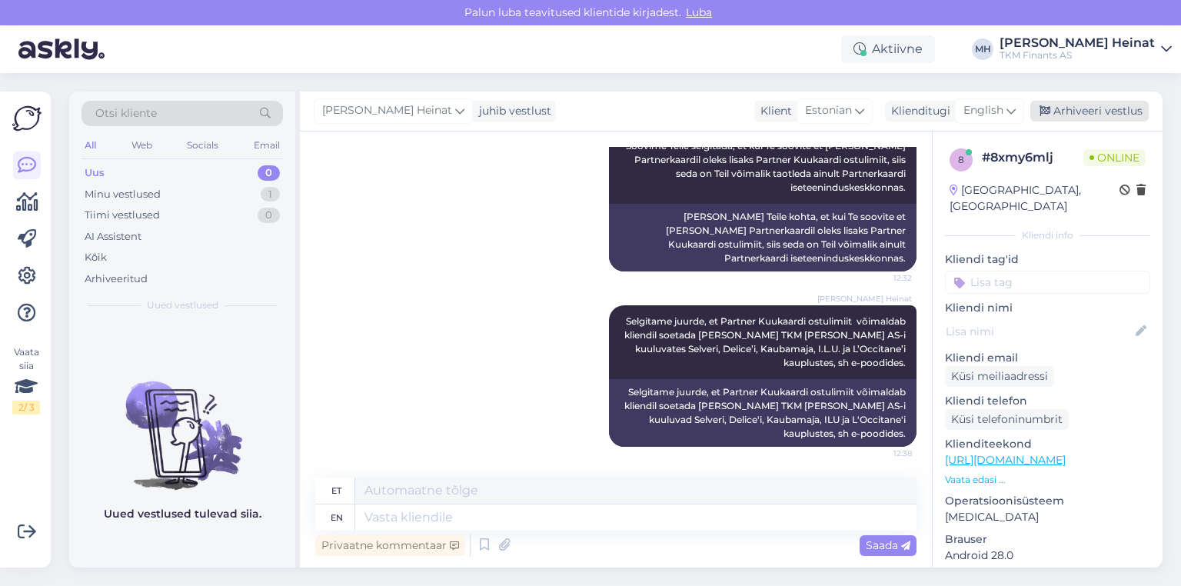
click at [562, 108] on div "Arhiveeri vestlus" at bounding box center [1089, 111] width 118 height 21
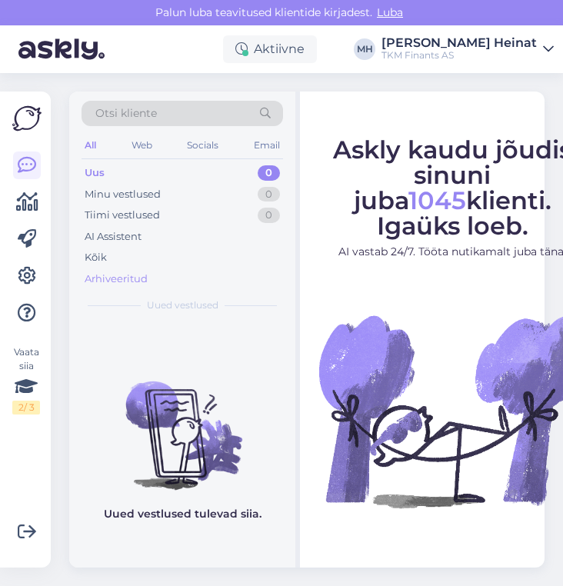
click at [132, 277] on div "Arhiveeritud" at bounding box center [116, 278] width 63 height 15
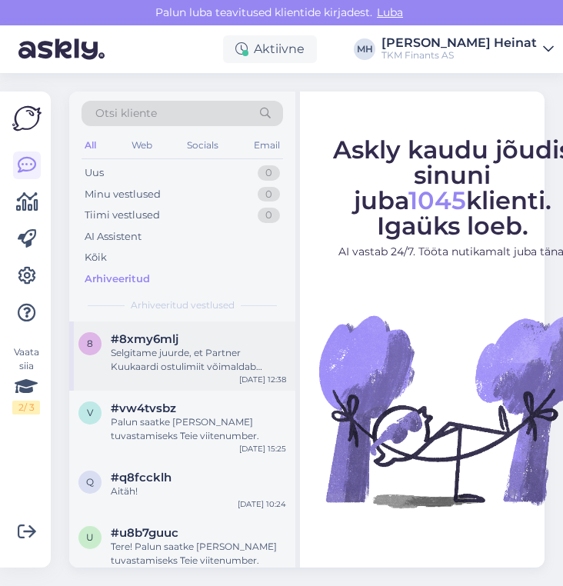
click at [165, 359] on div "Selgitame juurde, et Partner Kuukaardi ostulimiit võimaldab kliendil soetada [P…" at bounding box center [198, 360] width 175 height 28
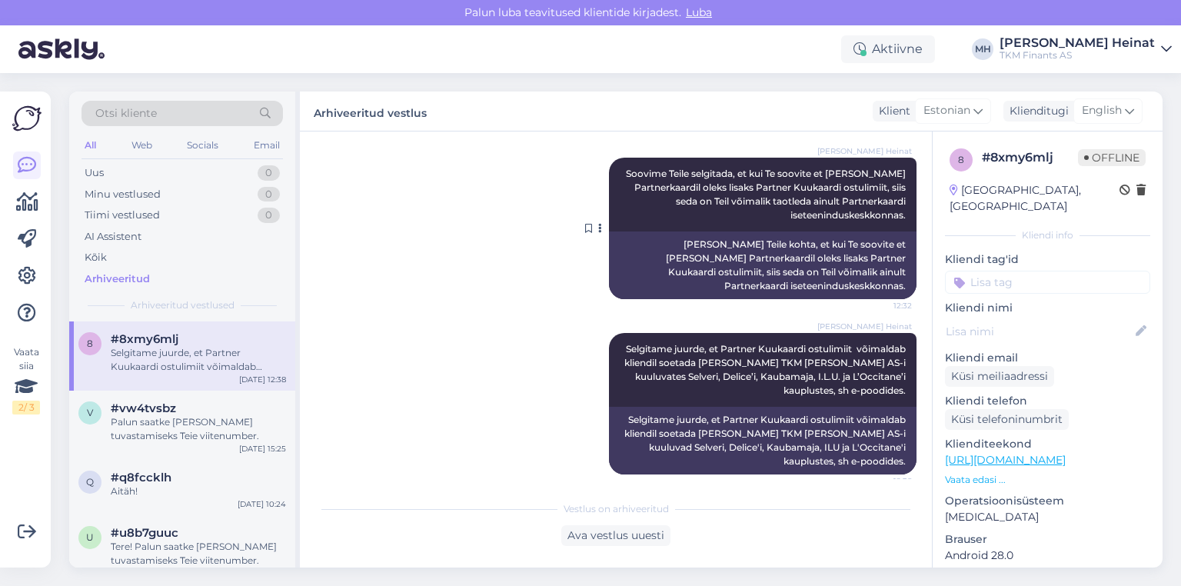
scroll to position [2574, 0]
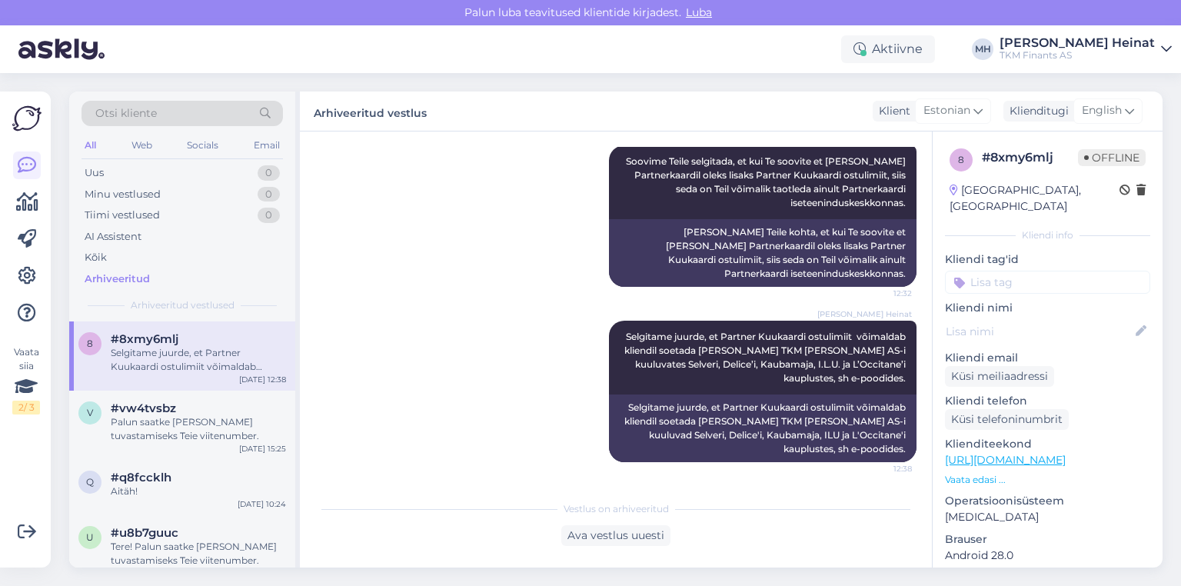
click at [520, 337] on div "[PERSON_NAME] Heinat Selgitame juurde, et Partner Kuukaardi ostulimiit võimalda…" at bounding box center [615, 391] width 601 height 175
